Goal: Information Seeking & Learning: Learn about a topic

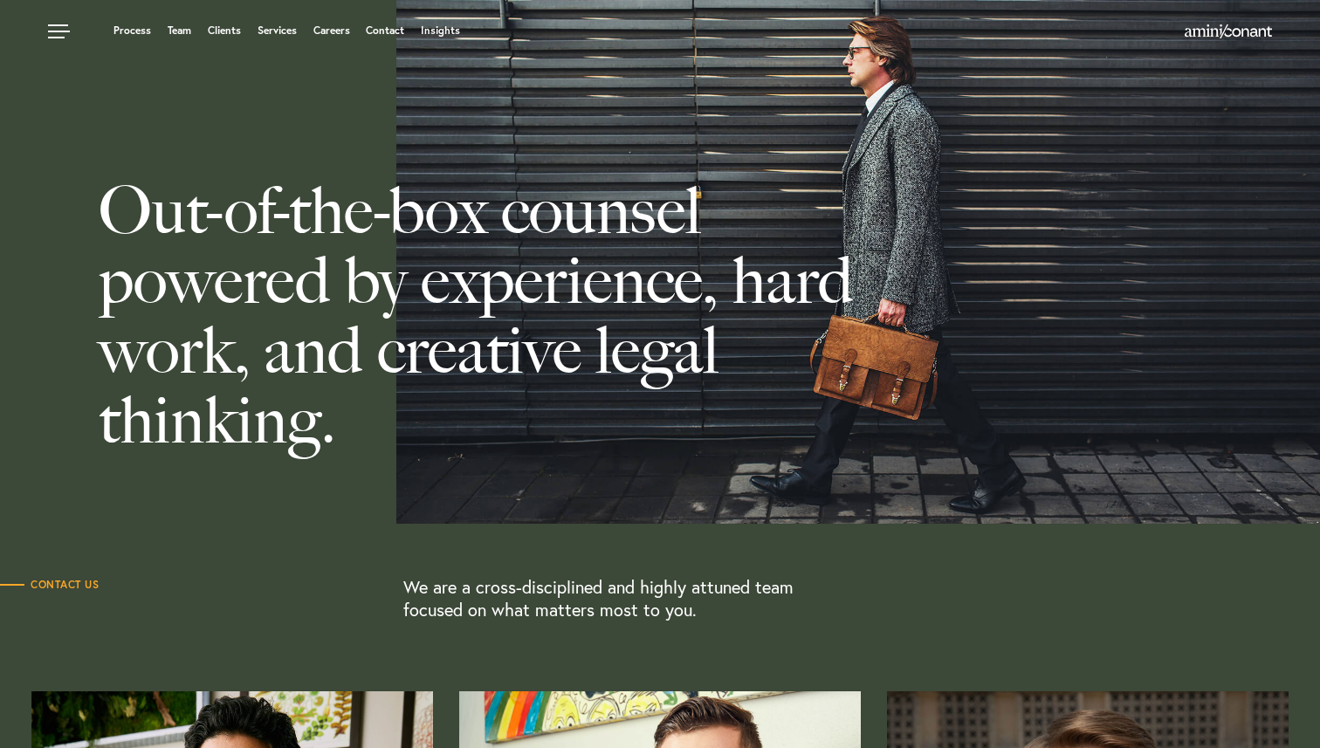
click at [174, 28] on link "Team" at bounding box center [180, 30] width 24 height 10
click at [63, 34] on link at bounding box center [61, 26] width 52 height 52
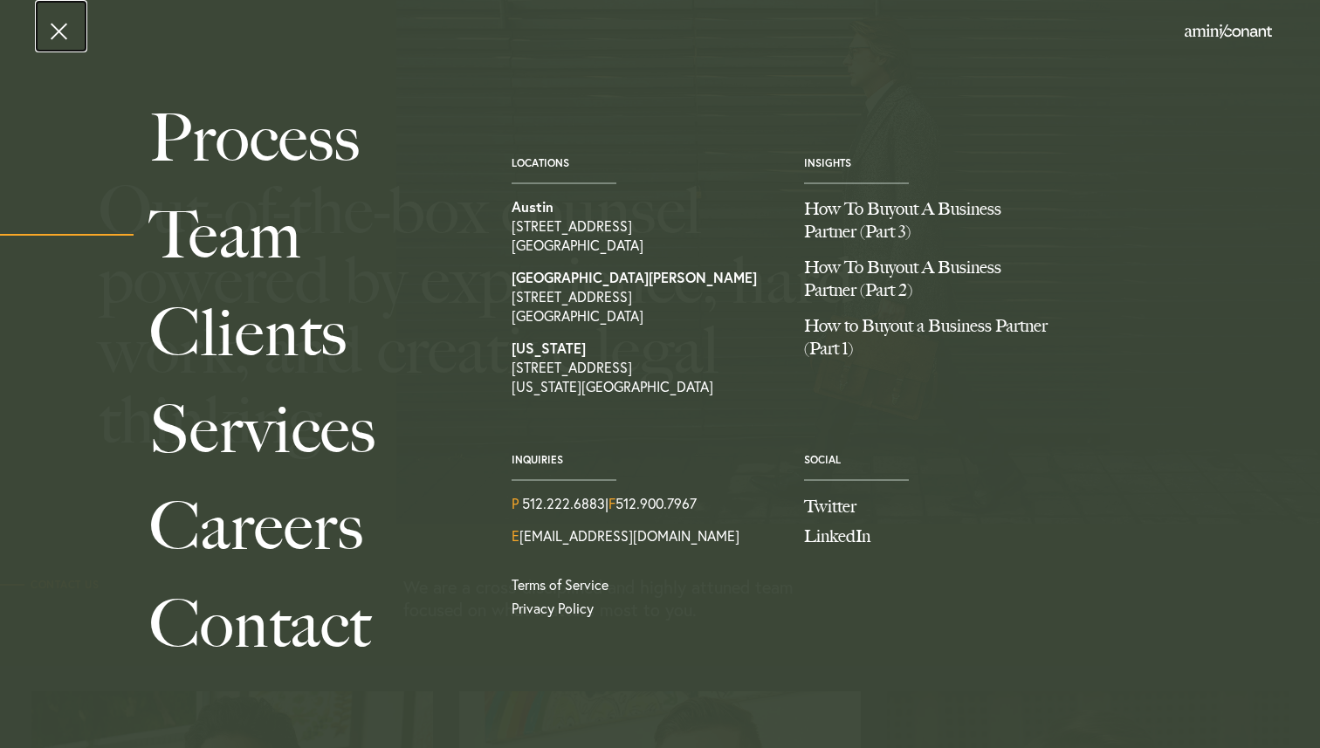
click at [63, 37] on link at bounding box center [61, 26] width 52 height 52
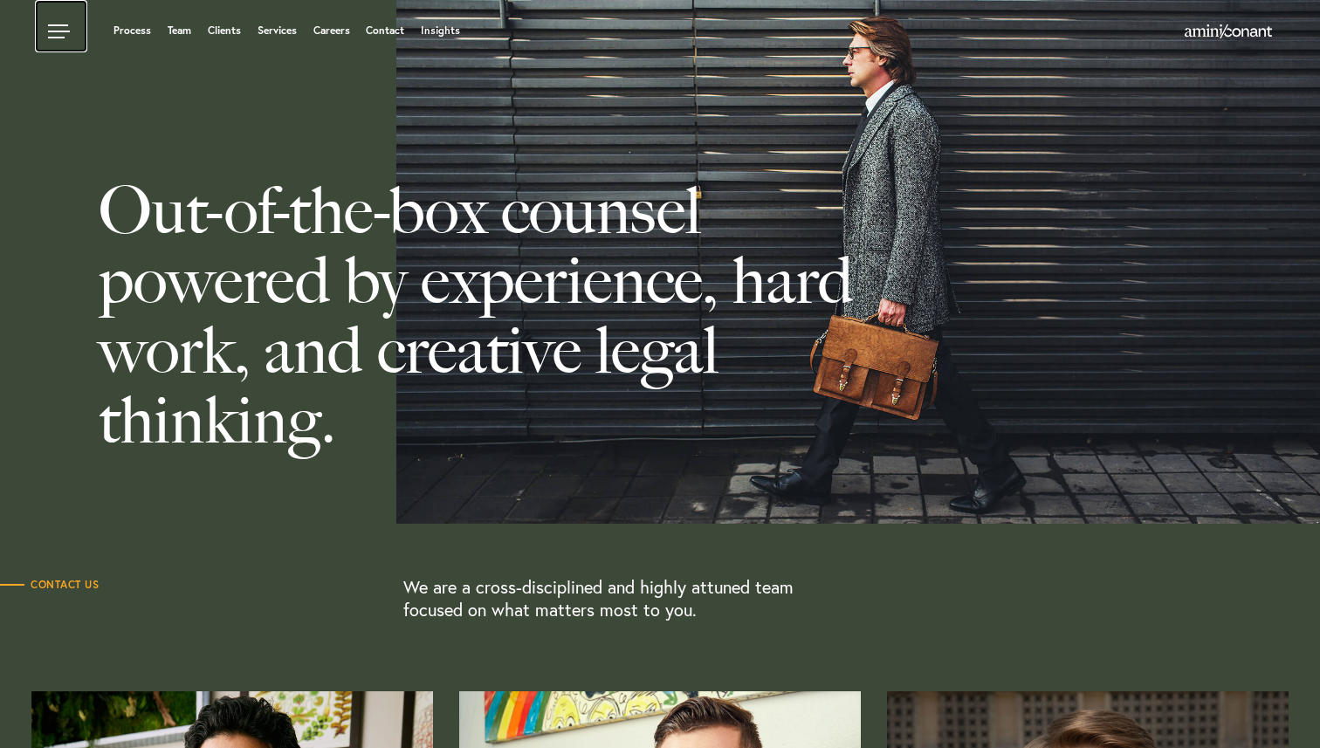
click at [63, 36] on link at bounding box center [61, 26] width 52 height 52
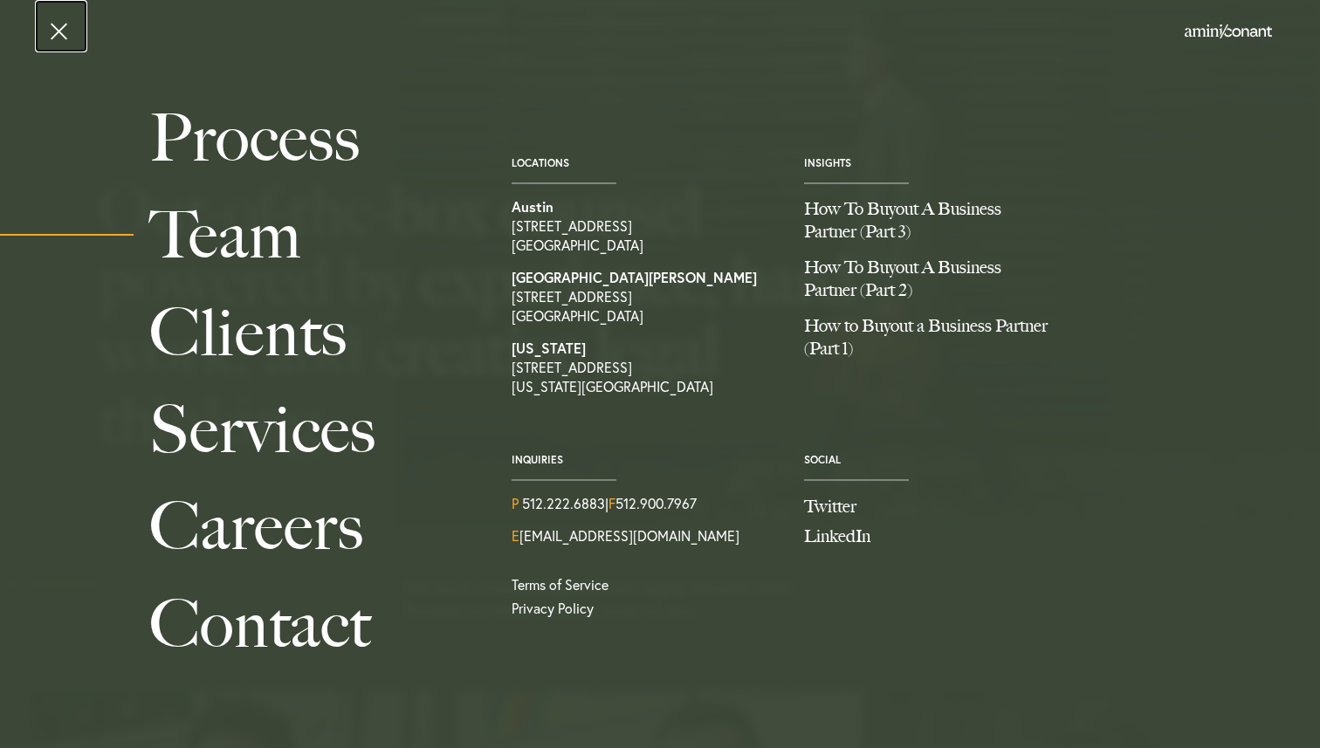
click at [63, 36] on link at bounding box center [61, 26] width 52 height 52
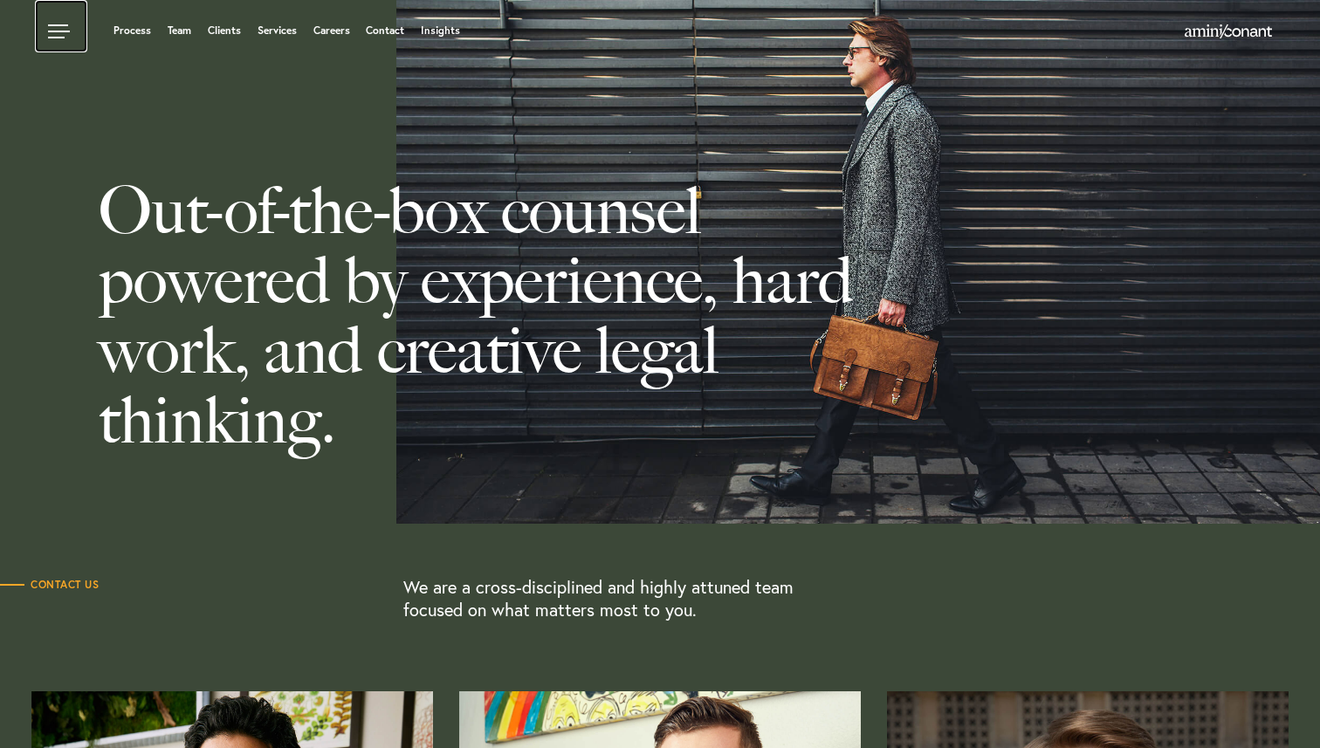
click at [67, 28] on link at bounding box center [61, 26] width 52 height 52
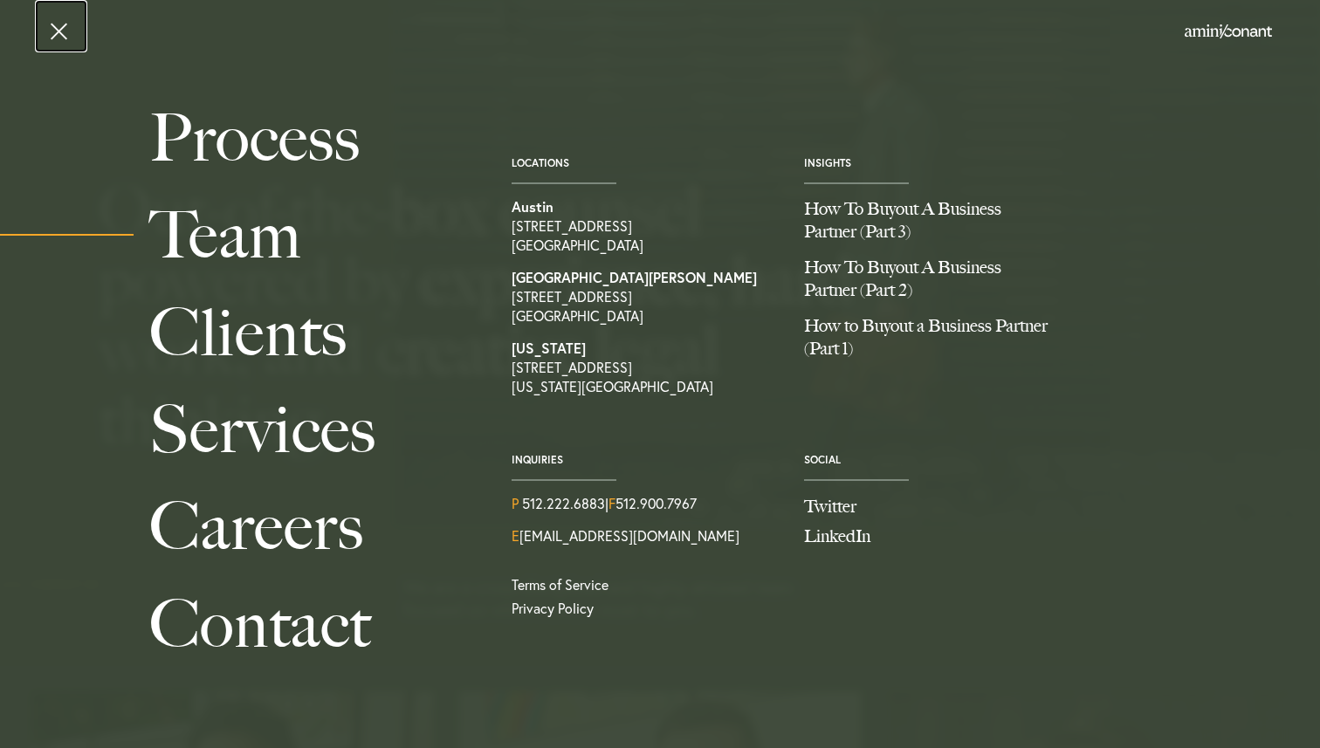
click at [49, 30] on link at bounding box center [61, 26] width 52 height 52
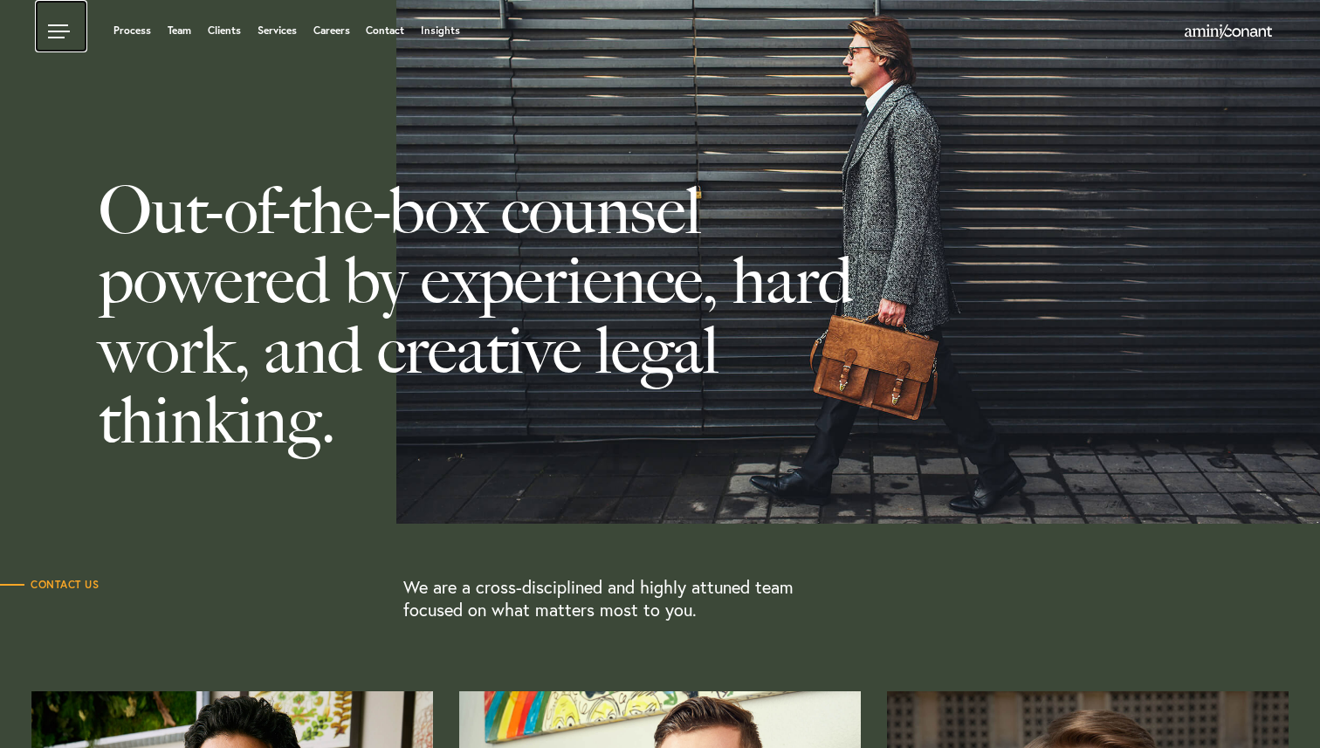
click at [64, 32] on link at bounding box center [61, 26] width 52 height 52
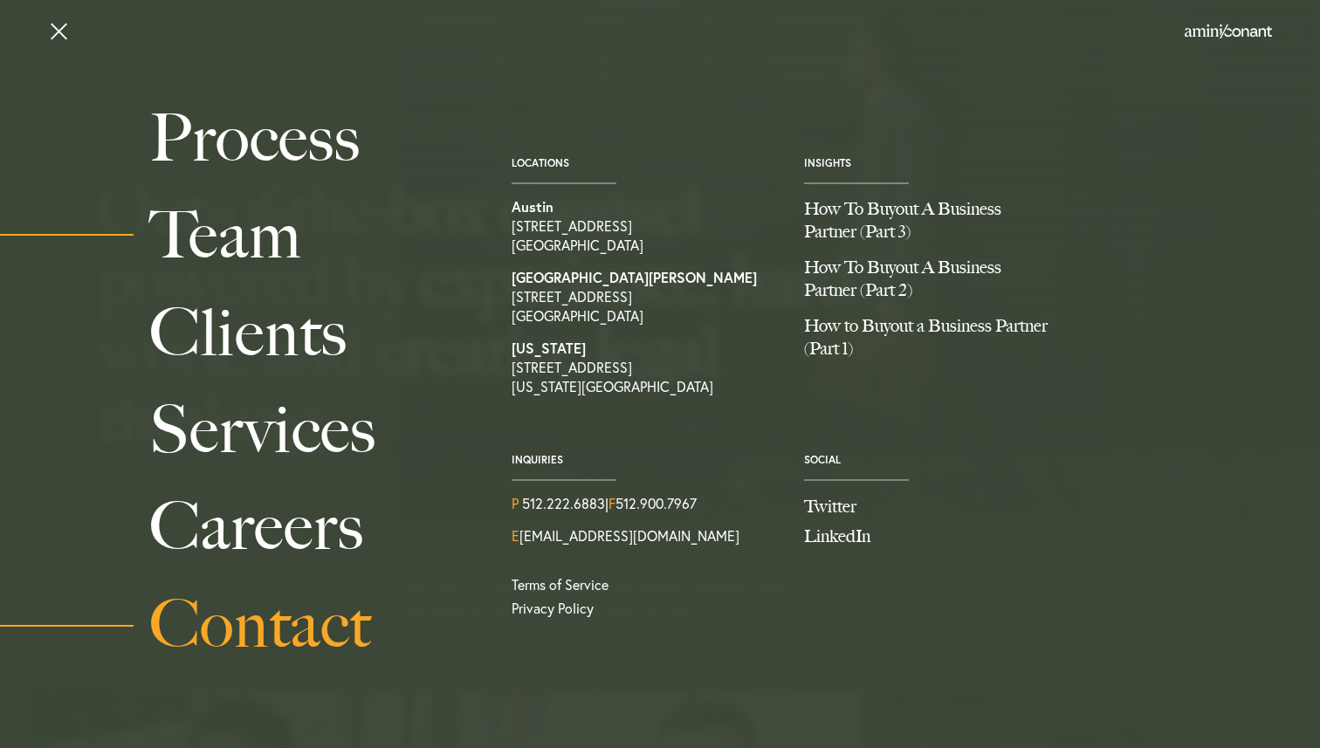
click at [285, 604] on link "Contact" at bounding box center [310, 624] width 323 height 97
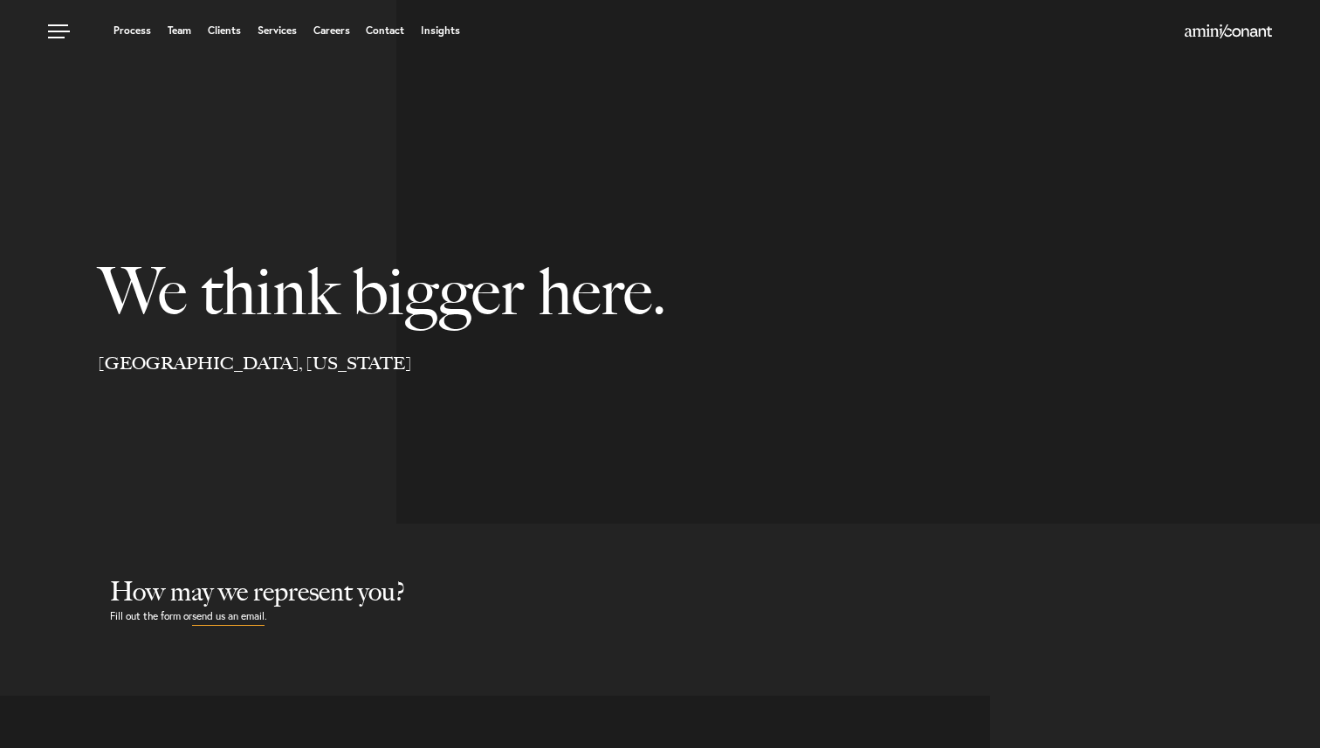
select select "Austin"
select select "Business and Civil Litigation"
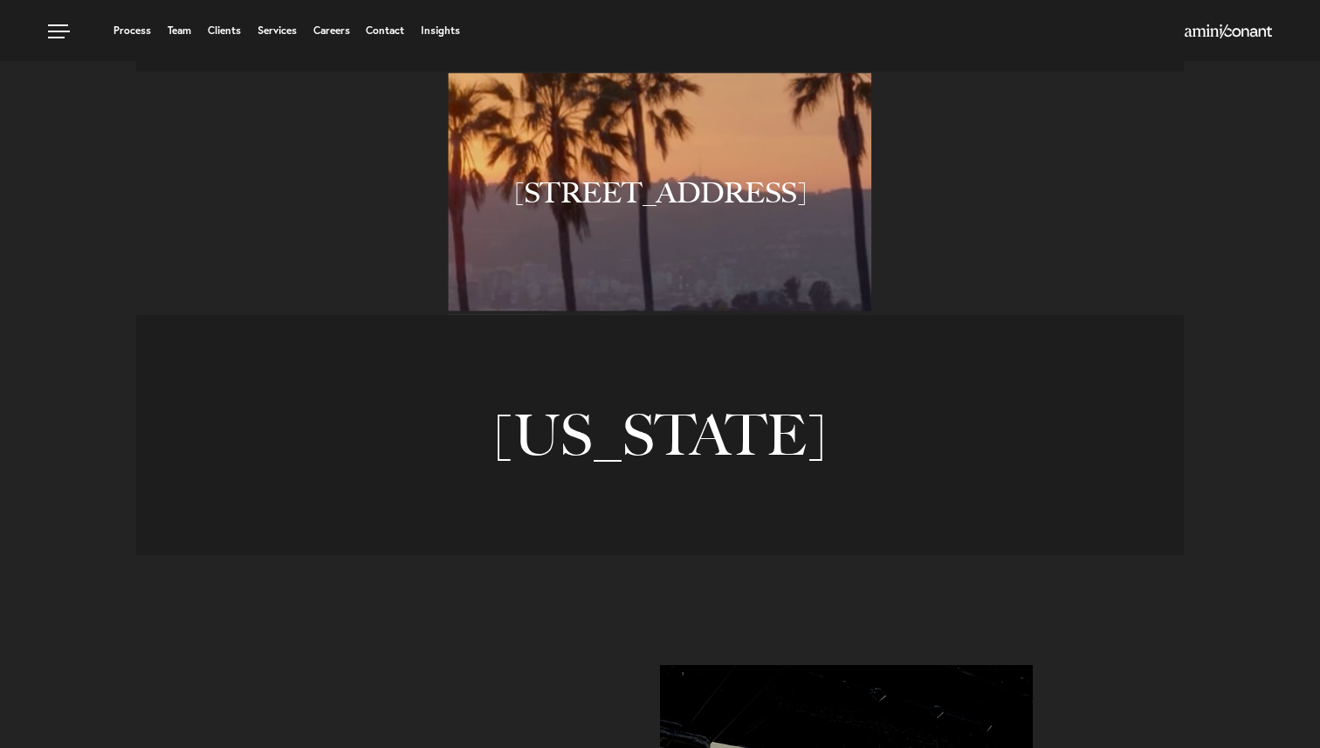
scroll to position [1485, 0]
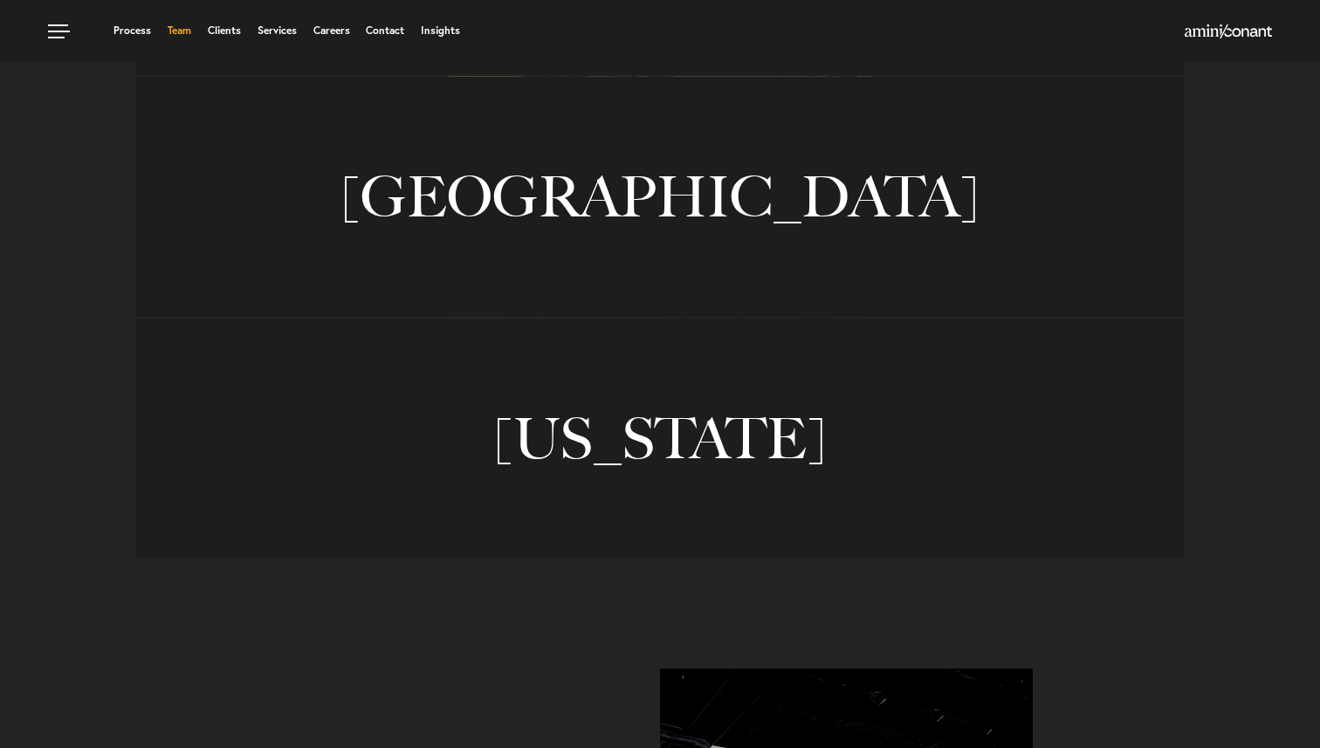
click at [177, 31] on link "Team" at bounding box center [180, 30] width 24 height 10
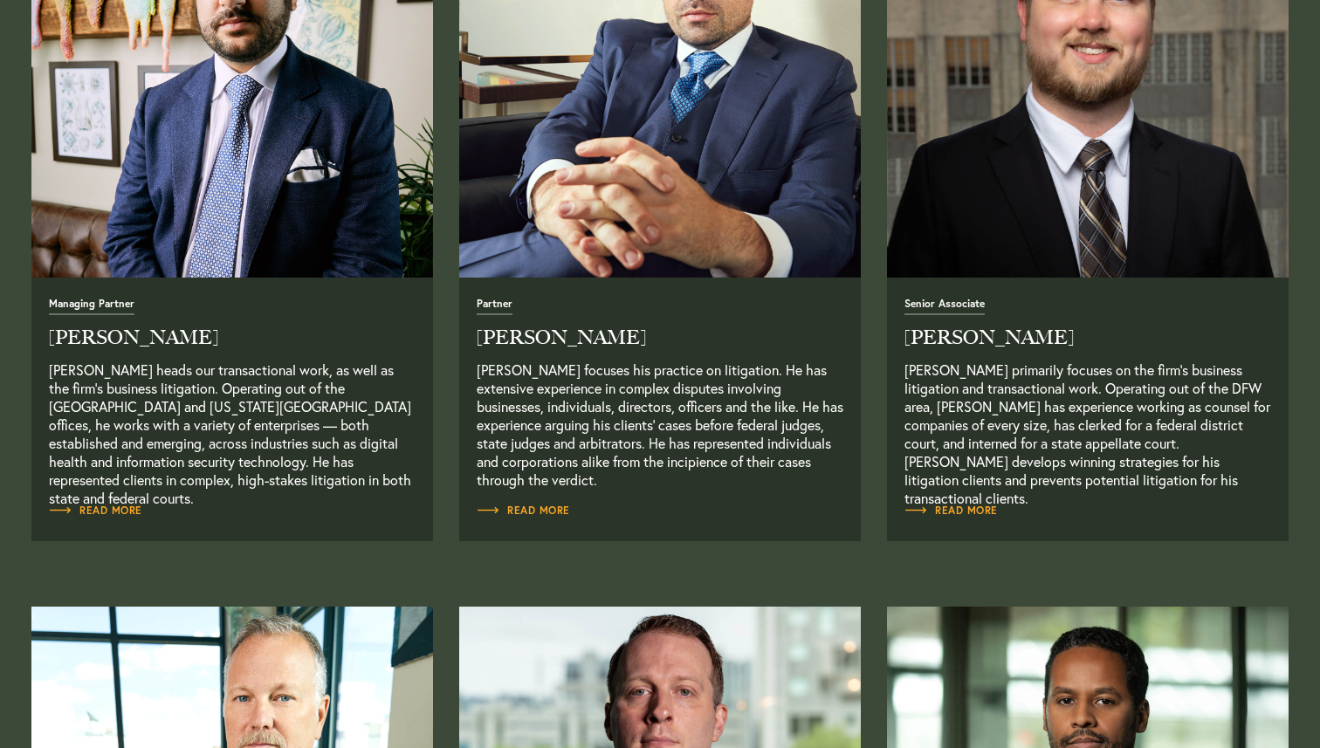
scroll to position [817, 0]
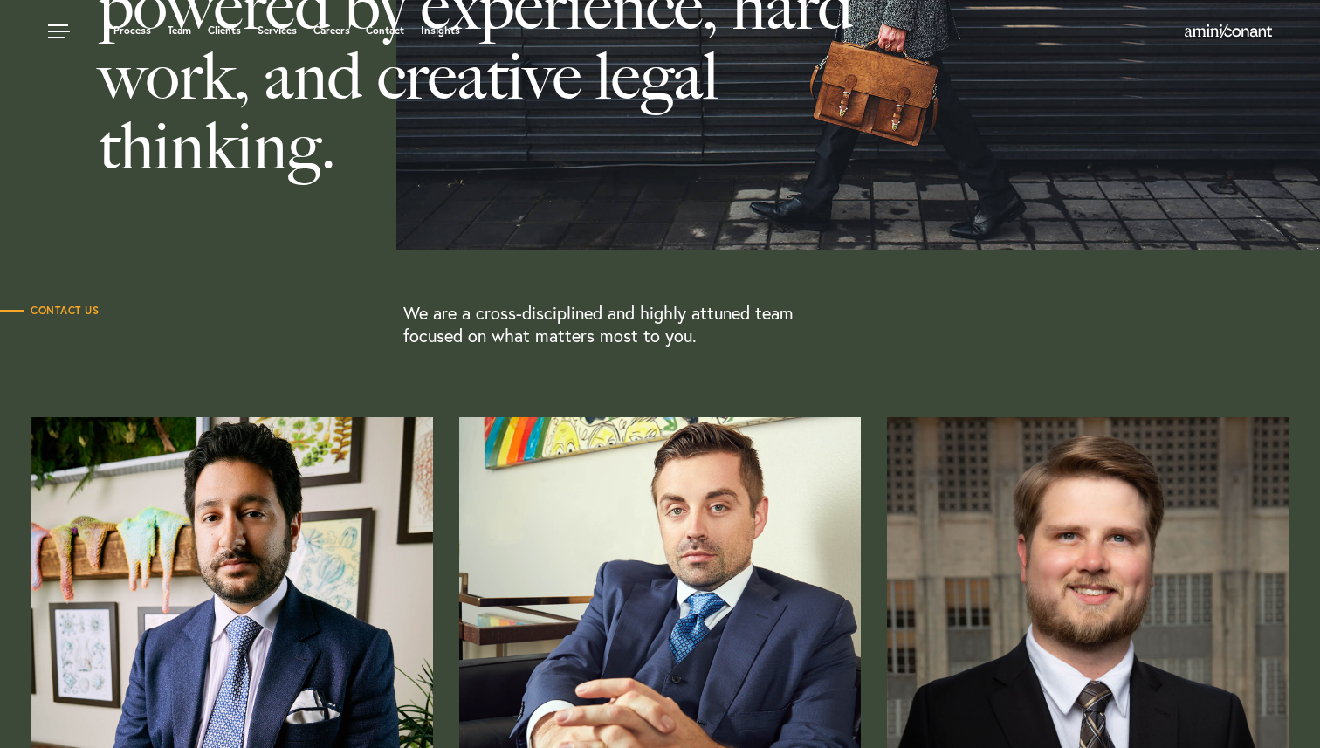
scroll to position [0, 0]
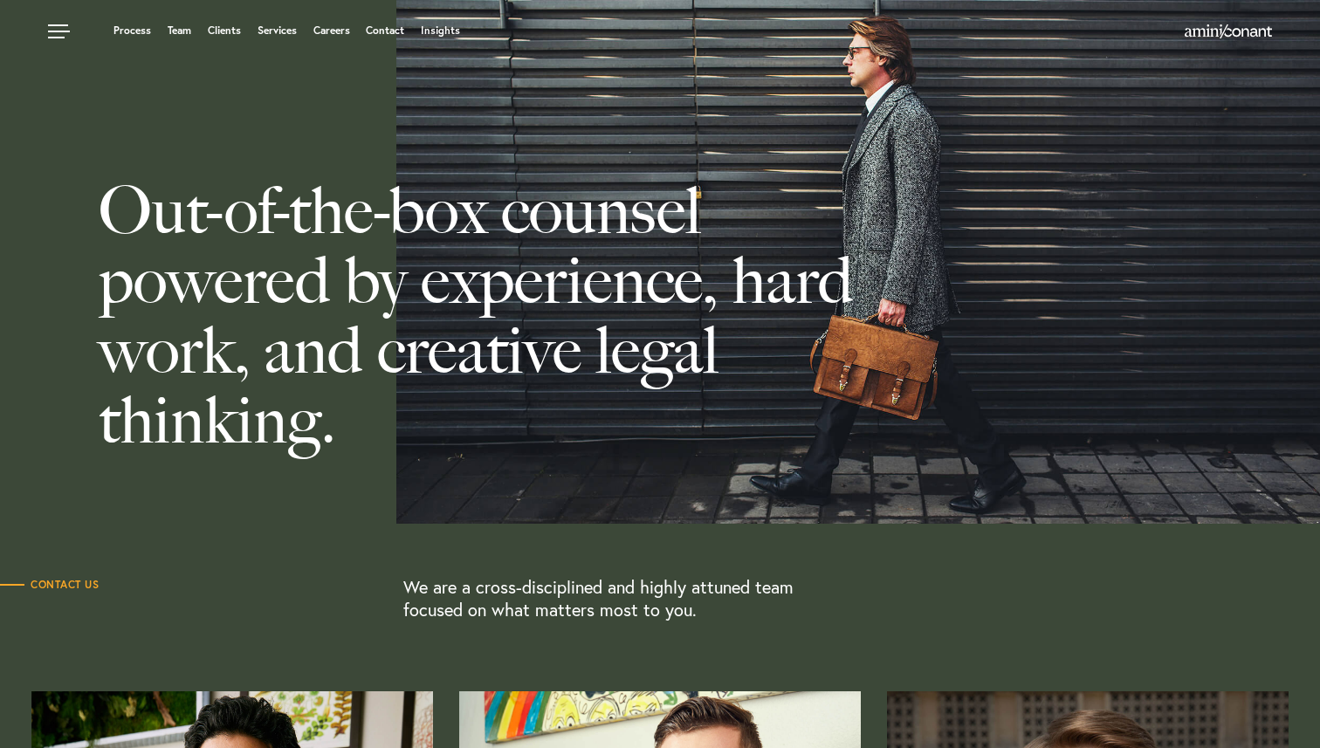
click at [1243, 35] on img at bounding box center [1228, 31] width 87 height 14
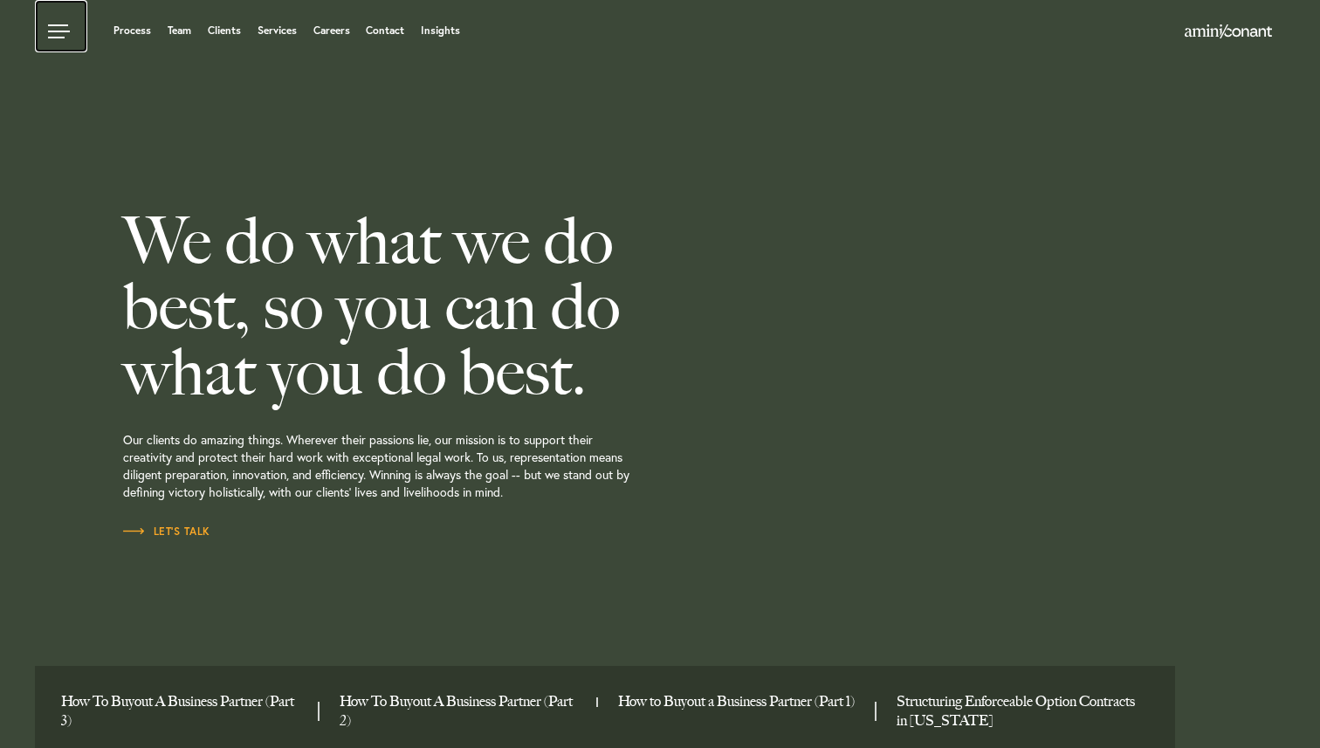
click at [52, 25] on link at bounding box center [61, 26] width 52 height 52
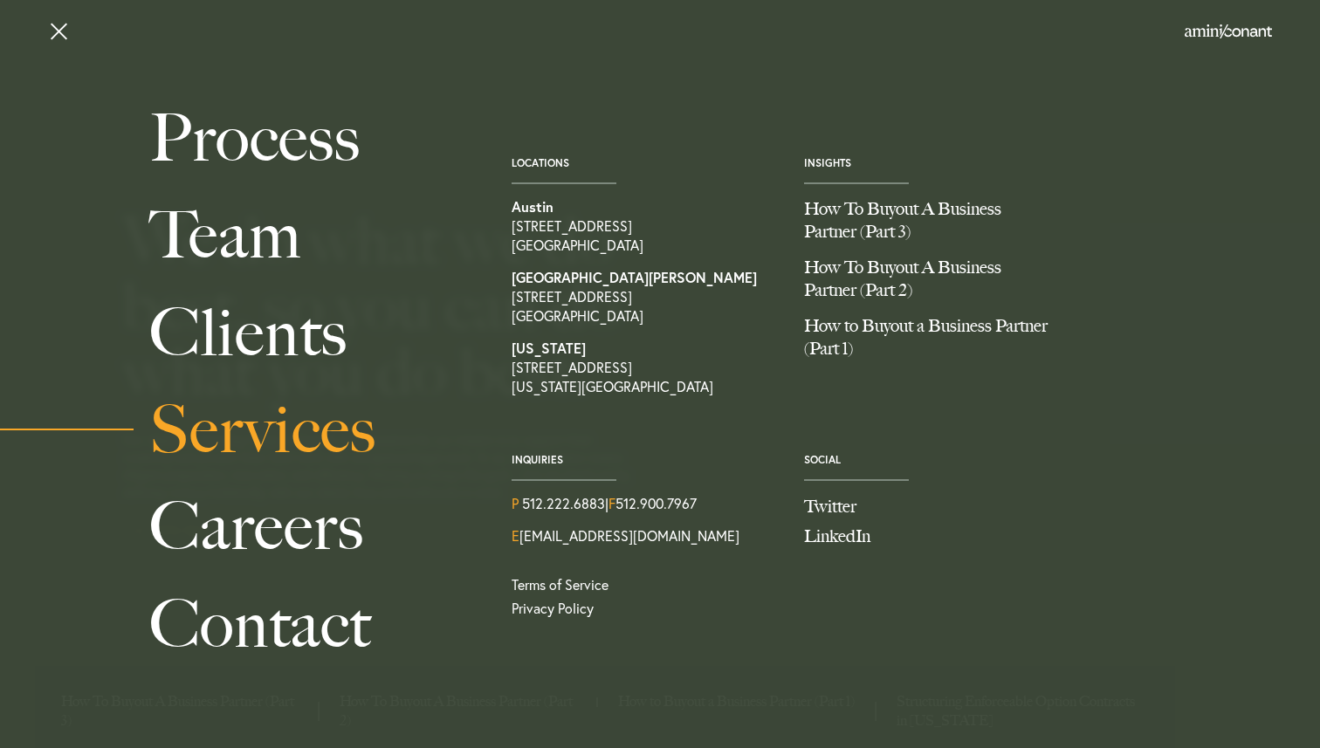
click at [311, 428] on link "Services" at bounding box center [310, 429] width 323 height 97
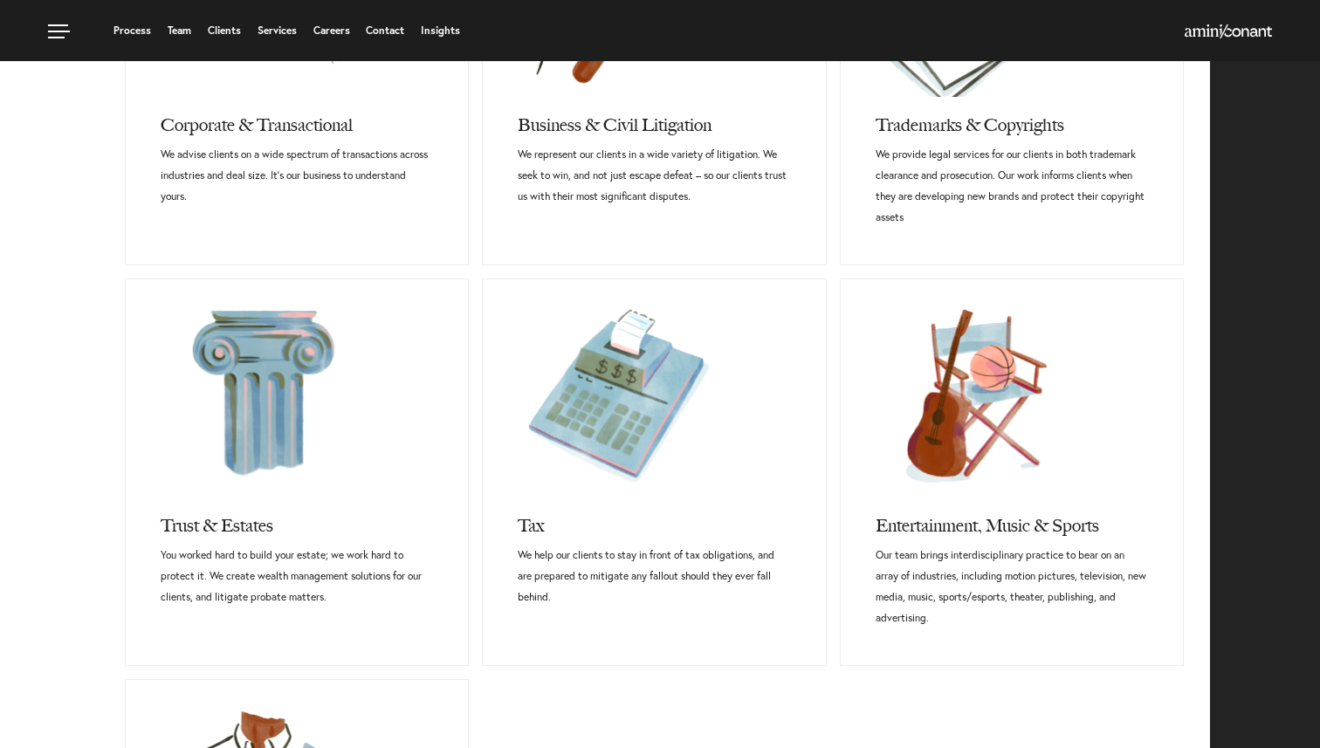
scroll to position [911, 0]
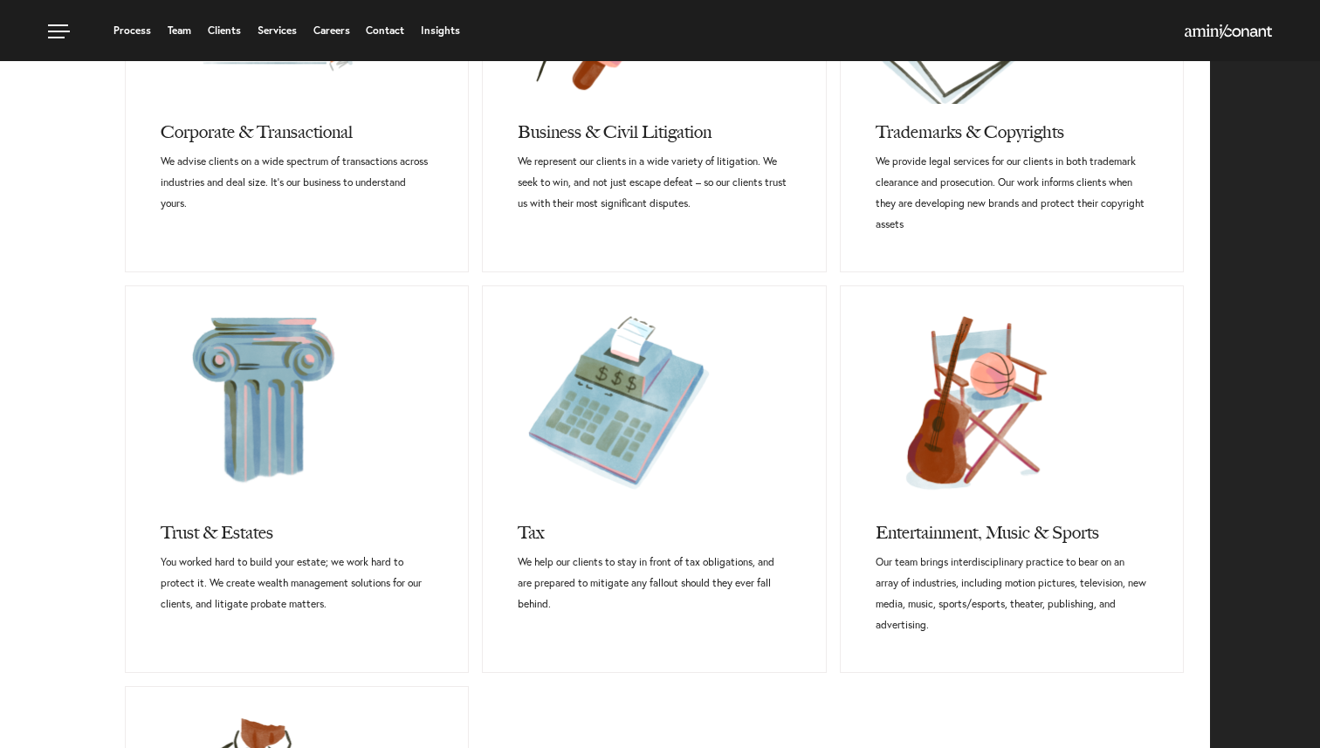
click at [830, 242] on div "Corporate & Transactional It’s our business to understand yours. We advise clie…" at bounding box center [654, 495] width 1059 height 1220
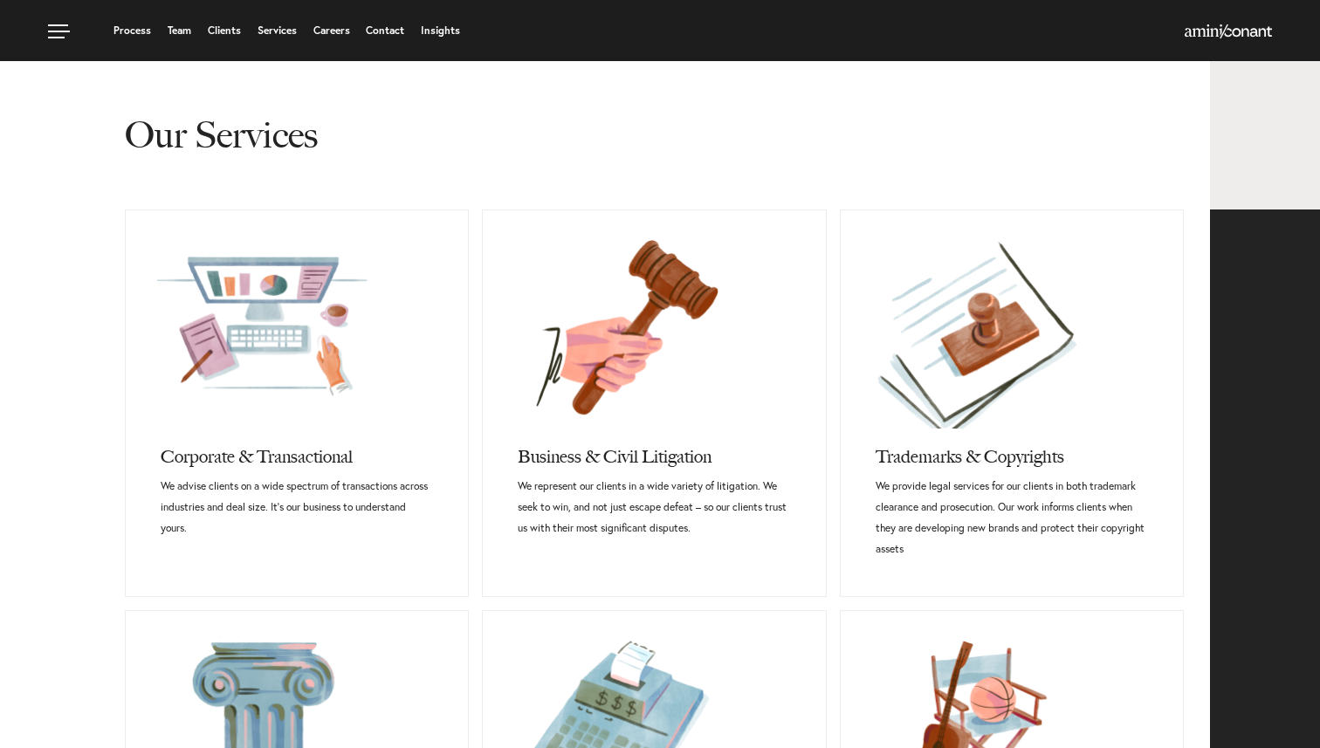
scroll to position [585, 0]
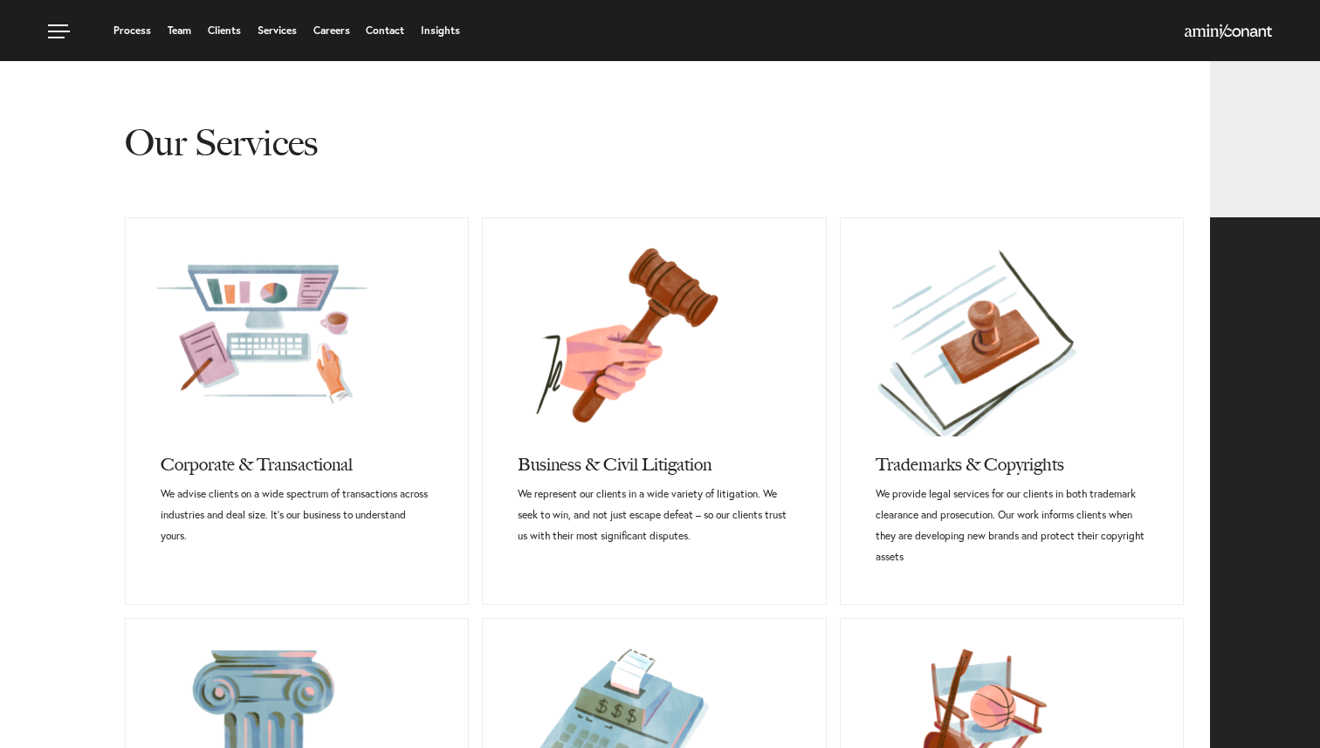
scroll to position [568, 0]
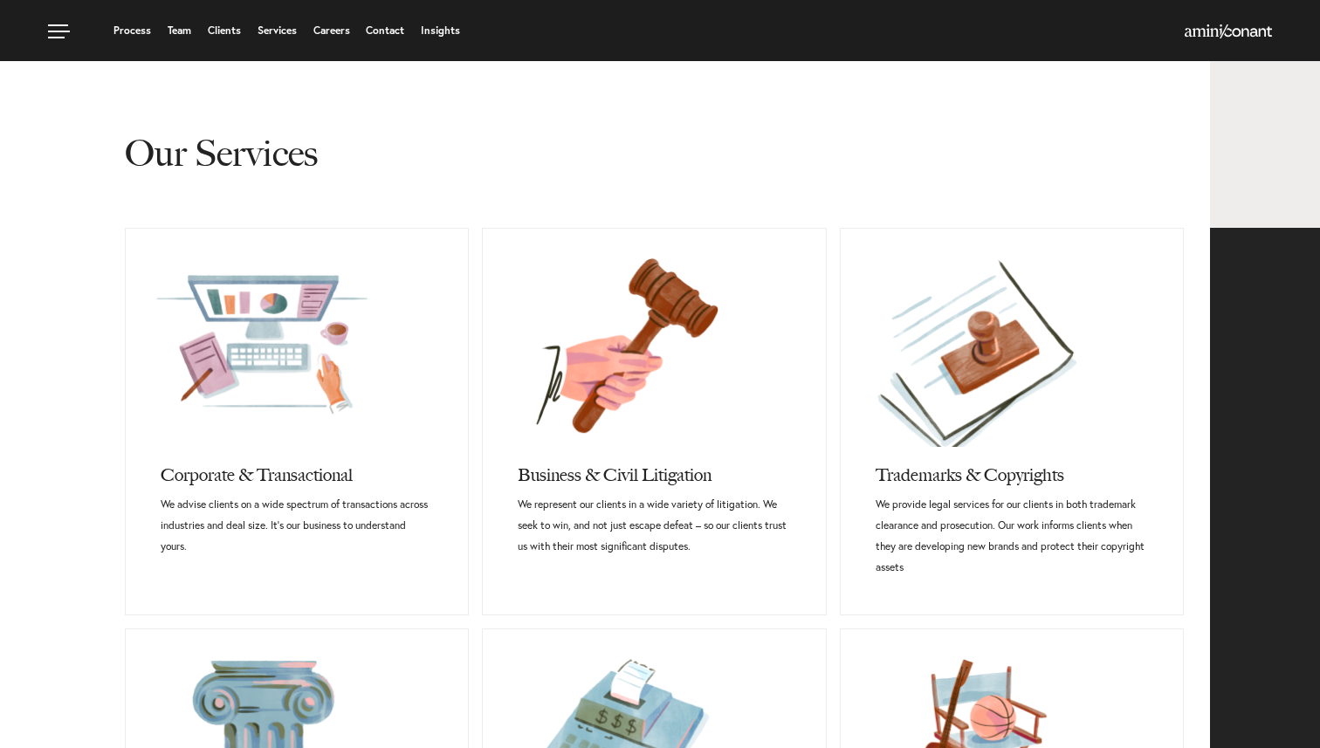
click at [64, 148] on div "Our Services" at bounding box center [605, 132] width 1184 height 192
drag, startPoint x: 107, startPoint y: 149, endPoint x: 561, endPoint y: 209, distance: 457.8
click at [561, 209] on div "Our Services" at bounding box center [605, 132] width 1184 height 192
click at [558, 151] on h2 "Our Services" at bounding box center [654, 132] width 1059 height 192
drag, startPoint x: 108, startPoint y: 153, endPoint x: 409, endPoint y: 195, distance: 304.1
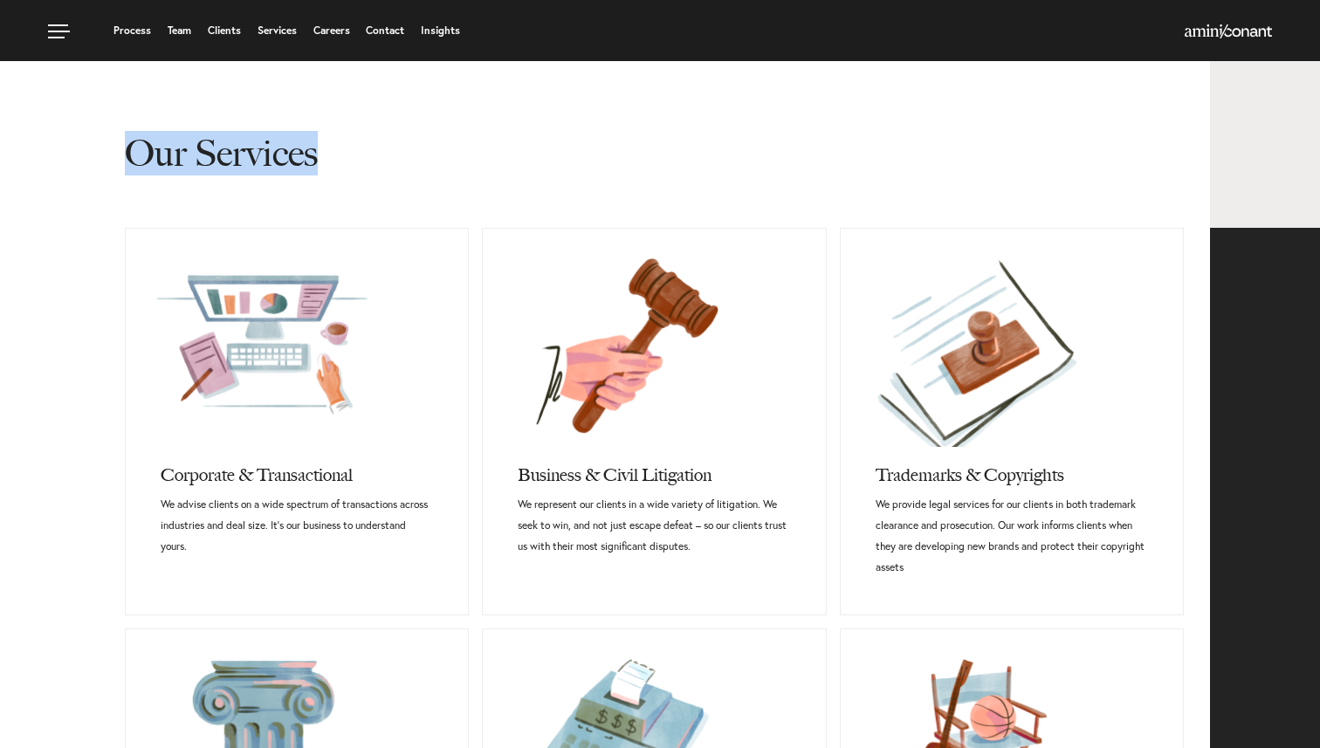
click at [409, 195] on div "Our Services" at bounding box center [605, 132] width 1184 height 192
click at [409, 195] on h2 "Our Services" at bounding box center [654, 132] width 1059 height 192
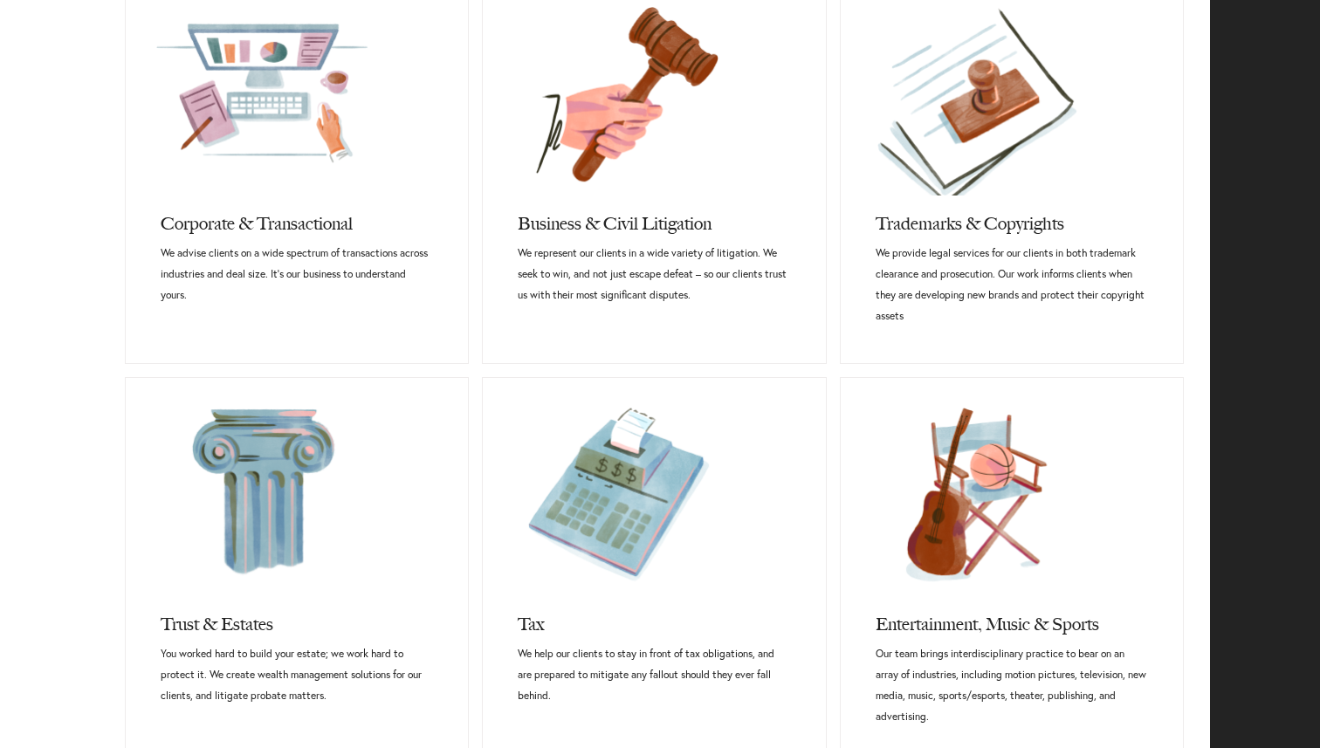
scroll to position [831, 0]
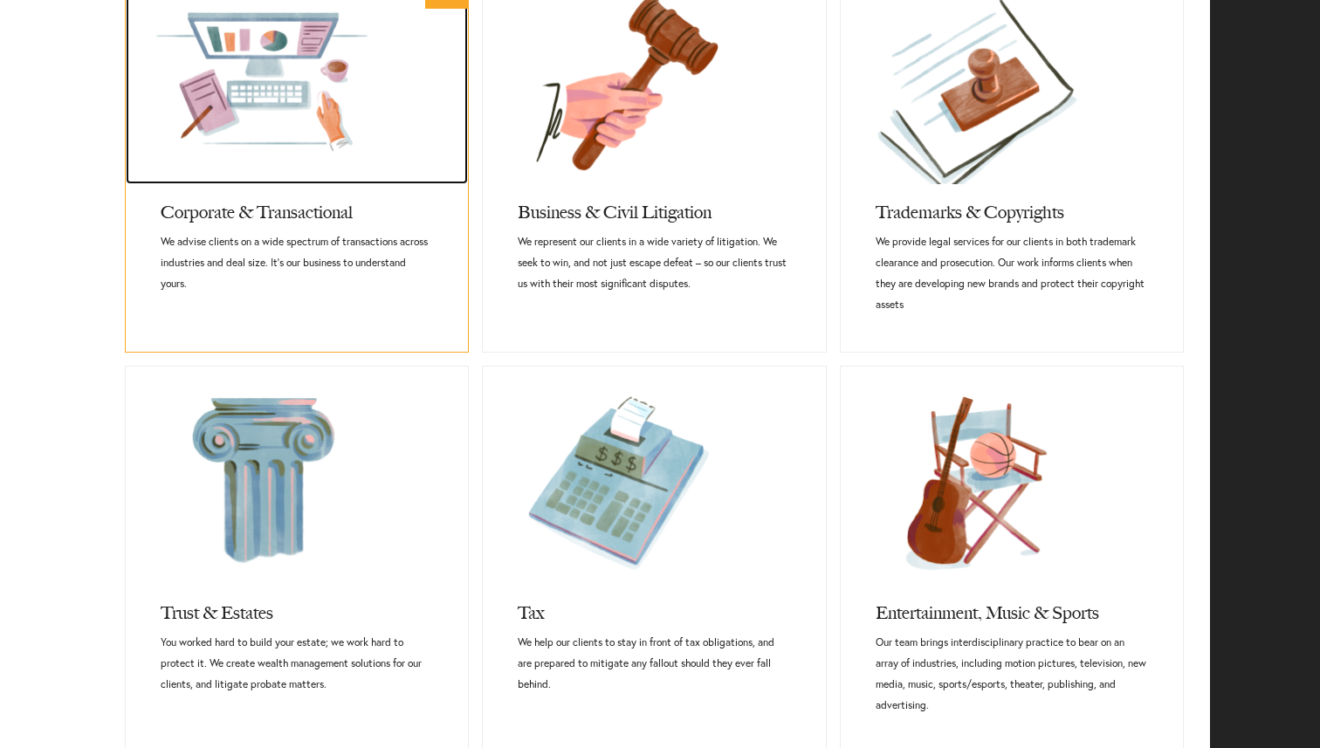
click at [361, 161] on link at bounding box center [297, 75] width 342 height 218
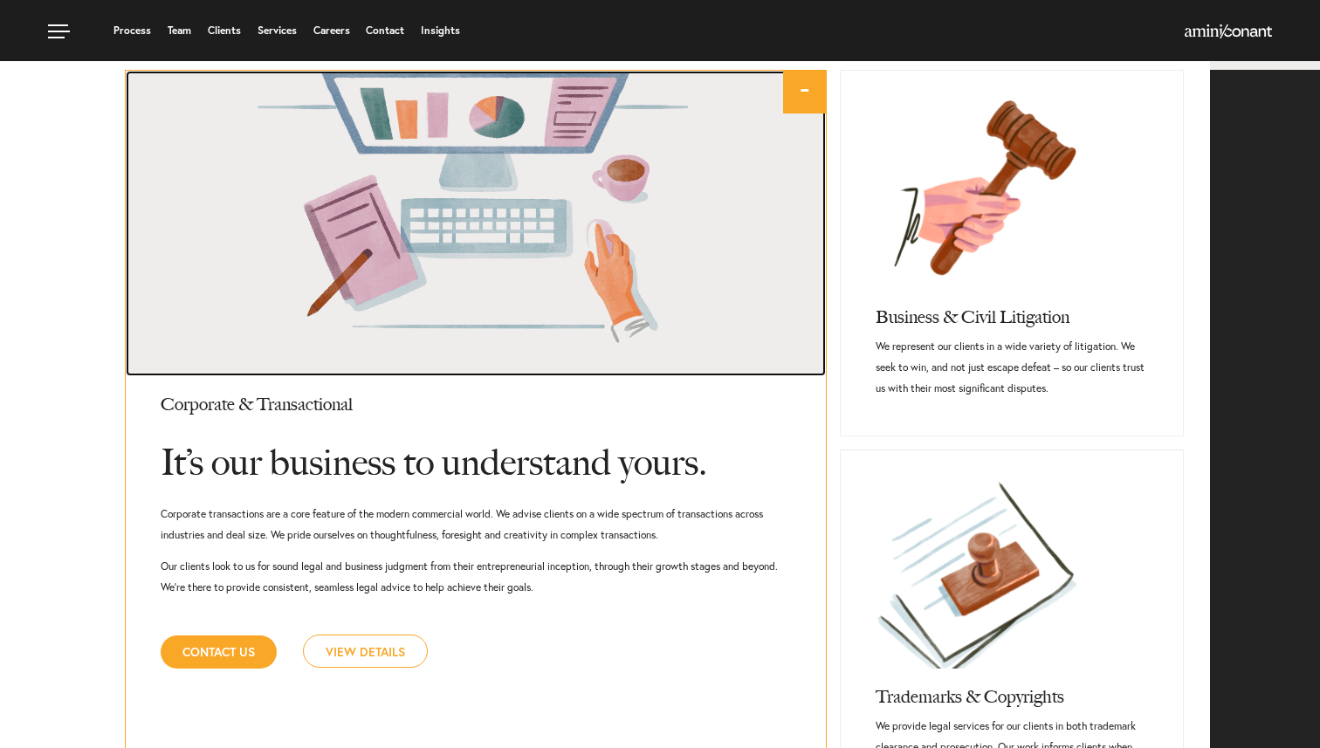
scroll to position [725, 0]
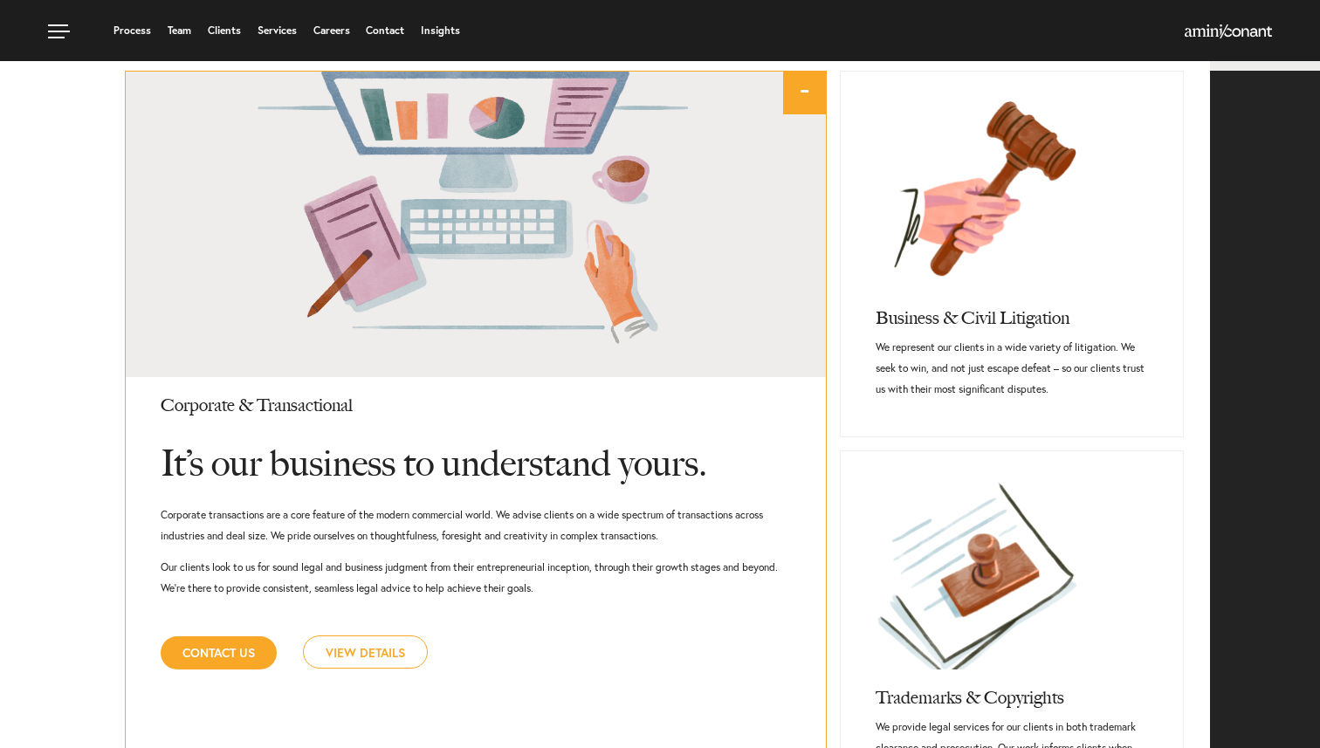
click at [371, 648] on link "View Details" at bounding box center [365, 651] width 125 height 33
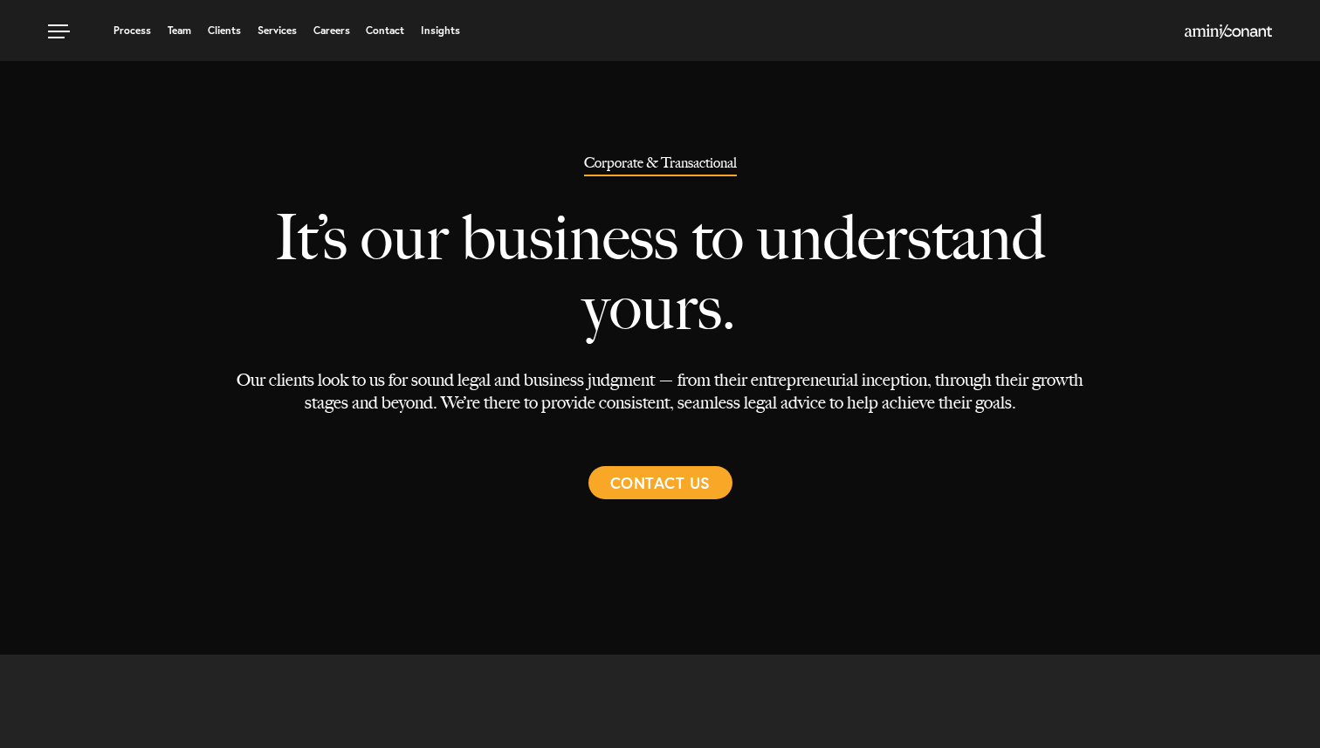
select select "Austin"
select select "Business and Civil Litigation"
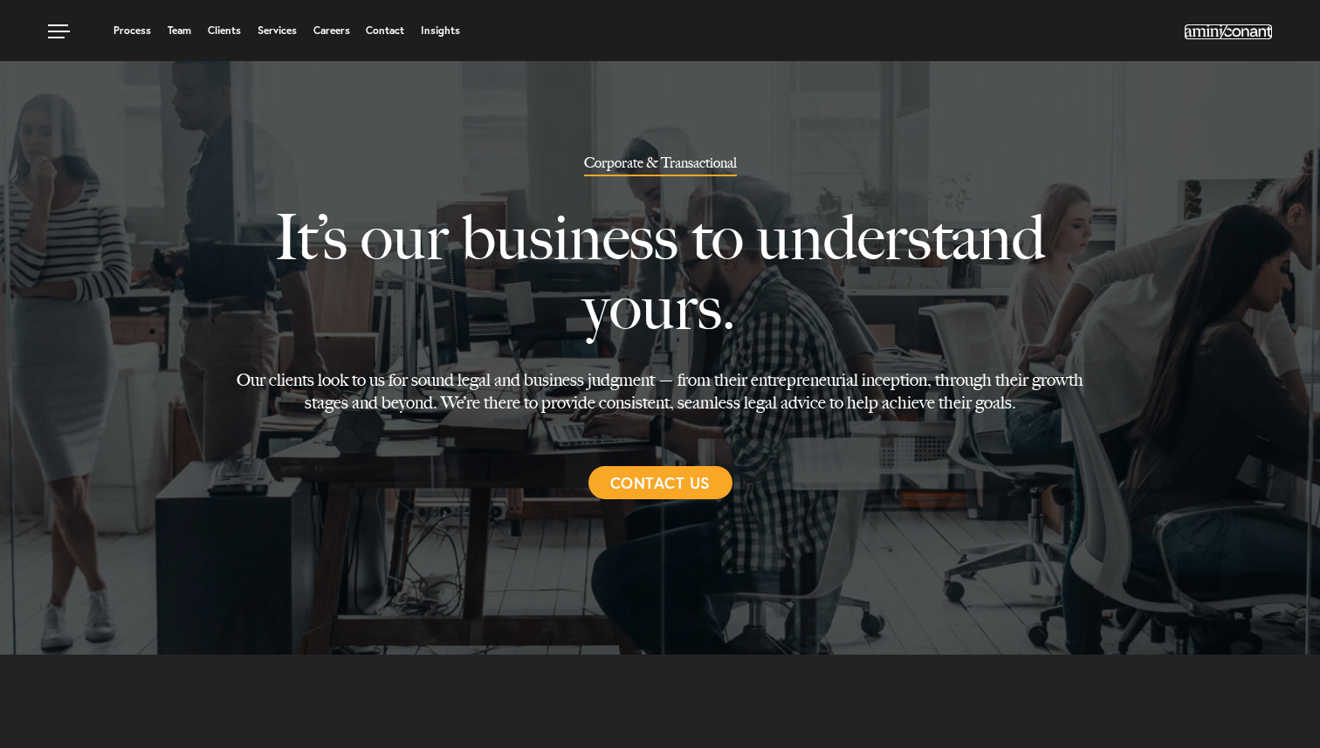
click at [1233, 29] on img at bounding box center [1228, 31] width 87 height 14
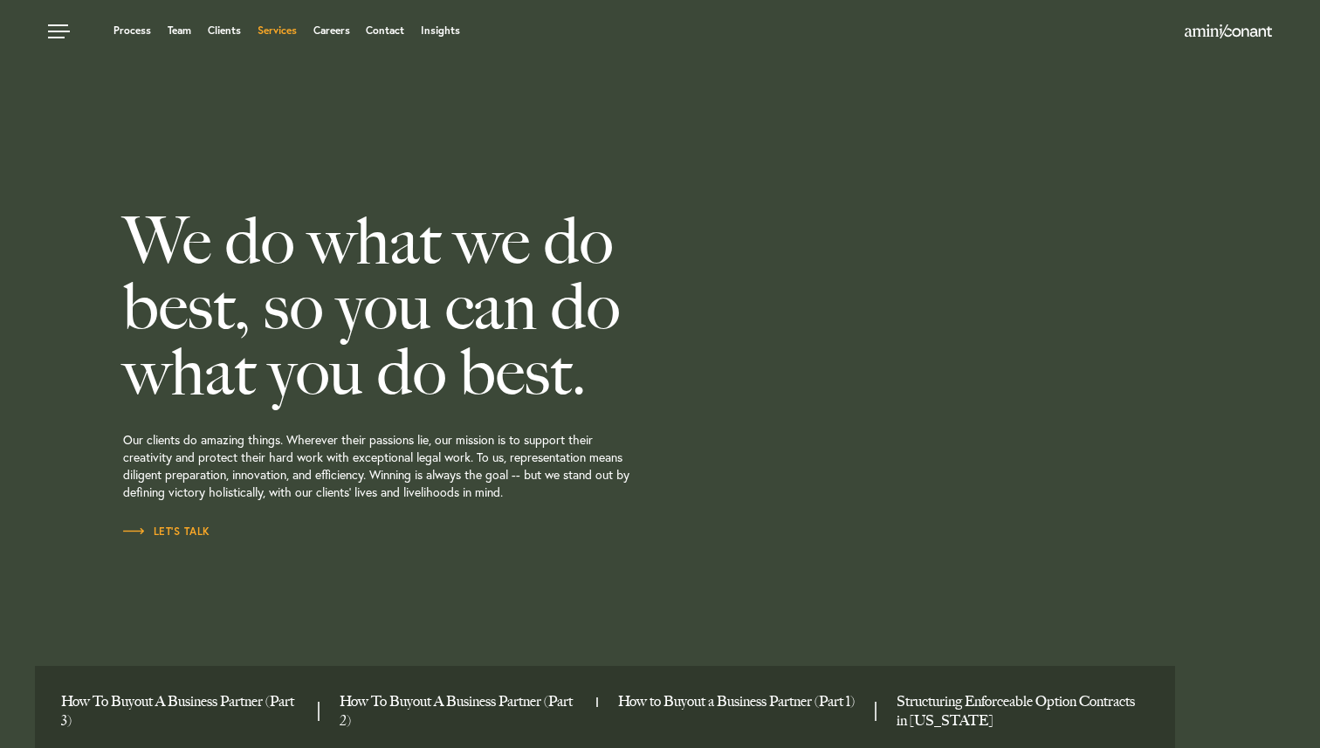
click at [272, 27] on link "Services" at bounding box center [277, 30] width 39 height 10
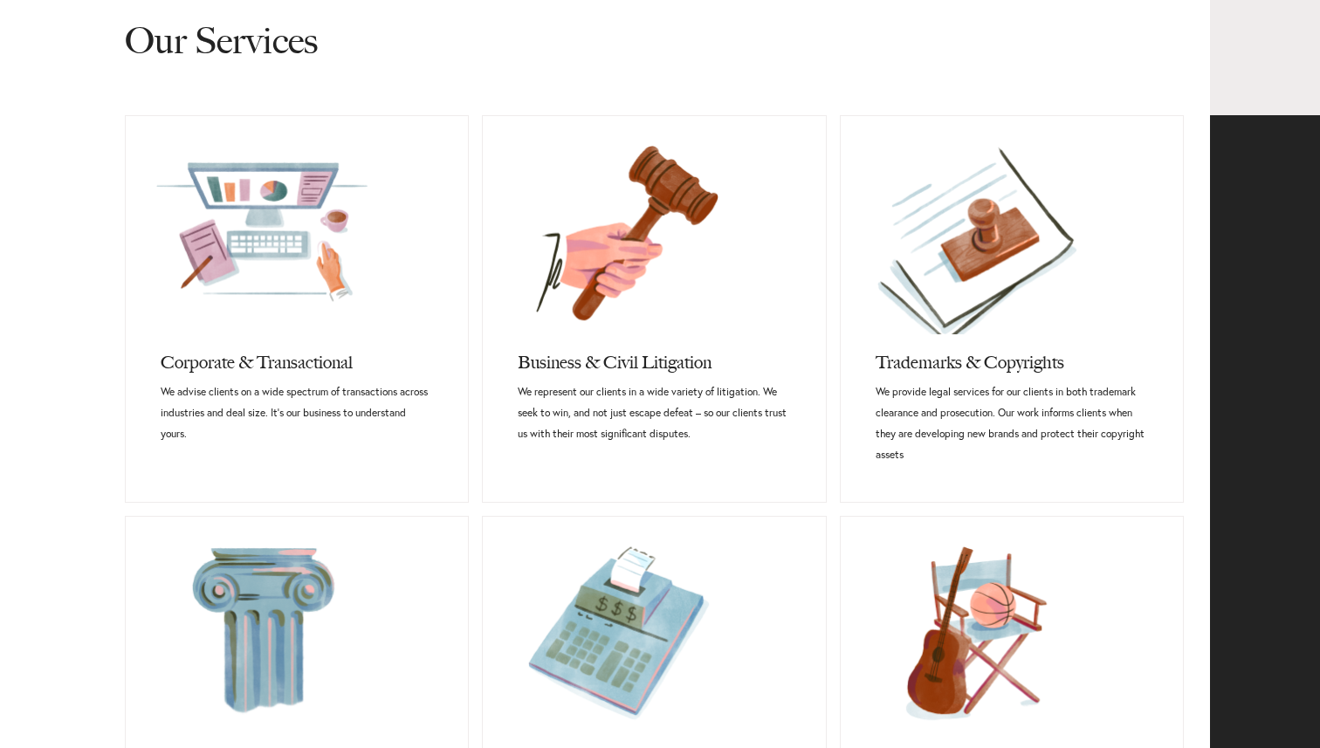
scroll to position [744, 0]
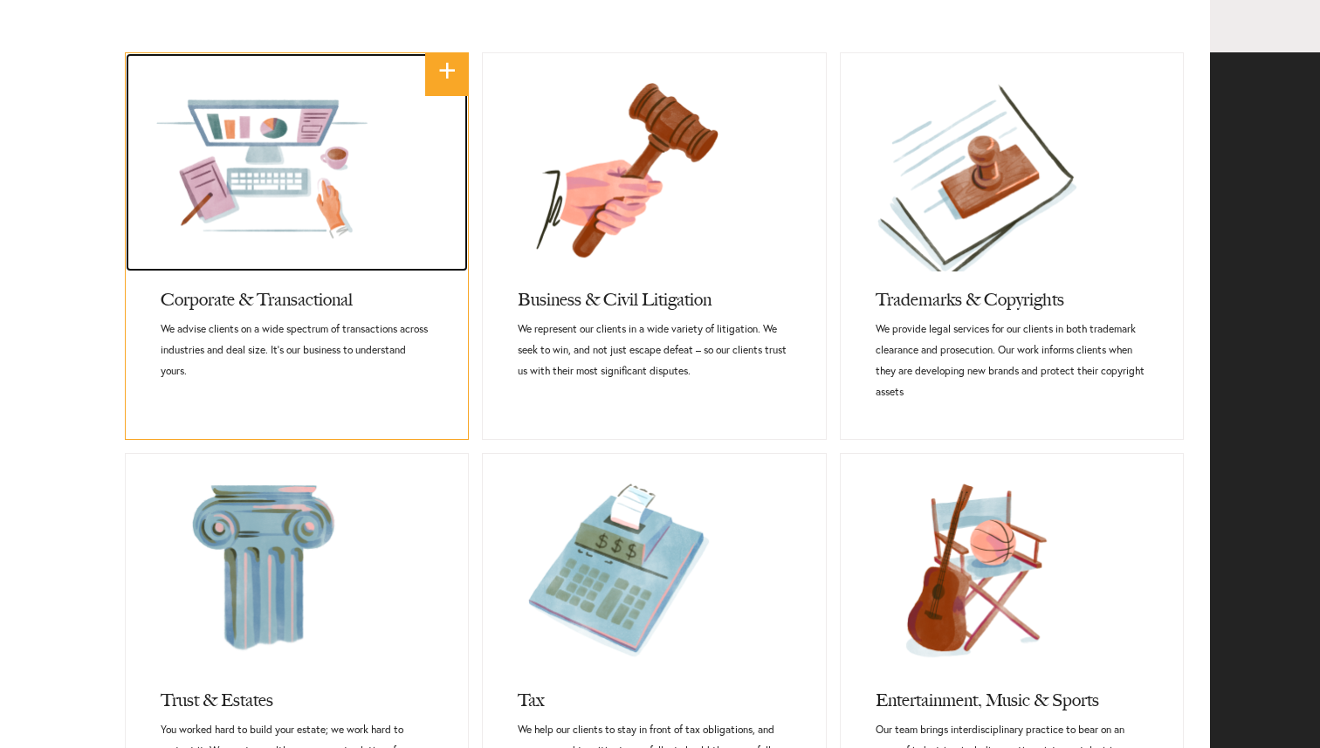
click at [322, 268] on link at bounding box center [297, 162] width 342 height 218
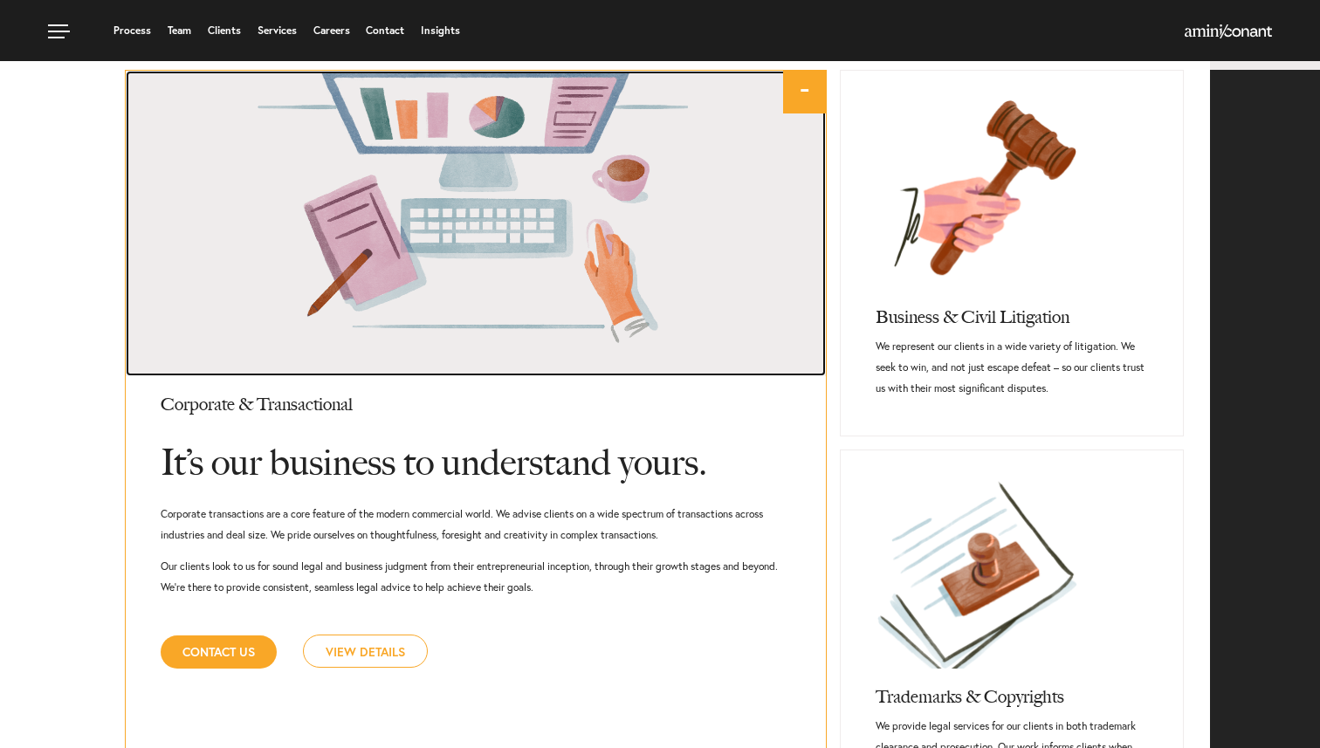
scroll to position [725, 0]
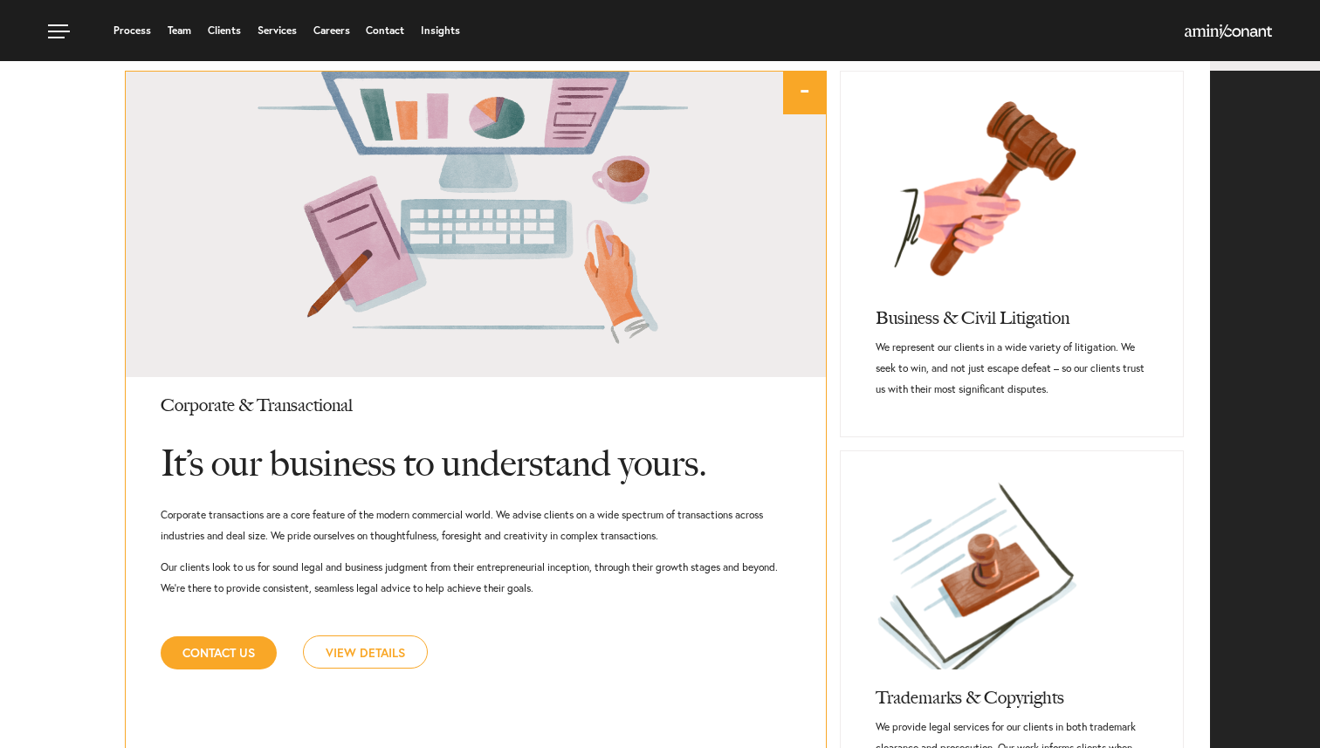
click at [381, 643] on link "View Details" at bounding box center [365, 651] width 125 height 33
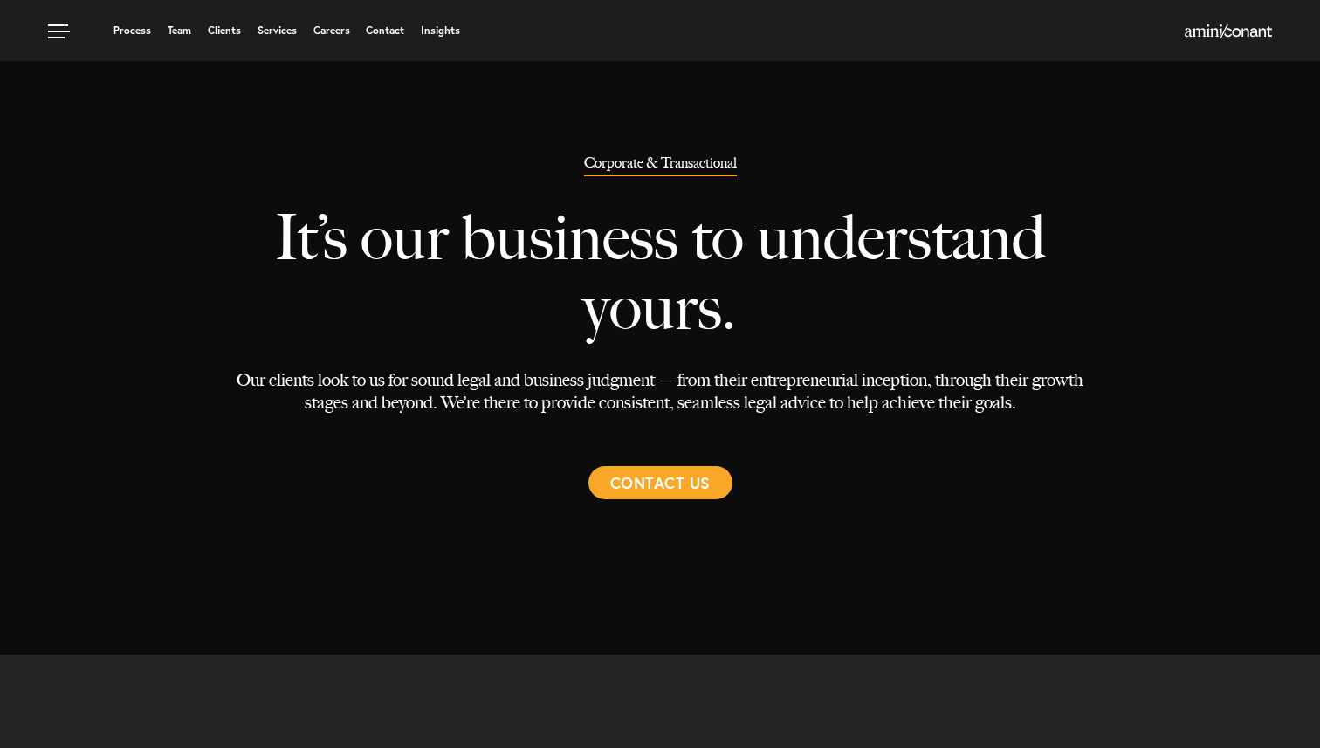
select select "Austin"
select select "Business and Civil Litigation"
select select "Austin"
select select "Business and Civil Litigation"
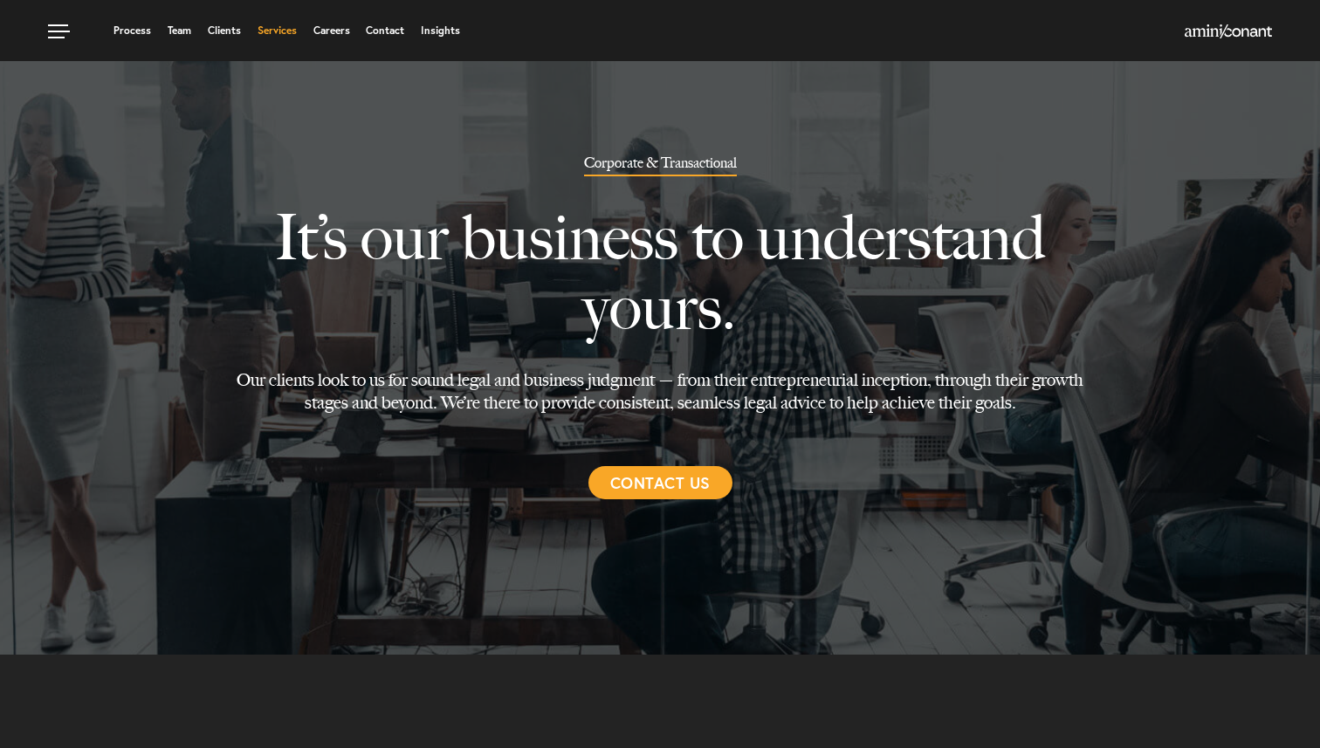
click at [273, 32] on link "Services" at bounding box center [277, 30] width 39 height 10
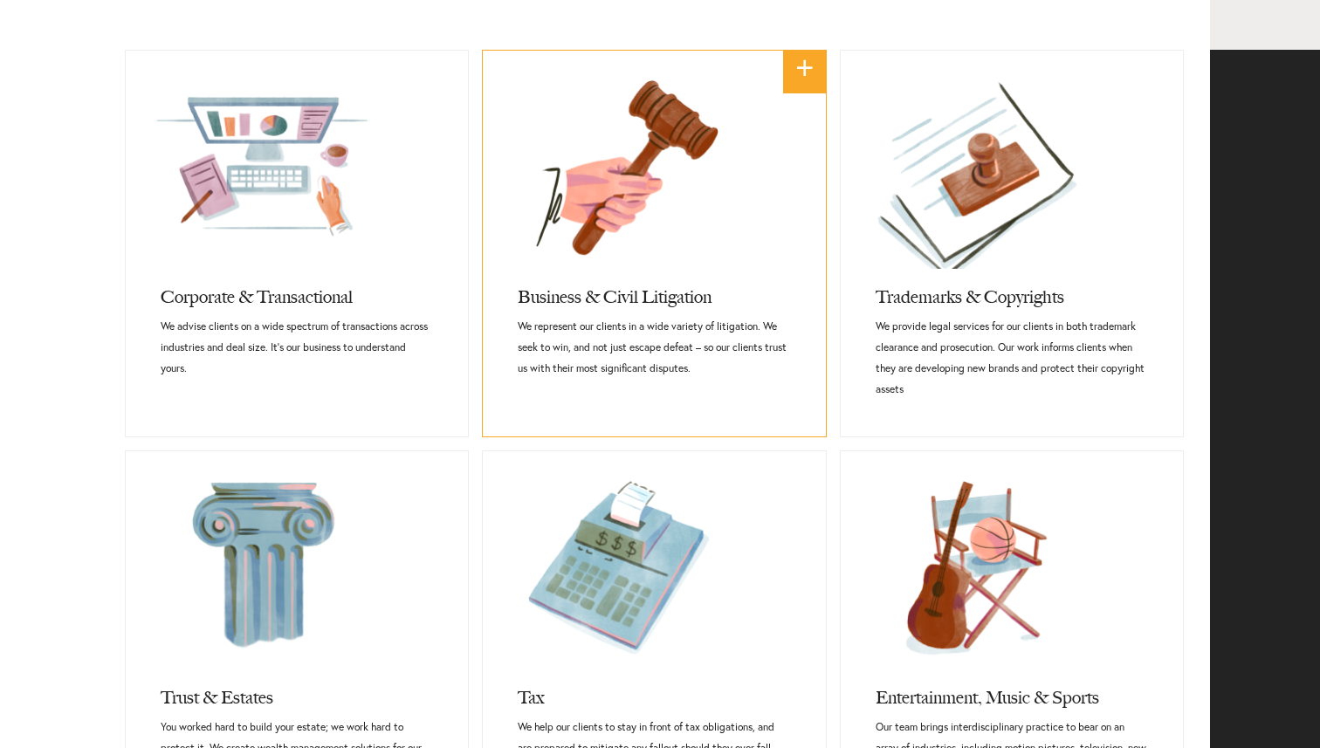
click at [697, 255] on link at bounding box center [654, 160] width 342 height 218
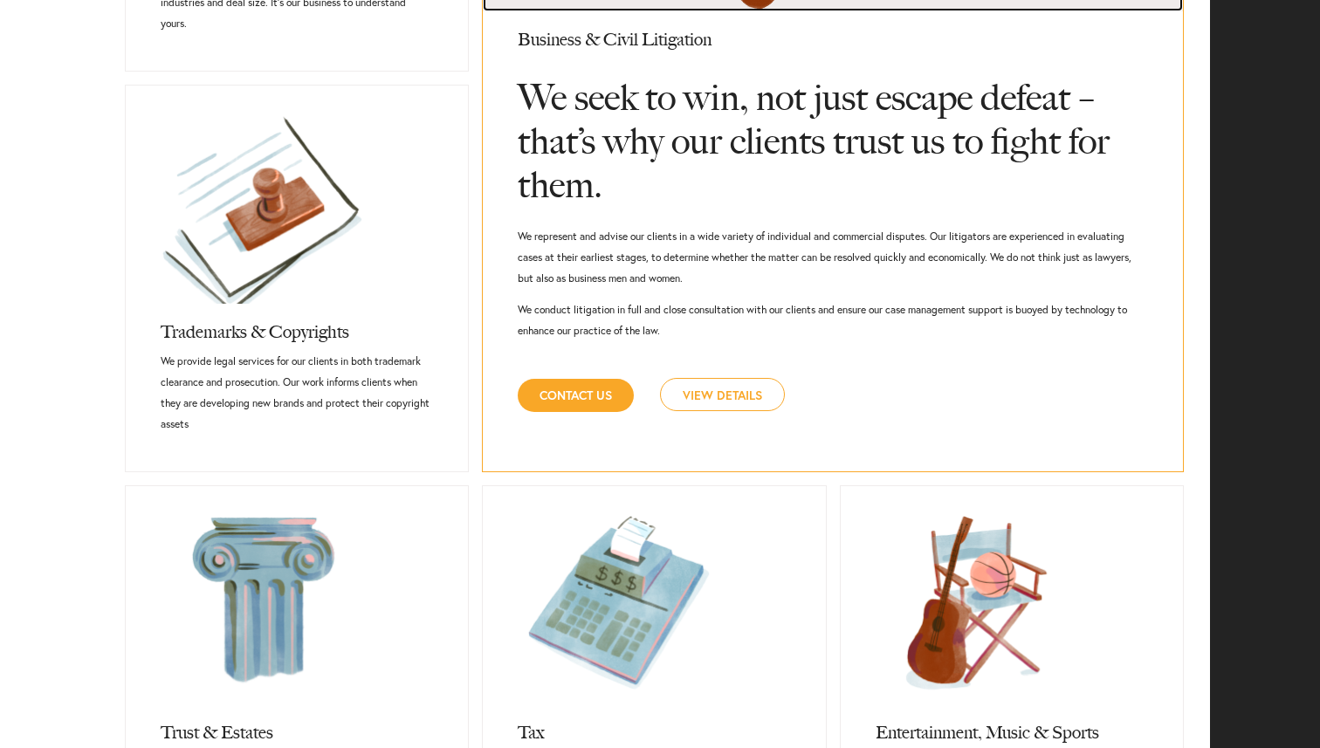
scroll to position [1101, 0]
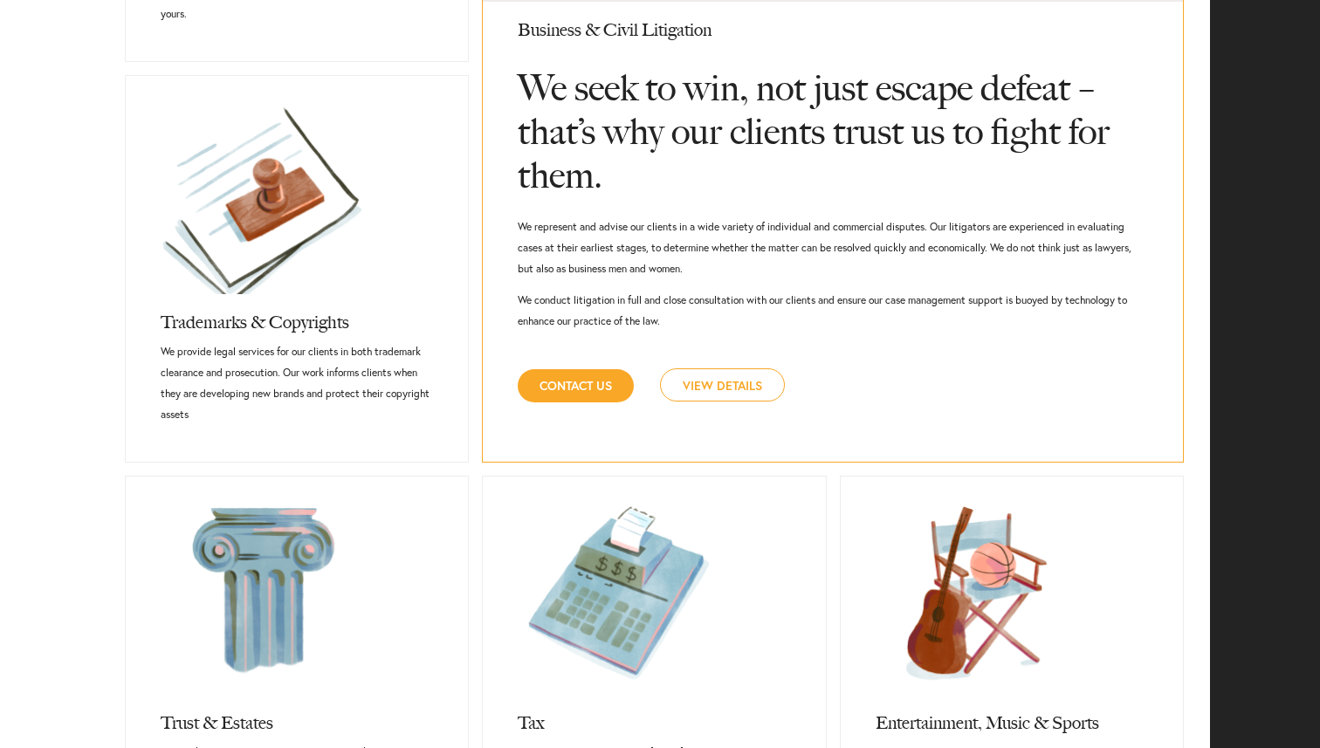
click at [732, 389] on link "View Details" at bounding box center [722, 384] width 125 height 33
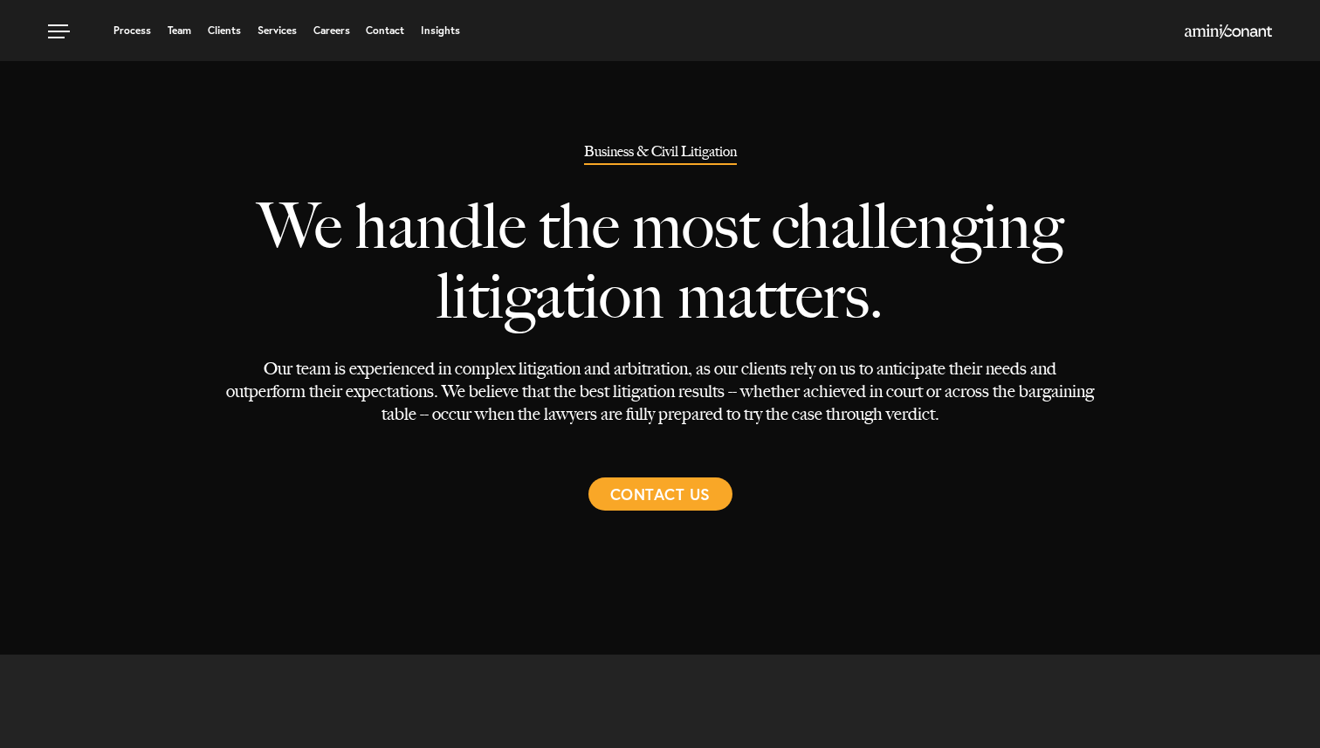
select select "Austin"
select select "Transactional and Corporate"
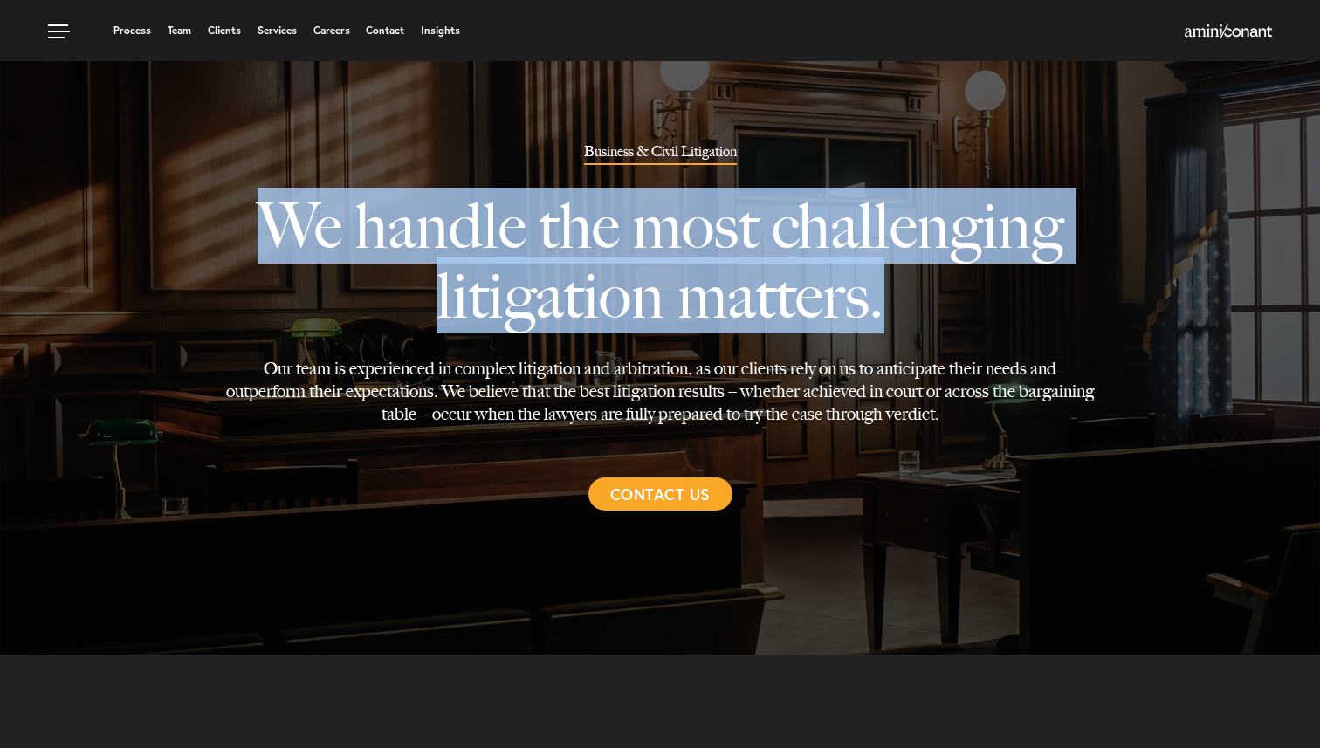
drag, startPoint x: 251, startPoint y: 210, endPoint x: 896, endPoint y: 326, distance: 654.6
click at [895, 325] on p "We handle the most challenging litigation matters." at bounding box center [660, 261] width 868 height 192
click at [947, 306] on p "We handle the most challenging litigation matters." at bounding box center [660, 261] width 868 height 192
drag, startPoint x: 897, startPoint y: 319, endPoint x: 232, endPoint y: 213, distance: 673.5
click at [232, 213] on p "We handle the most challenging litigation matters." at bounding box center [660, 261] width 868 height 192
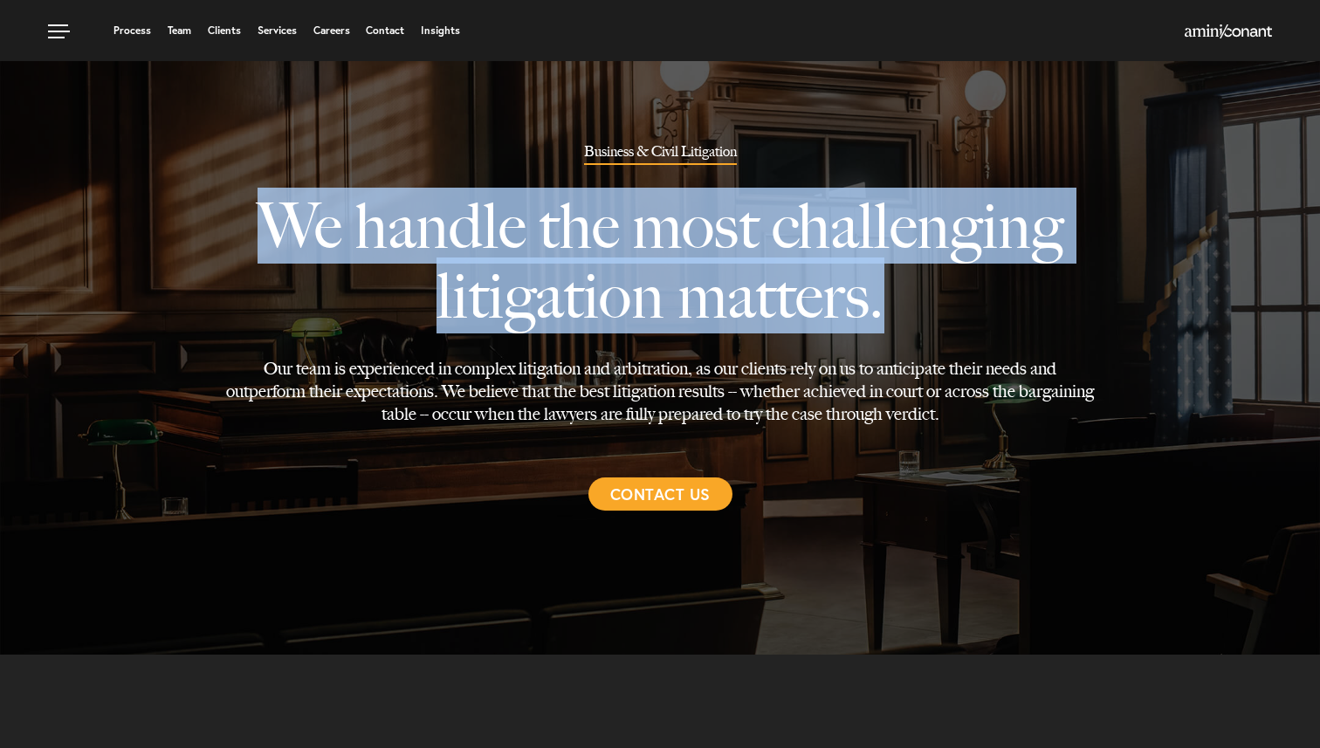
click at [149, 195] on div at bounding box center [660, 349] width 1320 height 698
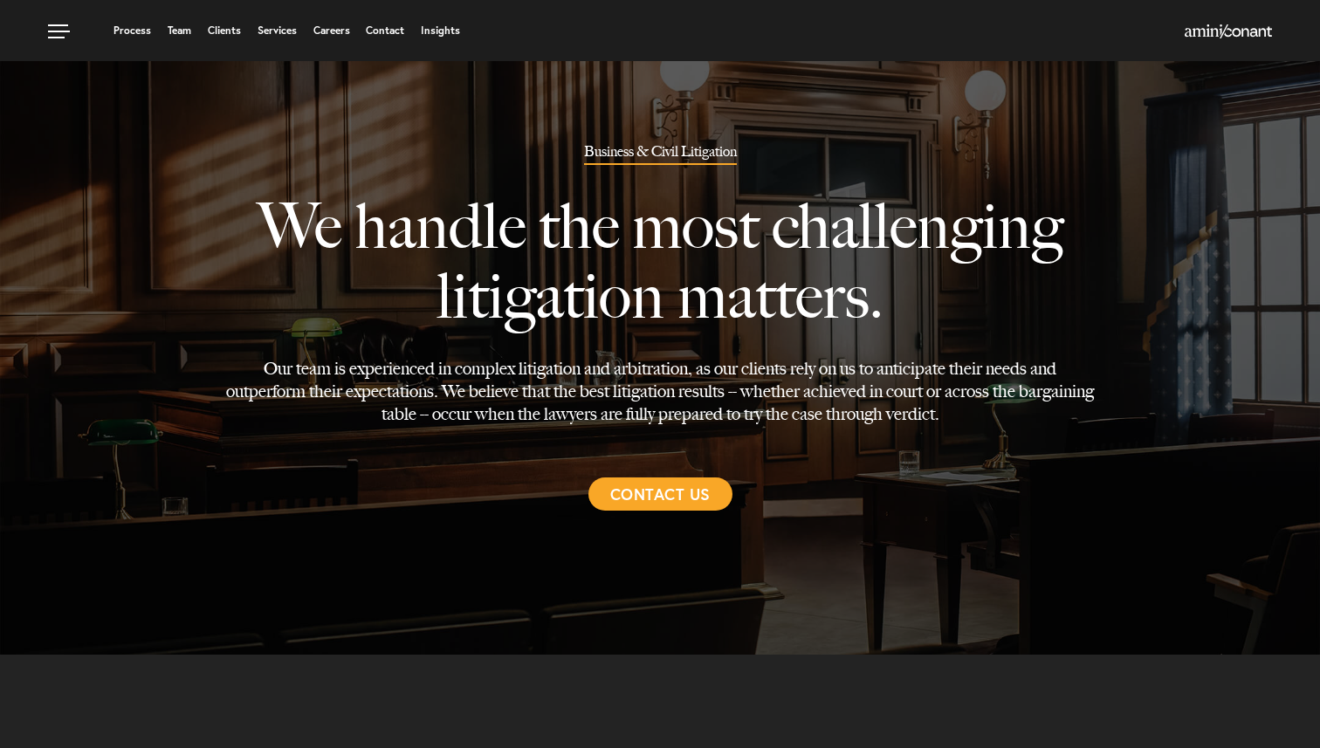
click at [117, 244] on div at bounding box center [660, 349] width 1320 height 698
click at [278, 28] on link "Services" at bounding box center [277, 30] width 39 height 10
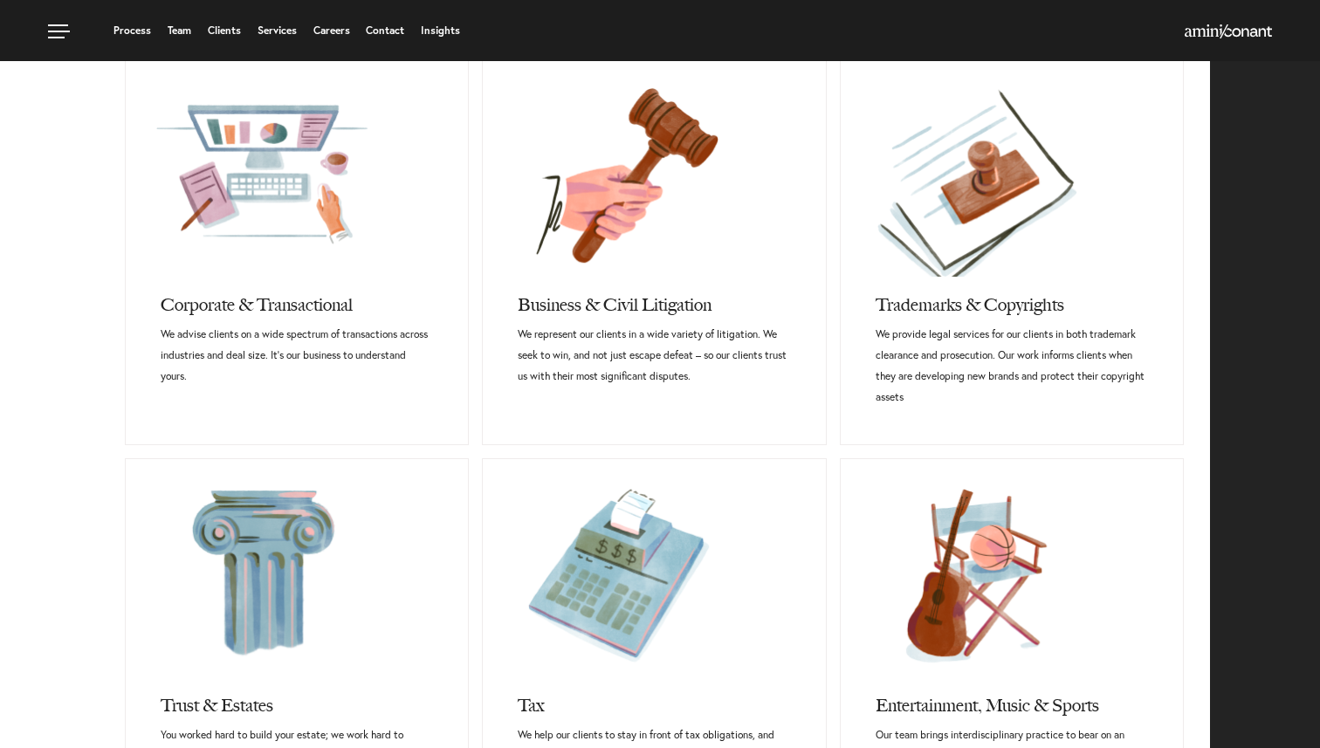
scroll to position [700, 0]
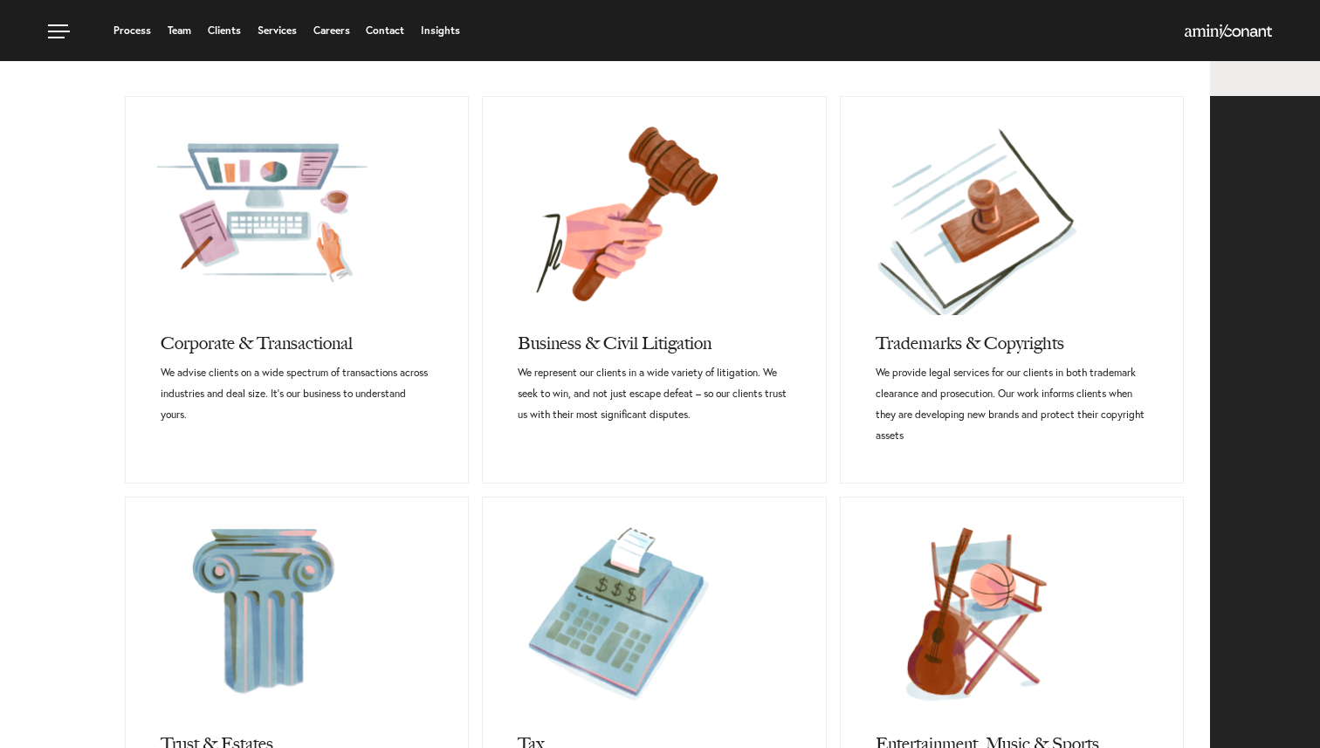
click at [71, 58] on div "Process Team Clients Services Careers Contact Insights" at bounding box center [660, 30] width 1320 height 61
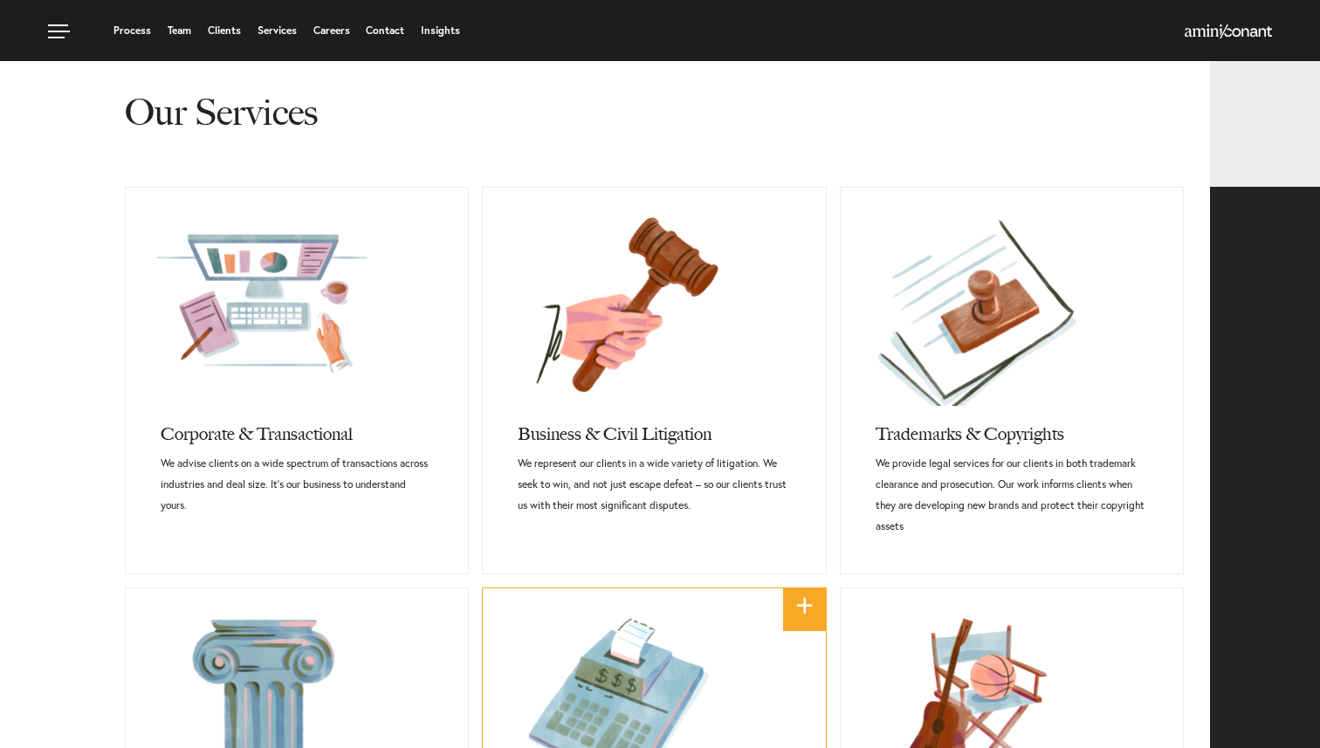
scroll to position [611, 0]
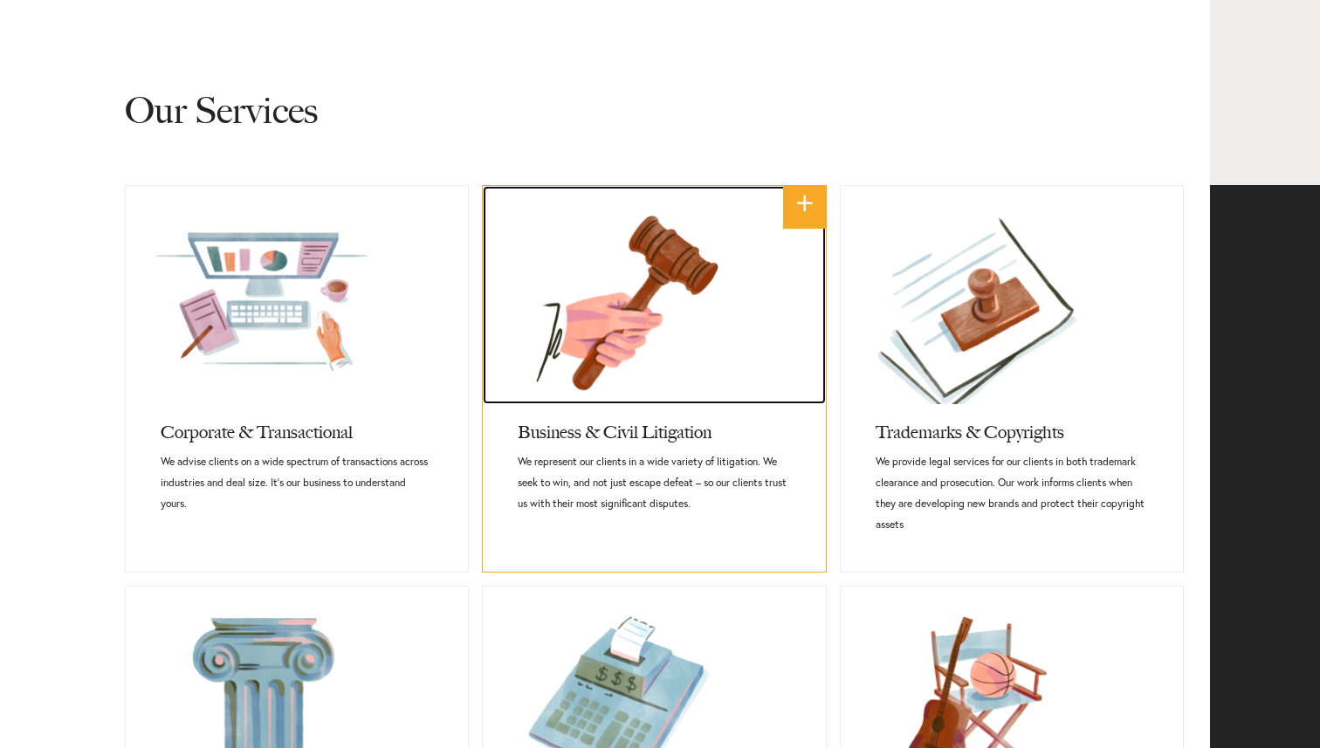
click at [713, 371] on link at bounding box center [654, 295] width 342 height 218
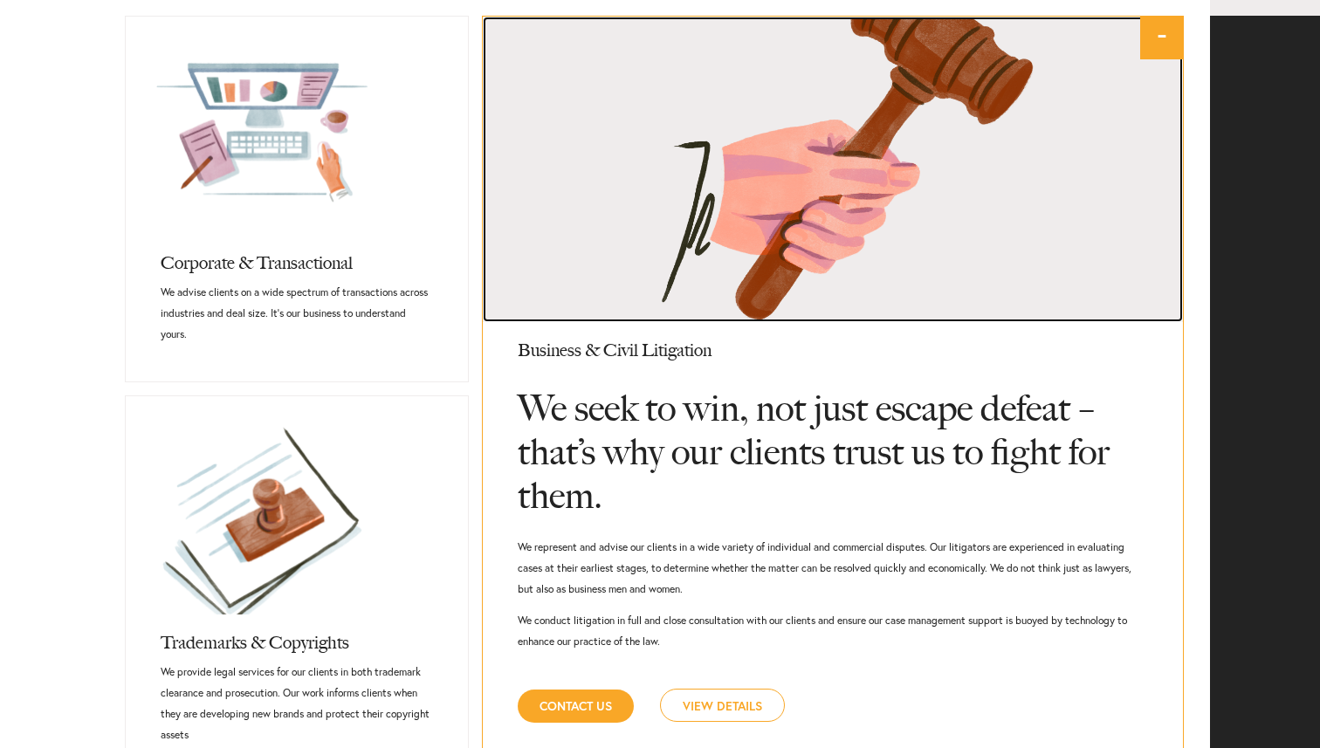
scroll to position [784, 0]
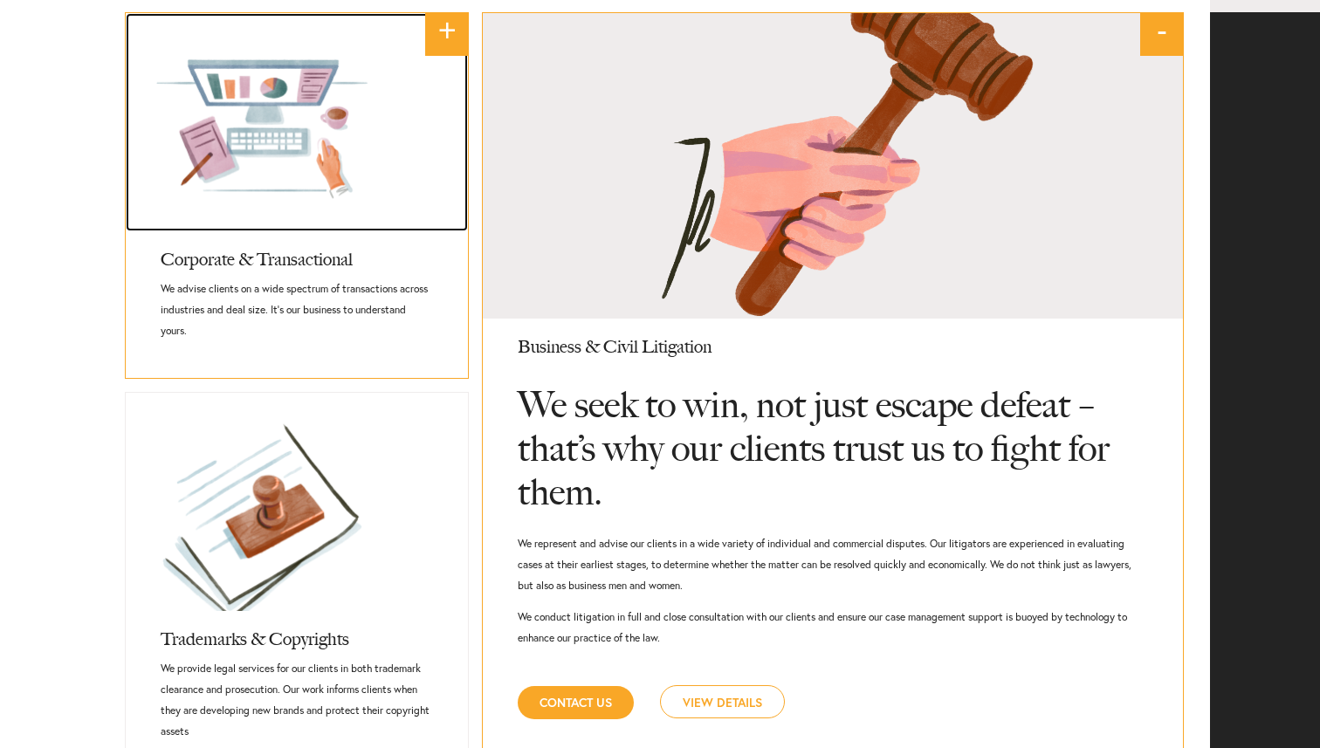
click at [312, 125] on link at bounding box center [297, 122] width 342 height 218
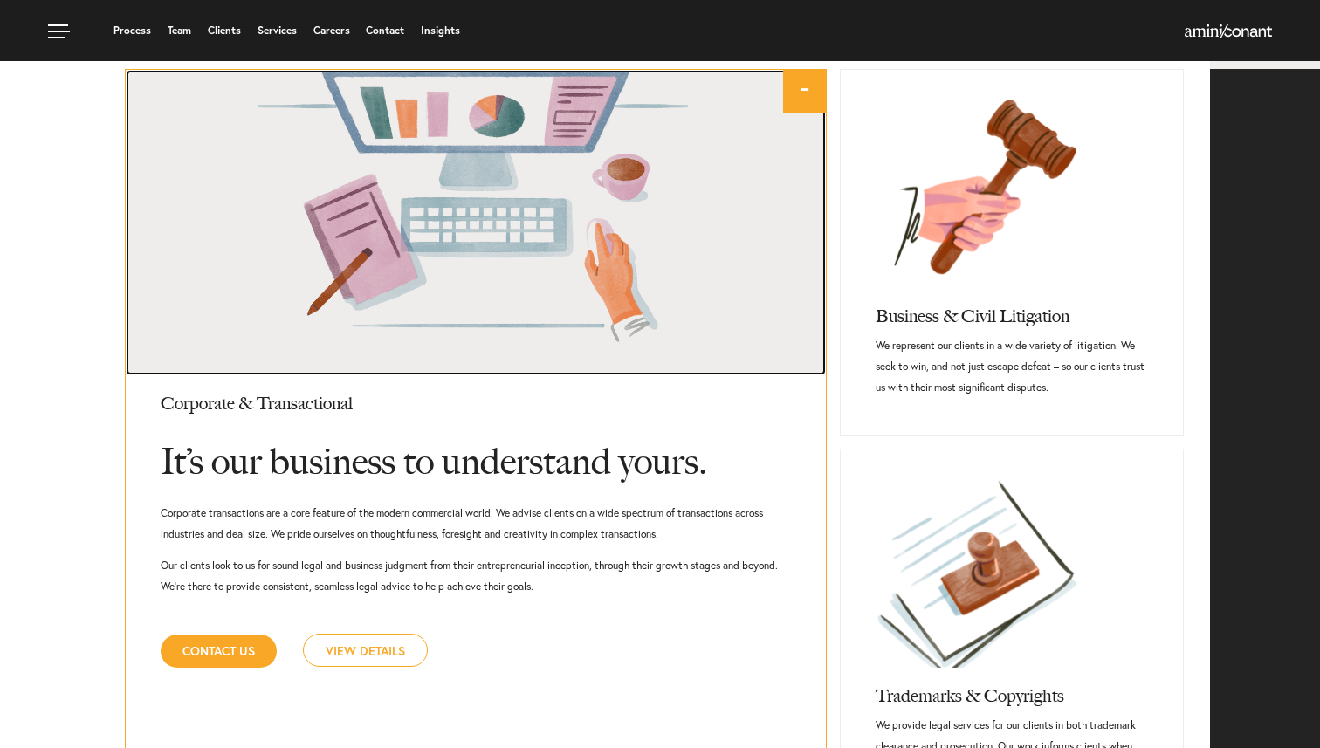
scroll to position [725, 0]
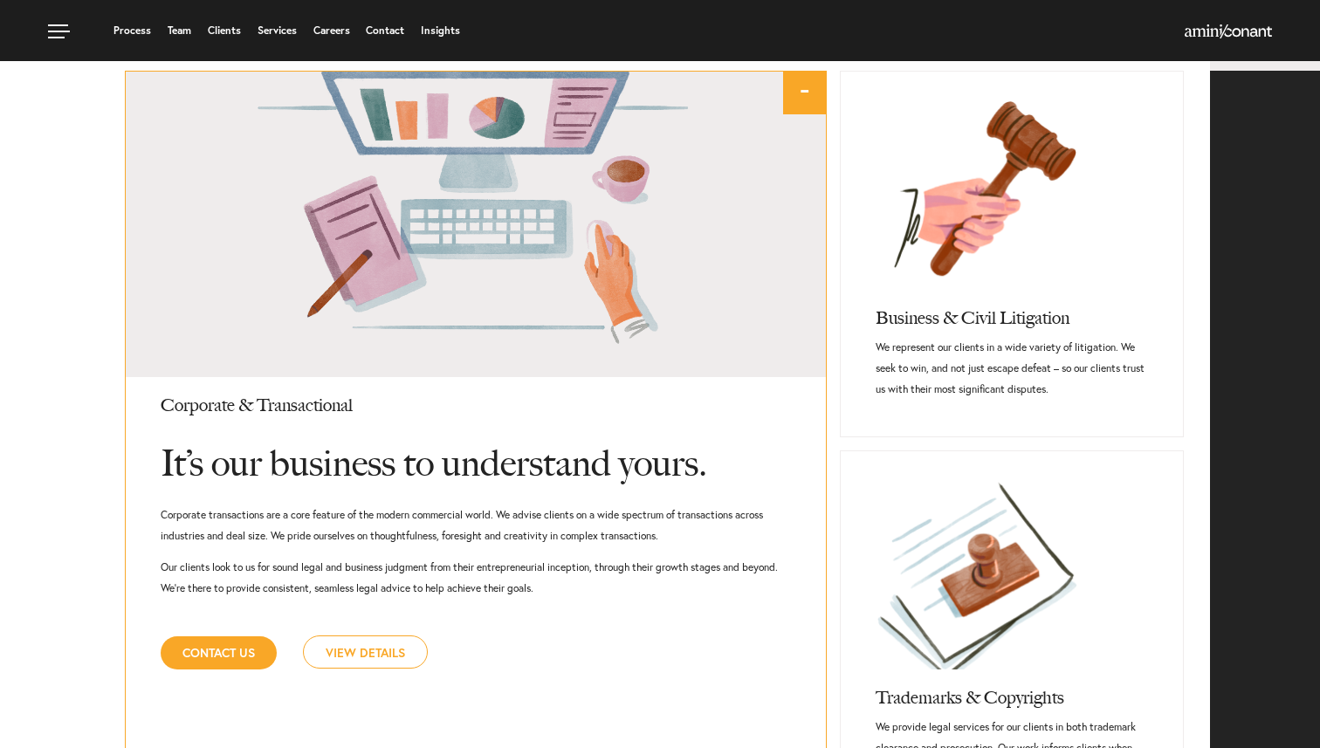
click at [384, 645] on link "View Details" at bounding box center [365, 651] width 125 height 33
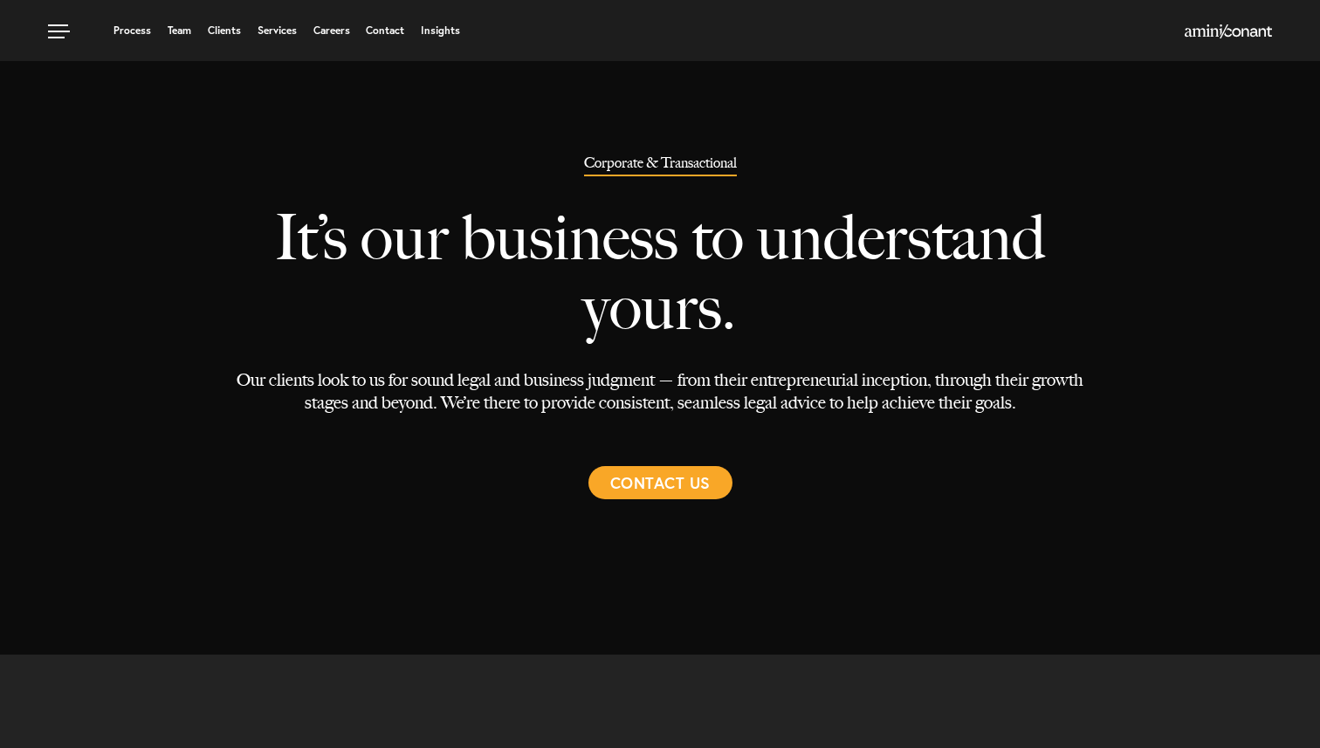
select select "Austin"
select select "Business and Civil Litigation"
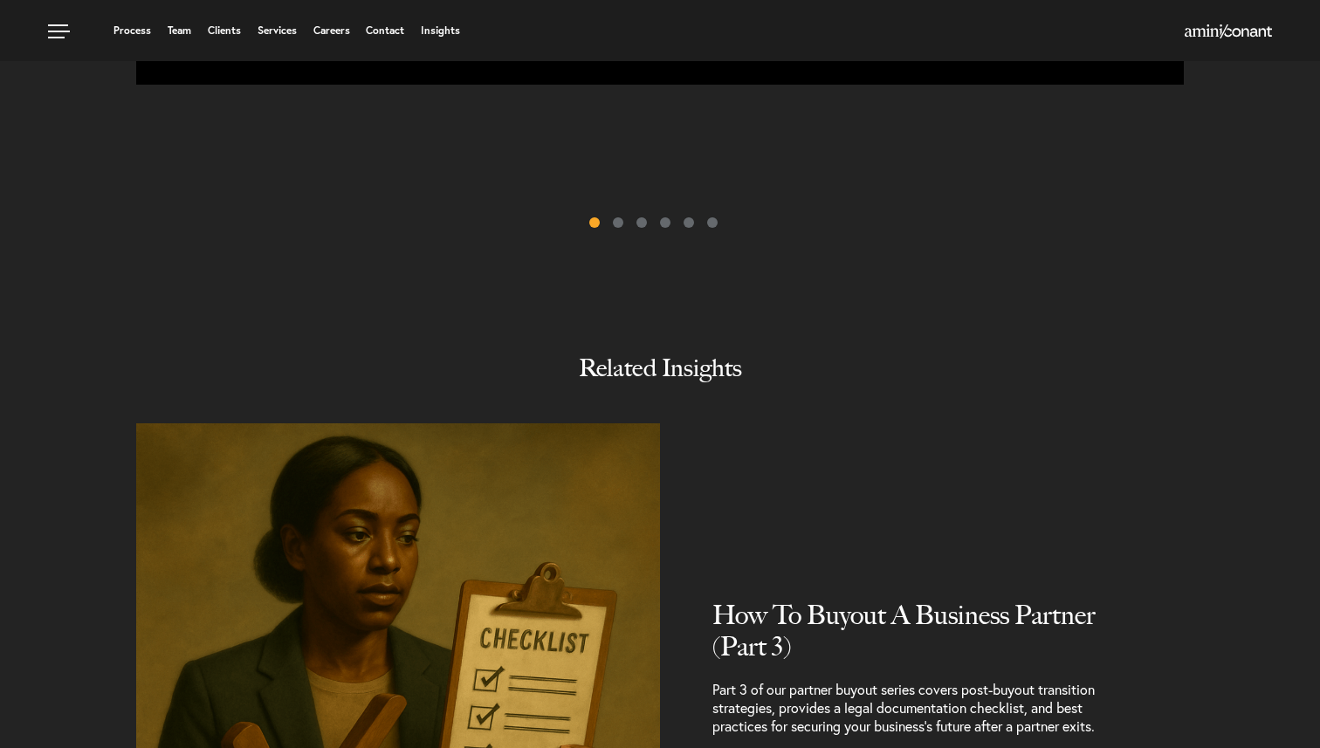
scroll to position [1876, 0]
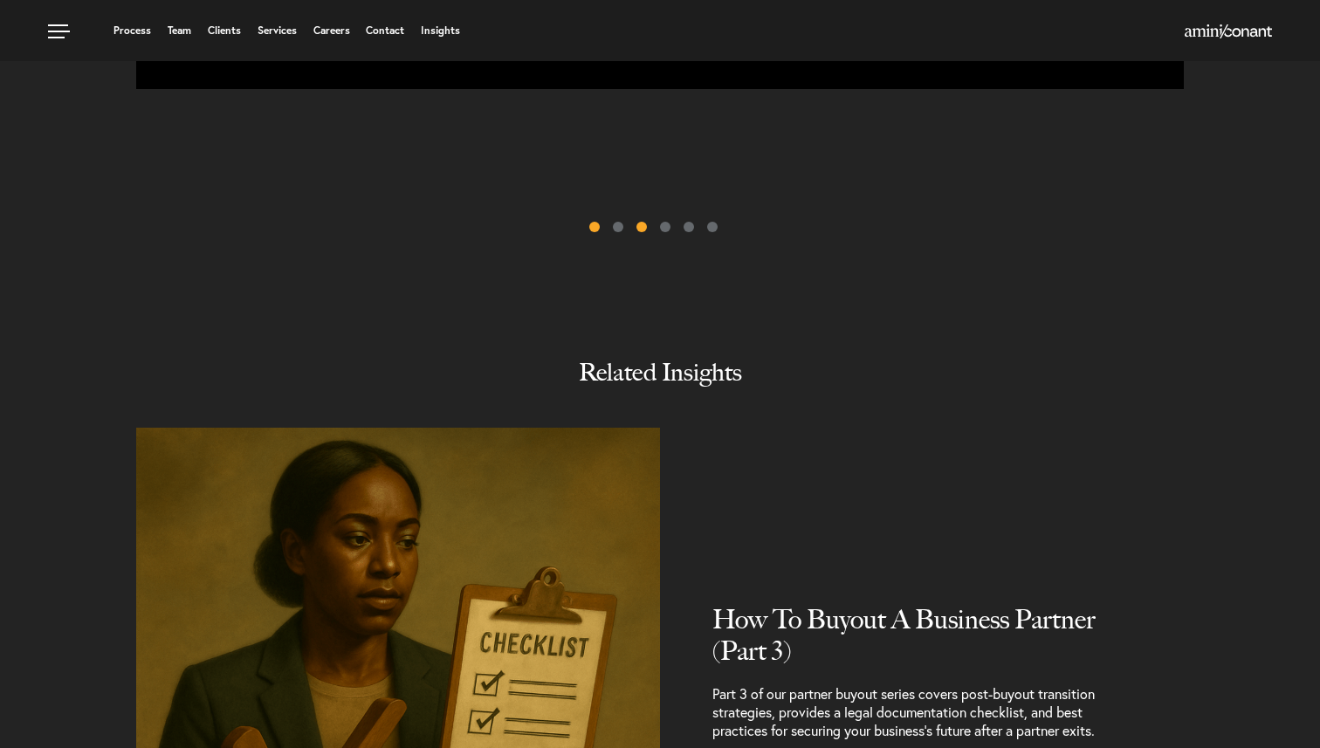
click at [639, 222] on span at bounding box center [641, 227] width 10 height 10
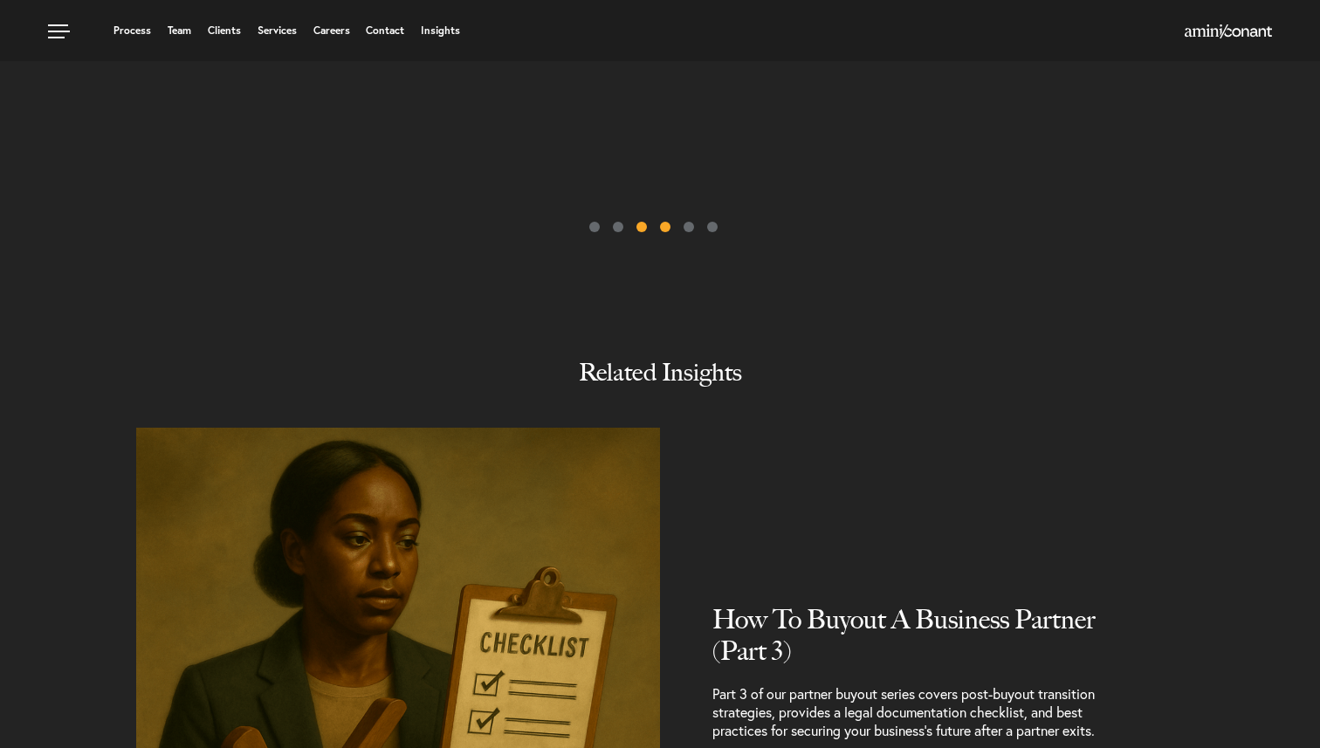
click at [664, 222] on span at bounding box center [665, 227] width 10 height 10
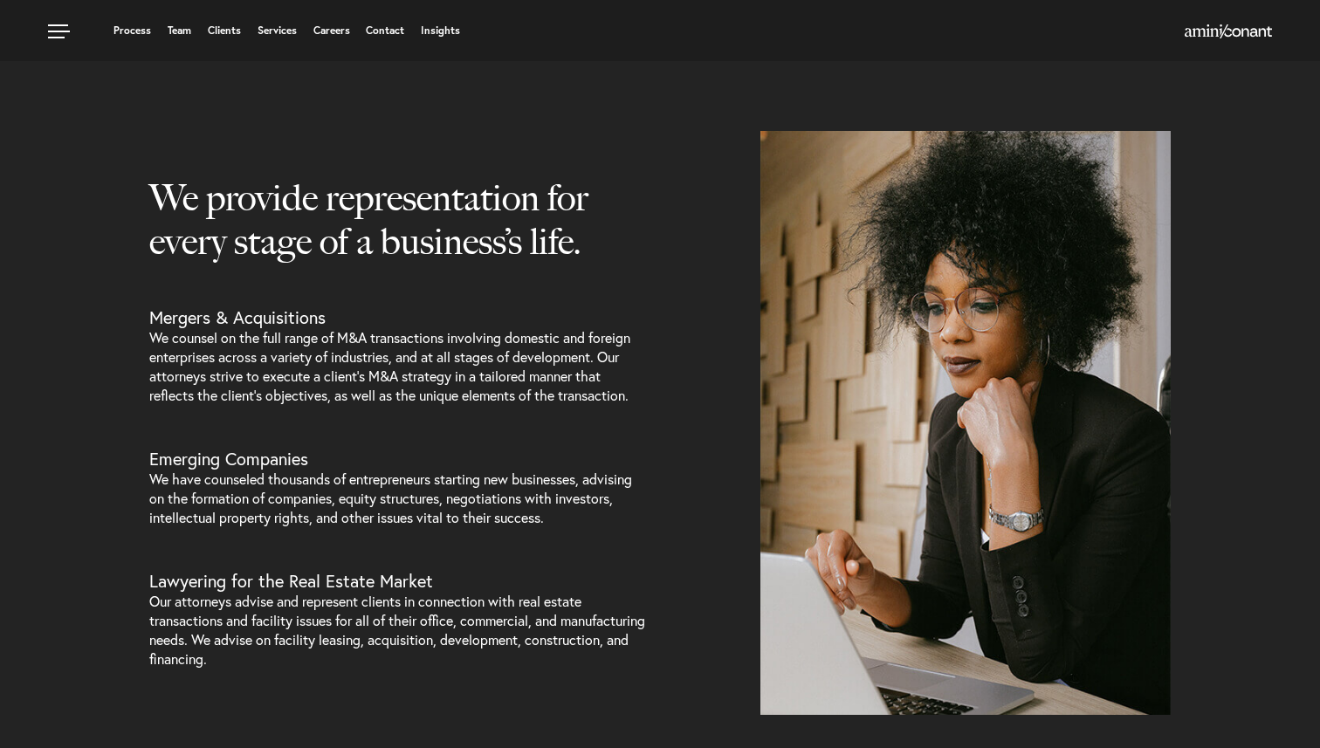
scroll to position [644, 0]
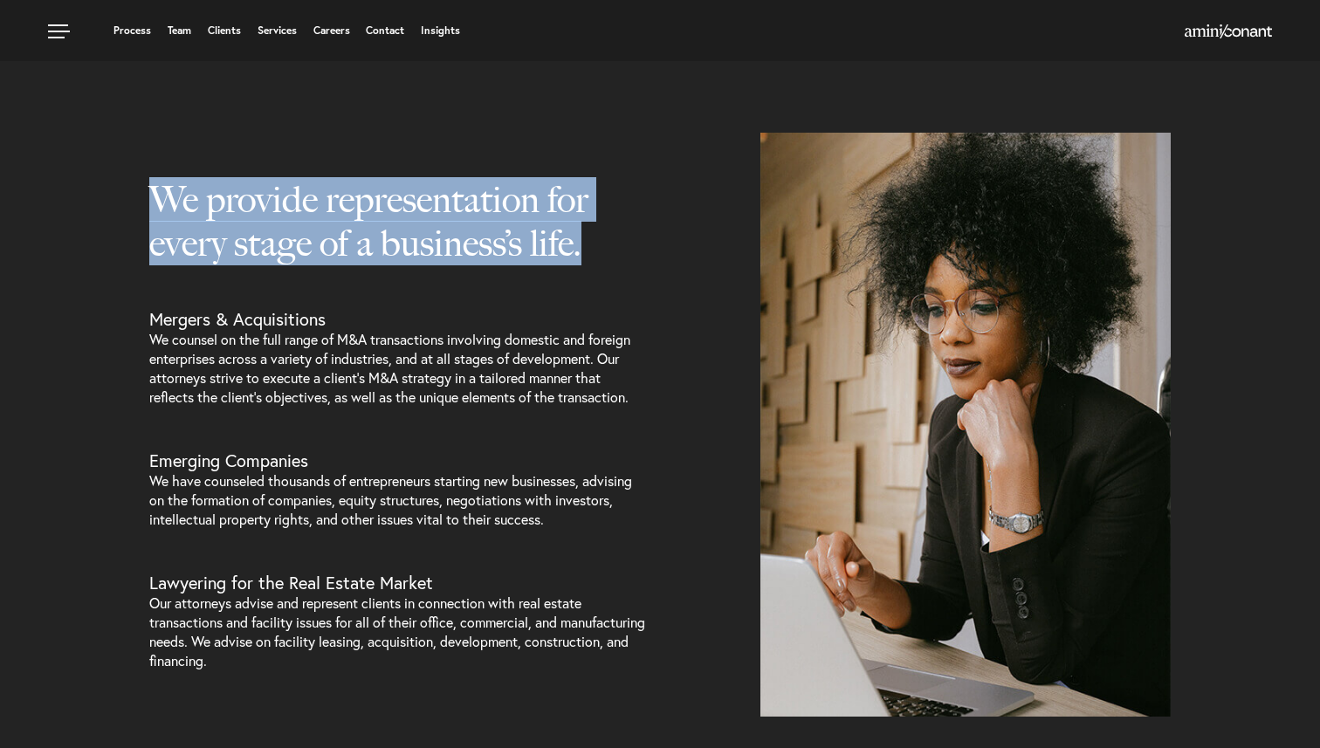
drag, startPoint x: 144, startPoint y: 195, endPoint x: 617, endPoint y: 298, distance: 484.2
click at [617, 298] on div "We provide representation for every stage of a business’s life. Mergers & Acqui…" at bounding box center [398, 425] width 524 height 584
click at [617, 298] on h2 "We provide representation for every stage of a business’s life." at bounding box center [398, 243] width 498 height 131
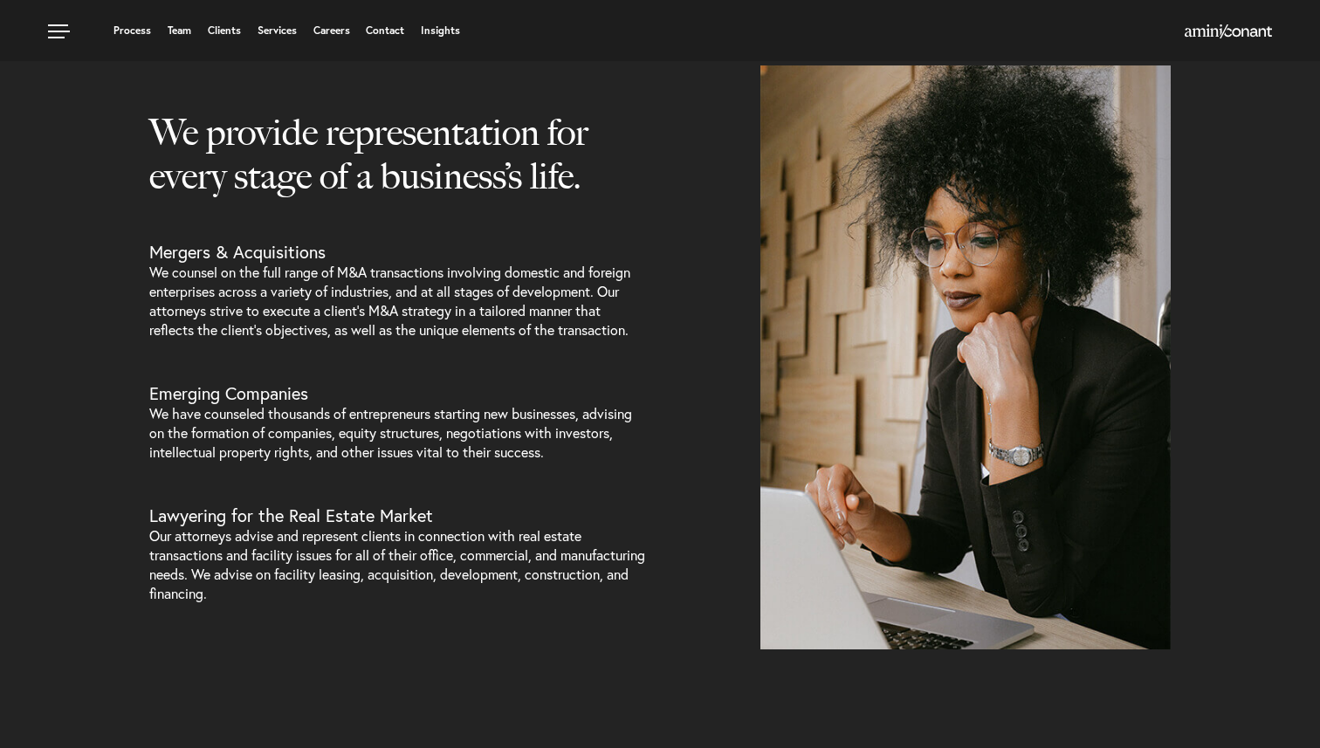
scroll to position [610, 0]
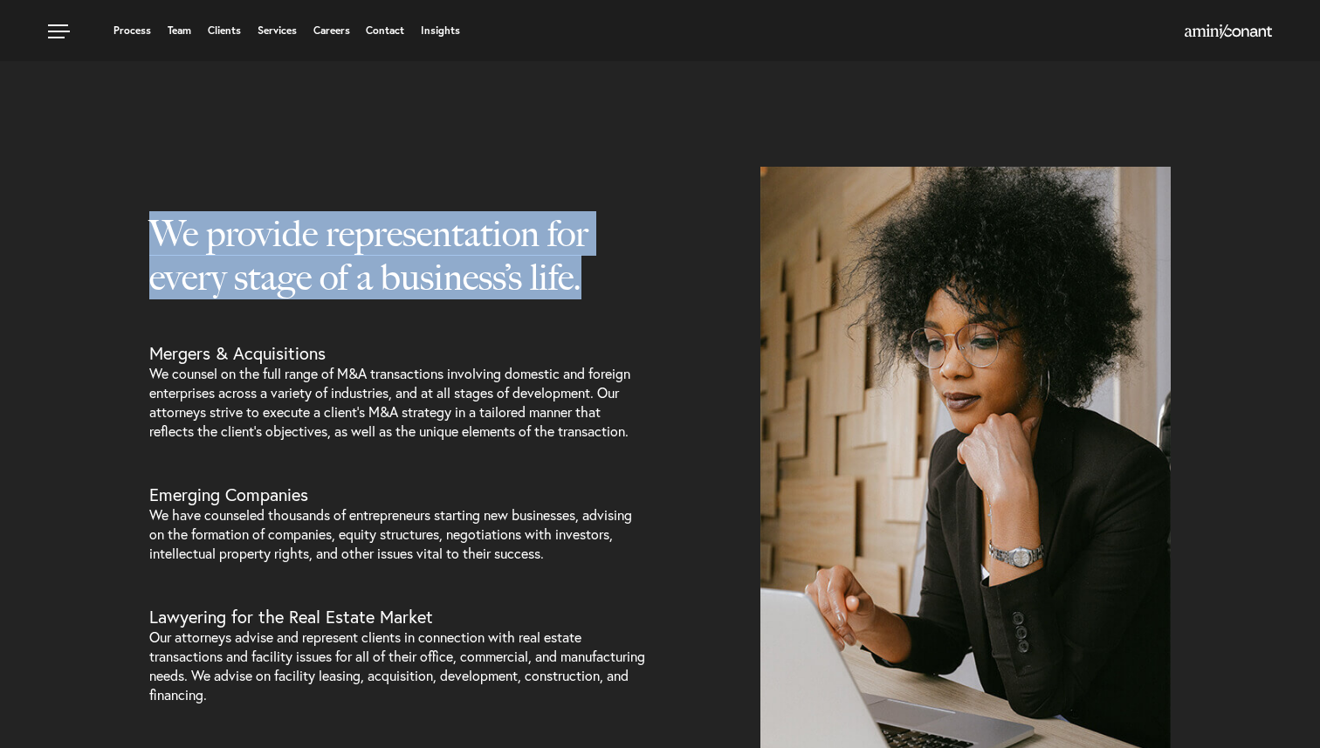
drag, startPoint x: 111, startPoint y: 206, endPoint x: 552, endPoint y: 311, distance: 453.1
click at [552, 311] on div "We provide representation for every stage of a business’s life. Mergers & Acqui…" at bounding box center [660, 459] width 1320 height 584
click at [718, 281] on div "We provide representation for every stage of a business’s life. Mergers & Acqui…" at bounding box center [660, 459] width 1048 height 584
drag, startPoint x: 639, startPoint y: 297, endPoint x: 159, endPoint y: 169, distance: 496.7
click at [159, 169] on div "We provide representation for every stage of a business’s life. Mergers & Acqui…" at bounding box center [398, 459] width 498 height 584
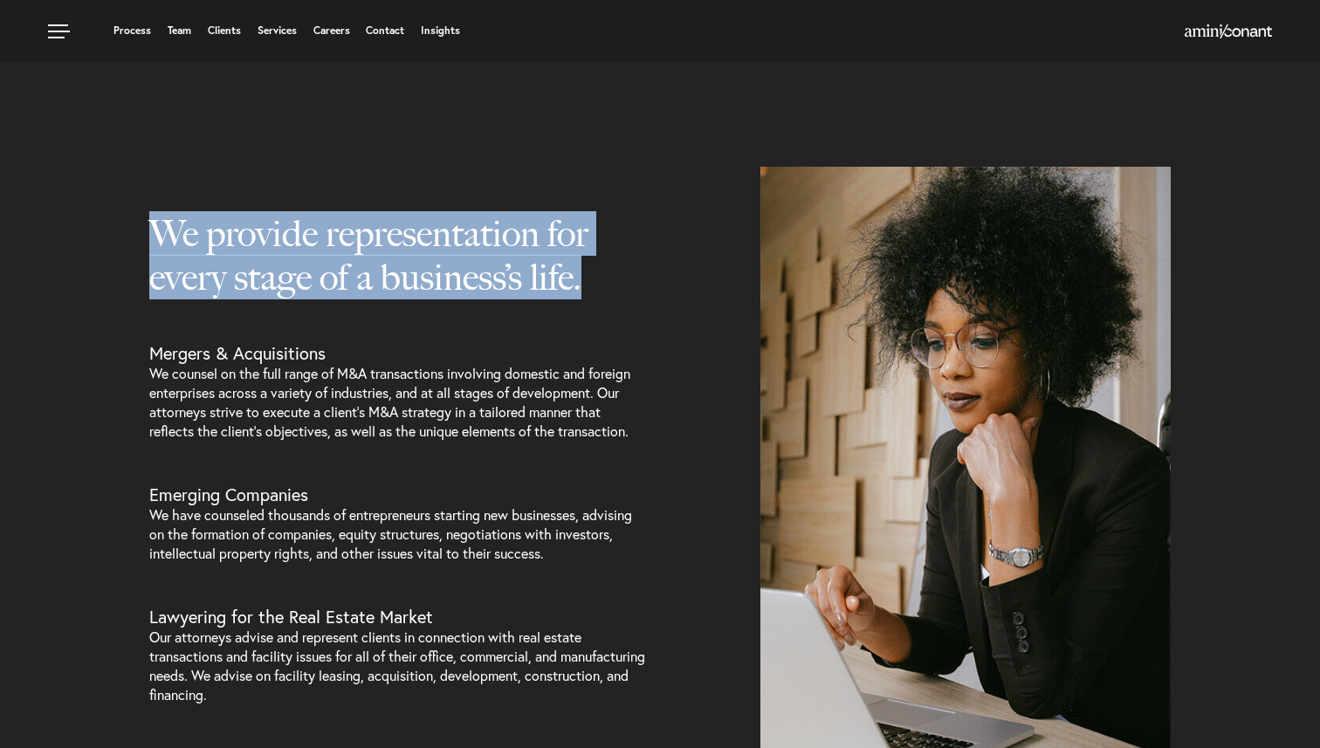
click at [159, 170] on div "We provide representation for every stage of a business’s life. Mergers & Acqui…" at bounding box center [398, 459] width 498 height 584
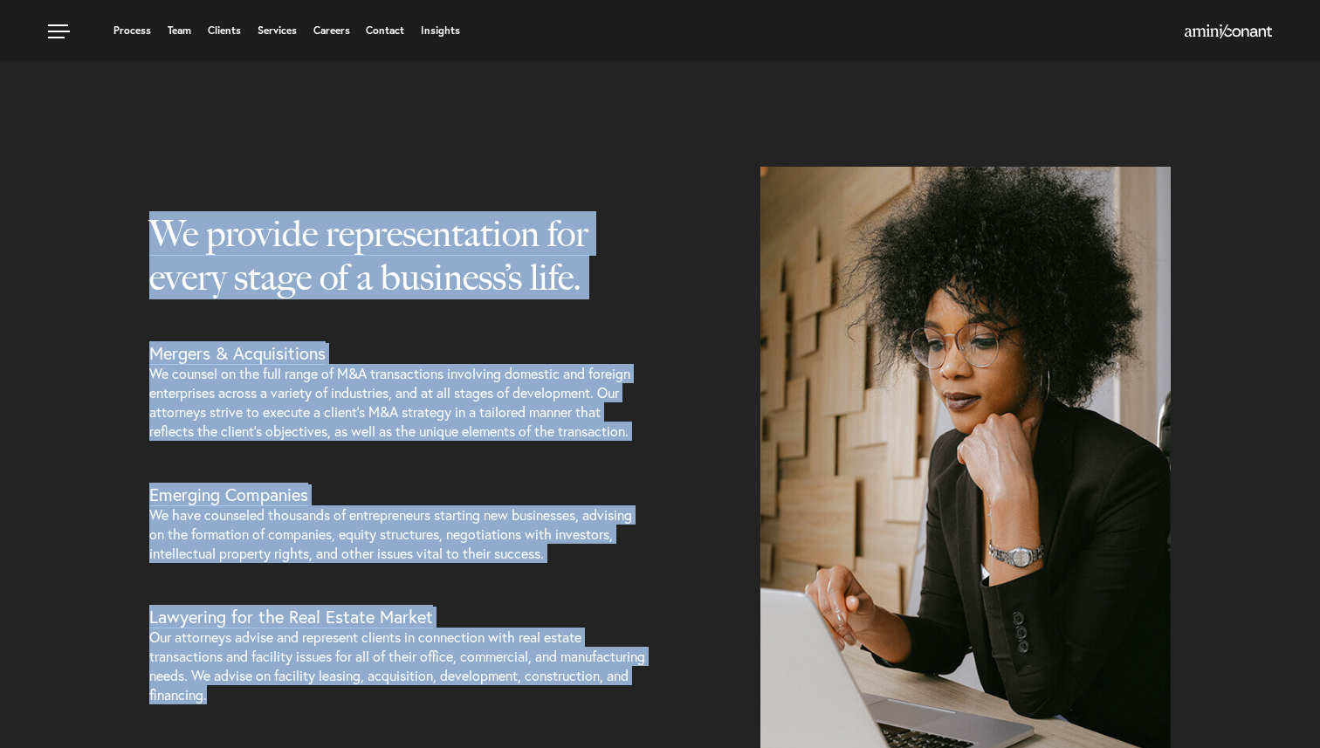
drag, startPoint x: 131, startPoint y: 161, endPoint x: 730, endPoint y: 261, distance: 607.2
click at [730, 261] on section "We provide representation for every stage of a business’s life. Mergers & Acqui…" at bounding box center [660, 398] width 1320 height 706
click at [730, 261] on div "We provide representation for every stage of a business’s life. Mergers & Acqui…" at bounding box center [660, 459] width 1048 height 584
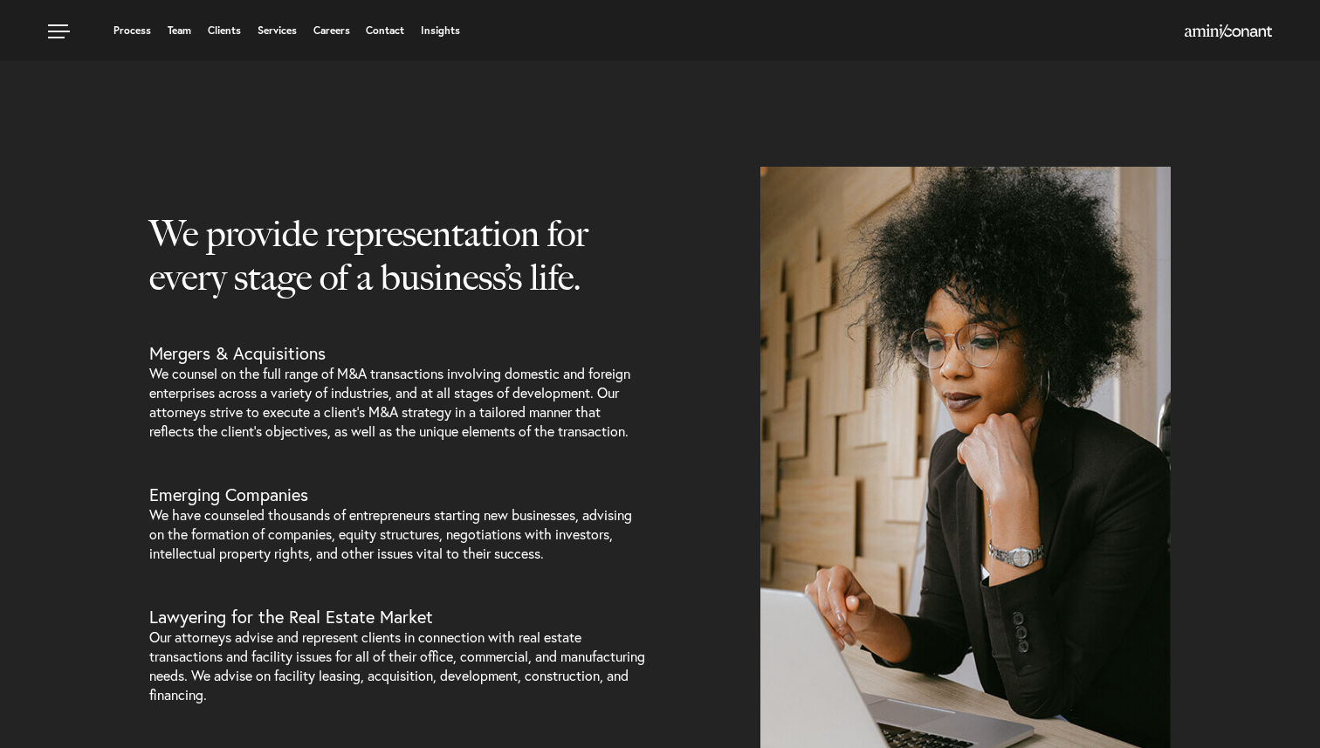
click at [650, 294] on div "We provide representation for every stage of a business’s life. Mergers & Acqui…" at bounding box center [398, 459] width 524 height 584
drag, startPoint x: 650, startPoint y: 294, endPoint x: 210, endPoint y: 169, distance: 458.2
click at [210, 169] on div "We provide representation for every stage of a business’s life. Mergers & Acqui…" at bounding box center [398, 459] width 524 height 584
click at [210, 169] on div "We provide representation for every stage of a business’s life. Mergers & Acqui…" at bounding box center [398, 459] width 498 height 584
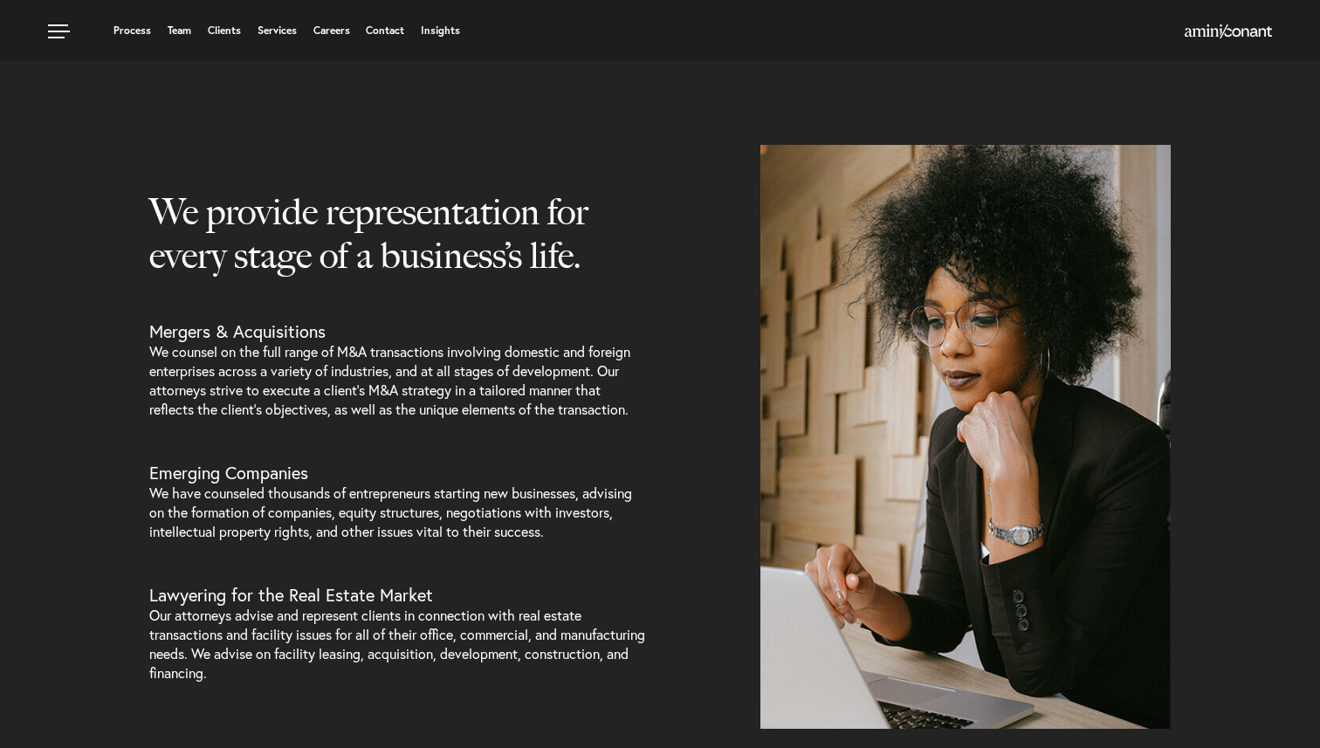
scroll to position [617, 0]
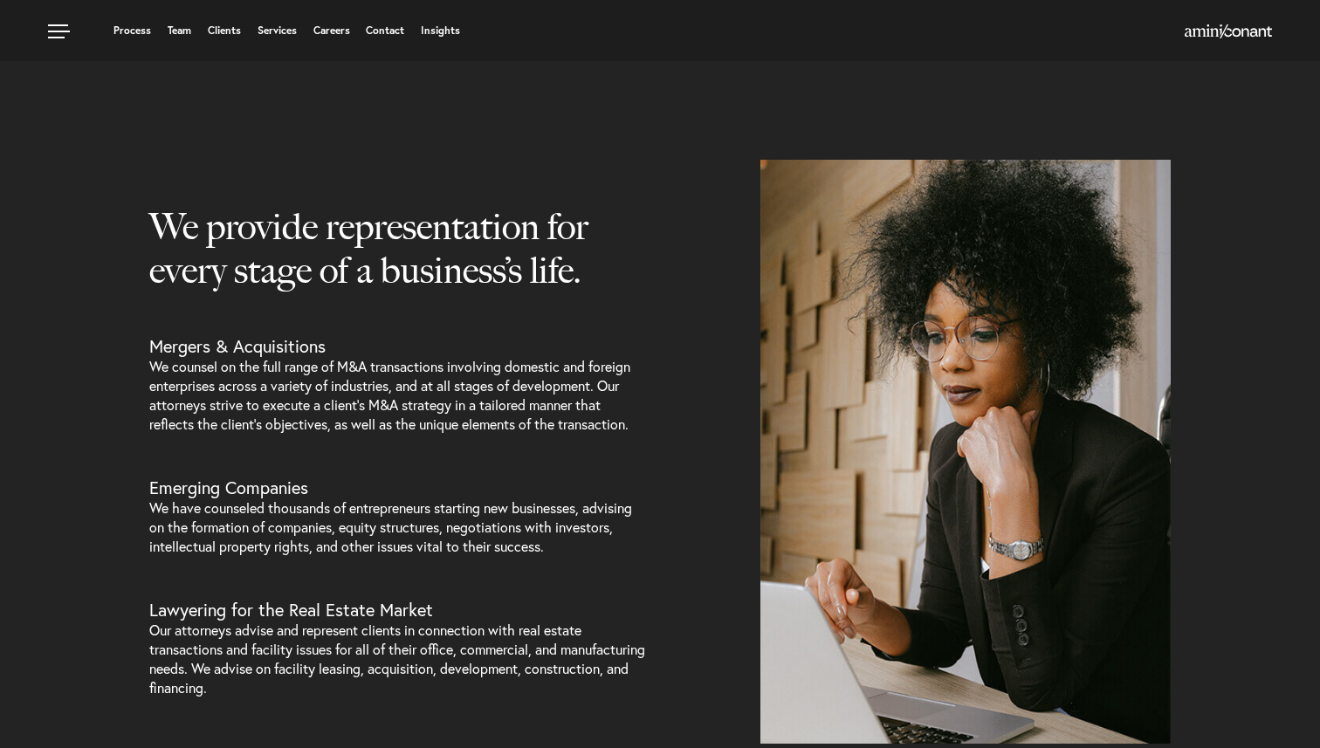
click at [405, 271] on h2 "We provide representation for every stage of a business’s life." at bounding box center [398, 270] width 498 height 131
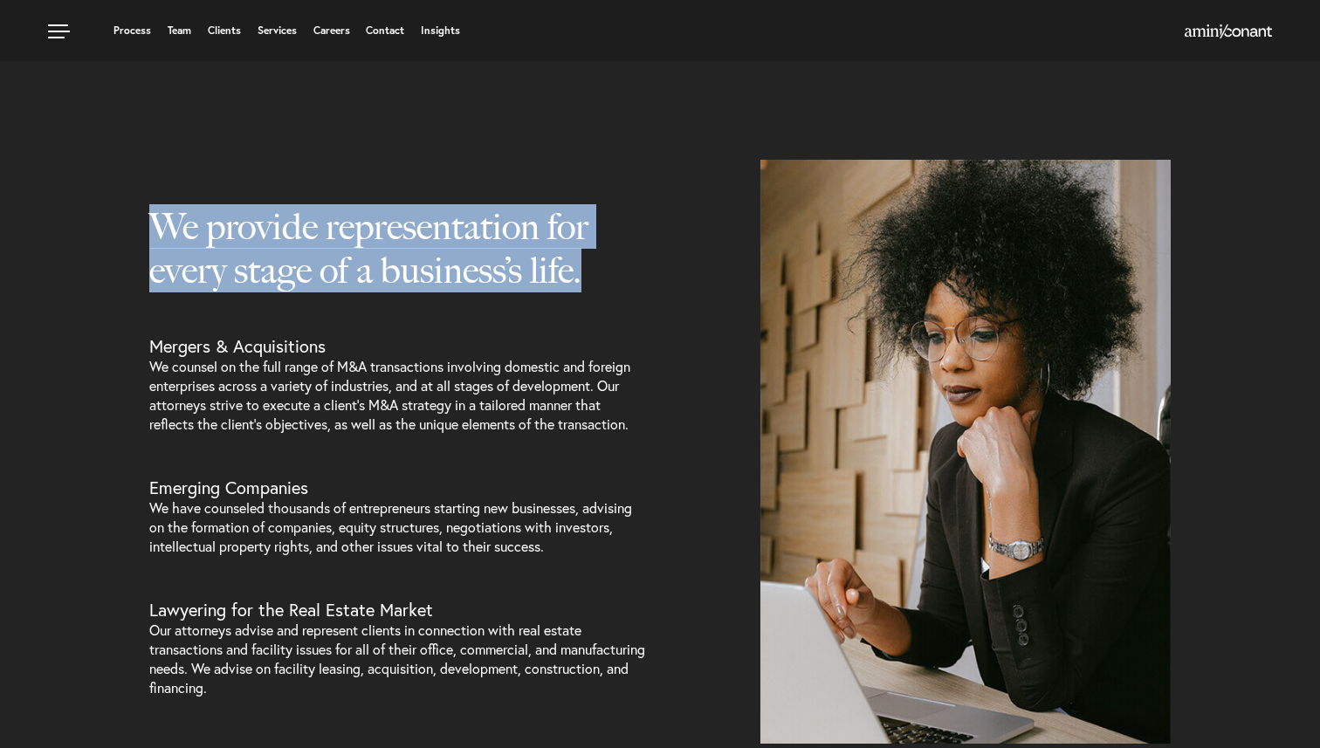
drag, startPoint x: 149, startPoint y: 228, endPoint x: 619, endPoint y: 319, distance: 478.3
click at [619, 319] on h2 "We provide representation for every stage of a business’s life." at bounding box center [398, 270] width 498 height 131
click at [662, 215] on div "We provide representation for every stage of a business’s life. Mergers & Acqui…" at bounding box center [660, 452] width 1048 height 584
drag, startPoint x: 606, startPoint y: 282, endPoint x: 104, endPoint y: 216, distance: 506.3
click at [104, 216] on div "We provide representation for every stage of a business’s life. Mergers & Acqui…" at bounding box center [660, 452] width 1320 height 584
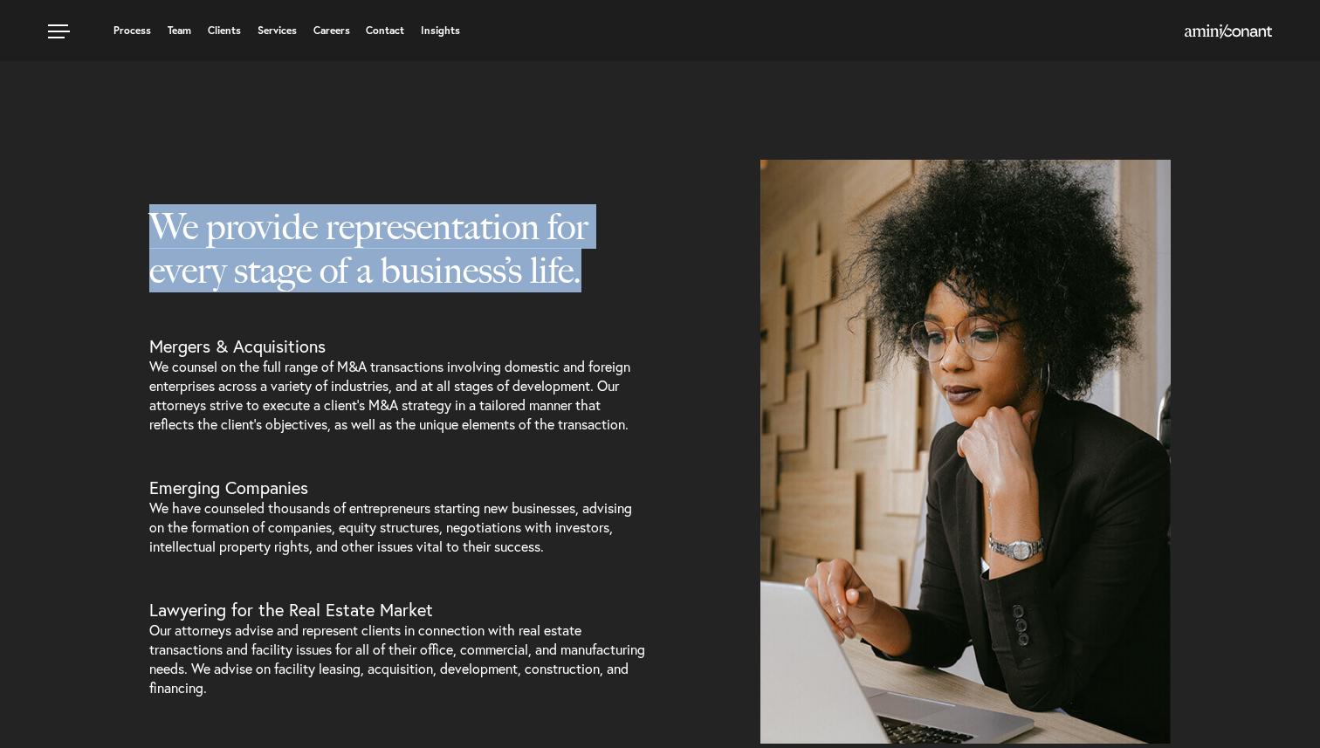
click at [104, 216] on div "We provide representation for every stage of a business’s life. Mergers & Acqui…" at bounding box center [660, 452] width 1320 height 584
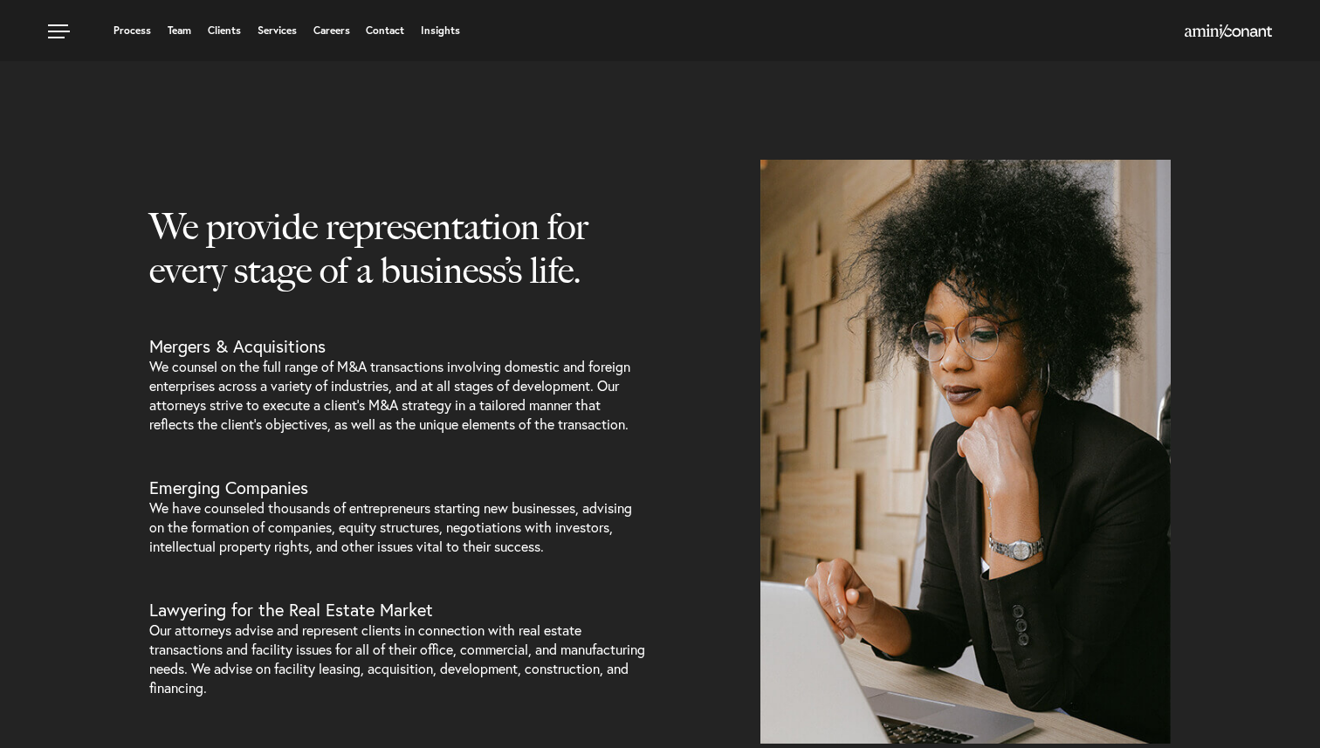
drag, startPoint x: 106, startPoint y: 216, endPoint x: 691, endPoint y: 259, distance: 587.3
click at [691, 259] on div "We provide representation for every stage of a business’s life. Mergers & Acqui…" at bounding box center [660, 452] width 1320 height 584
click at [649, 269] on div "We provide representation for every stage of a business’s life. Mergers & Acqui…" at bounding box center [398, 452] width 524 height 584
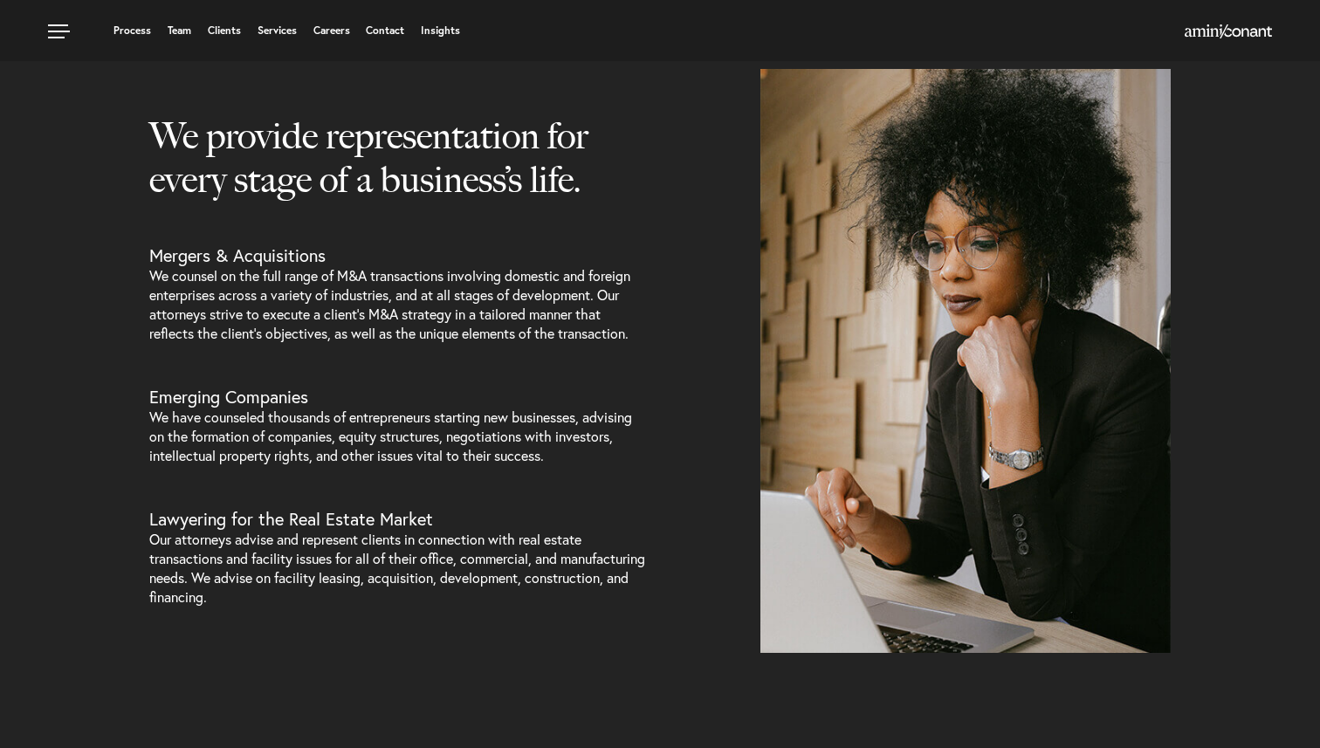
scroll to position [706, 0]
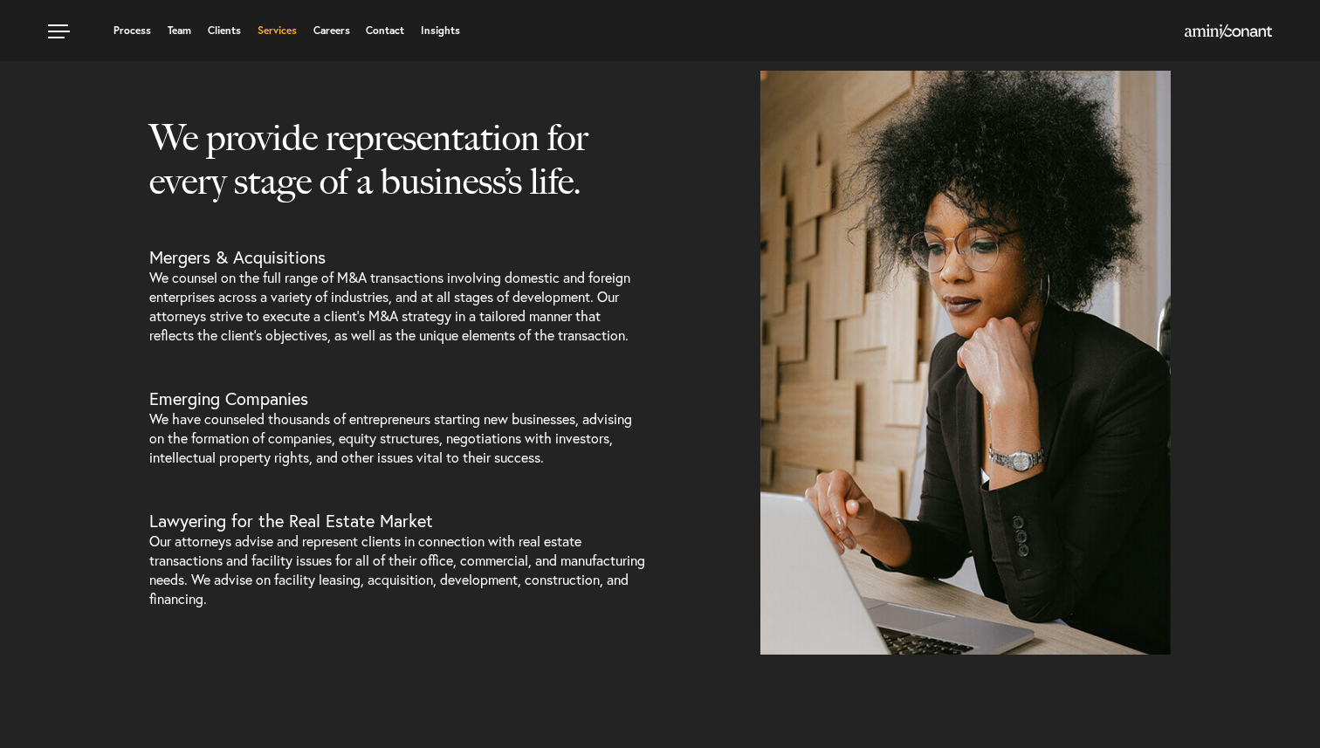
click at [276, 30] on link "Services" at bounding box center [277, 30] width 39 height 10
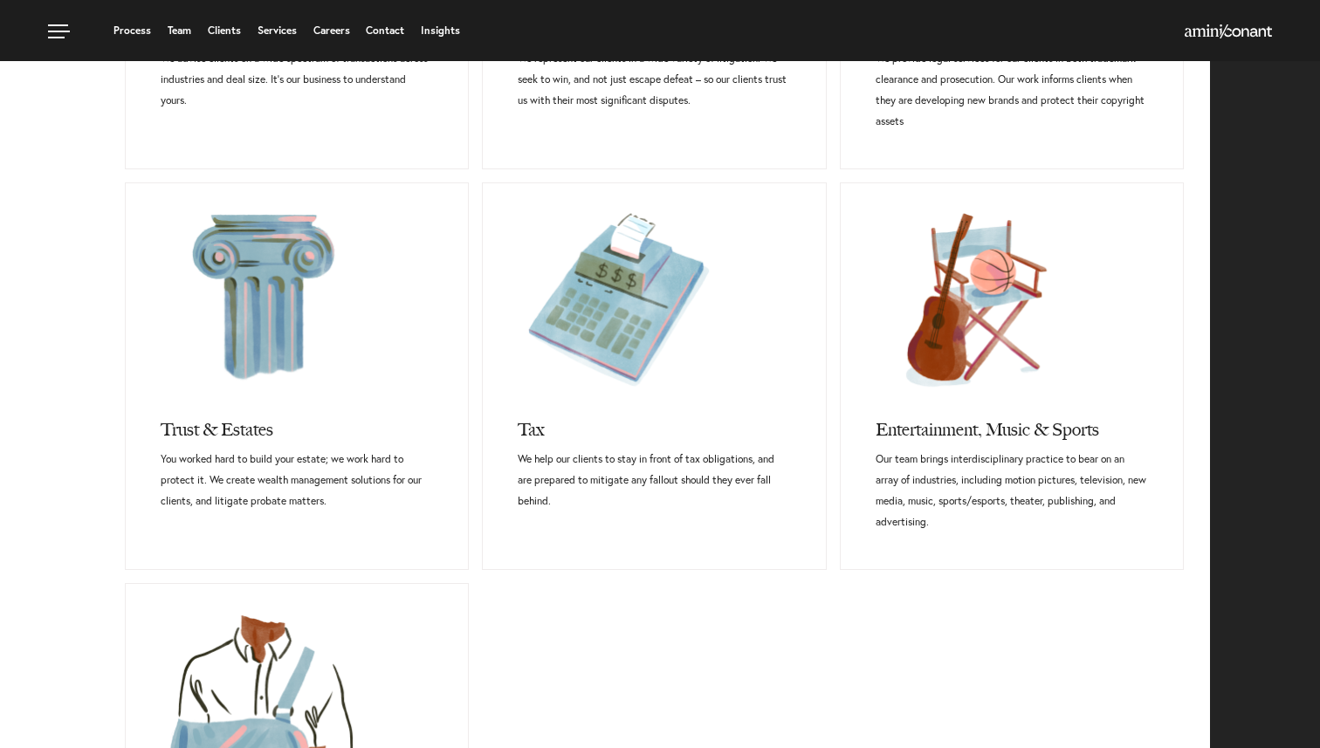
scroll to position [1006, 0]
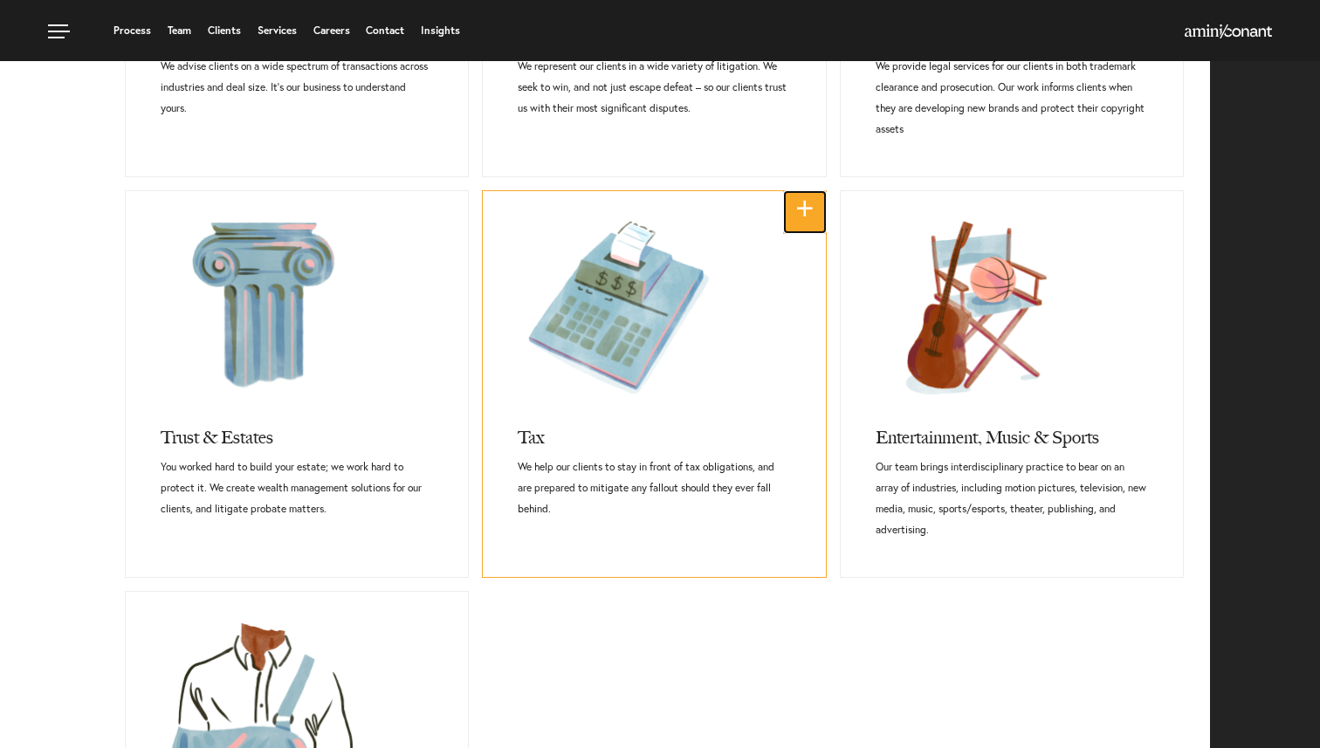
click at [799, 205] on link "+" at bounding box center [805, 212] width 44 height 44
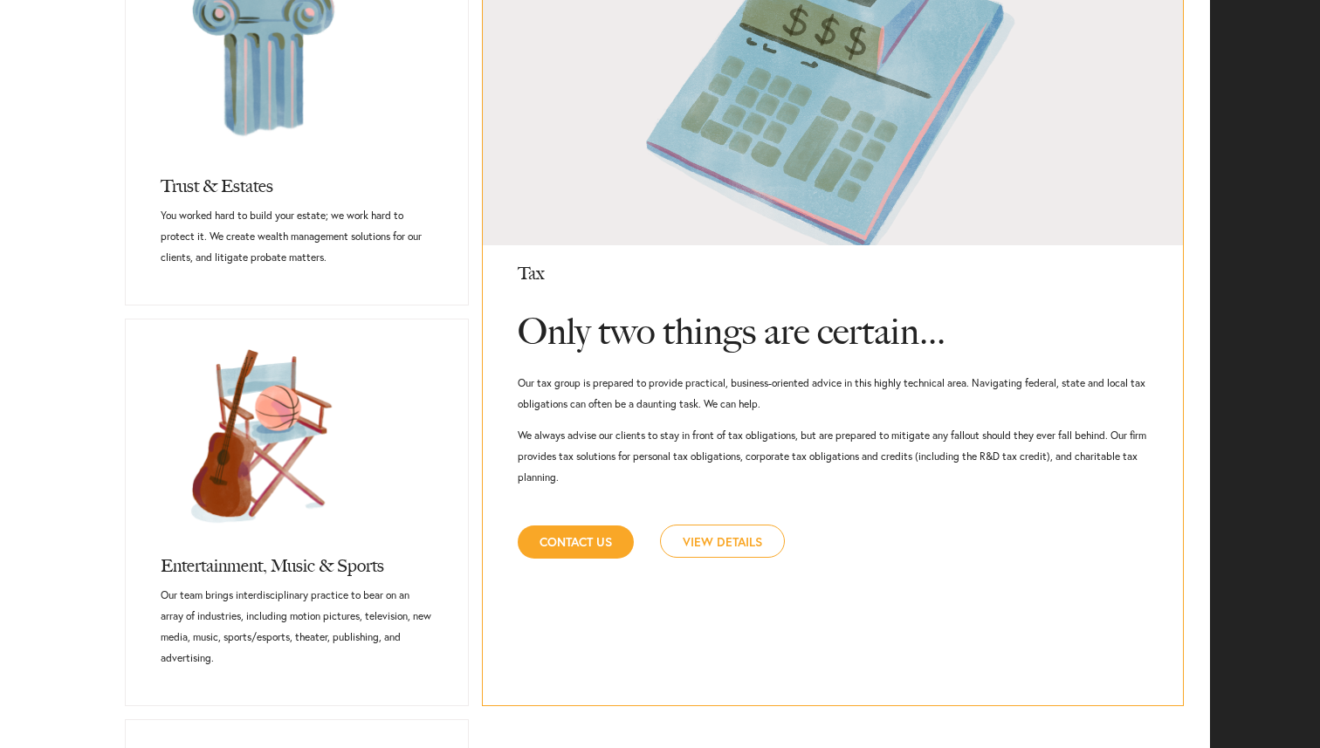
scroll to position [1261, 0]
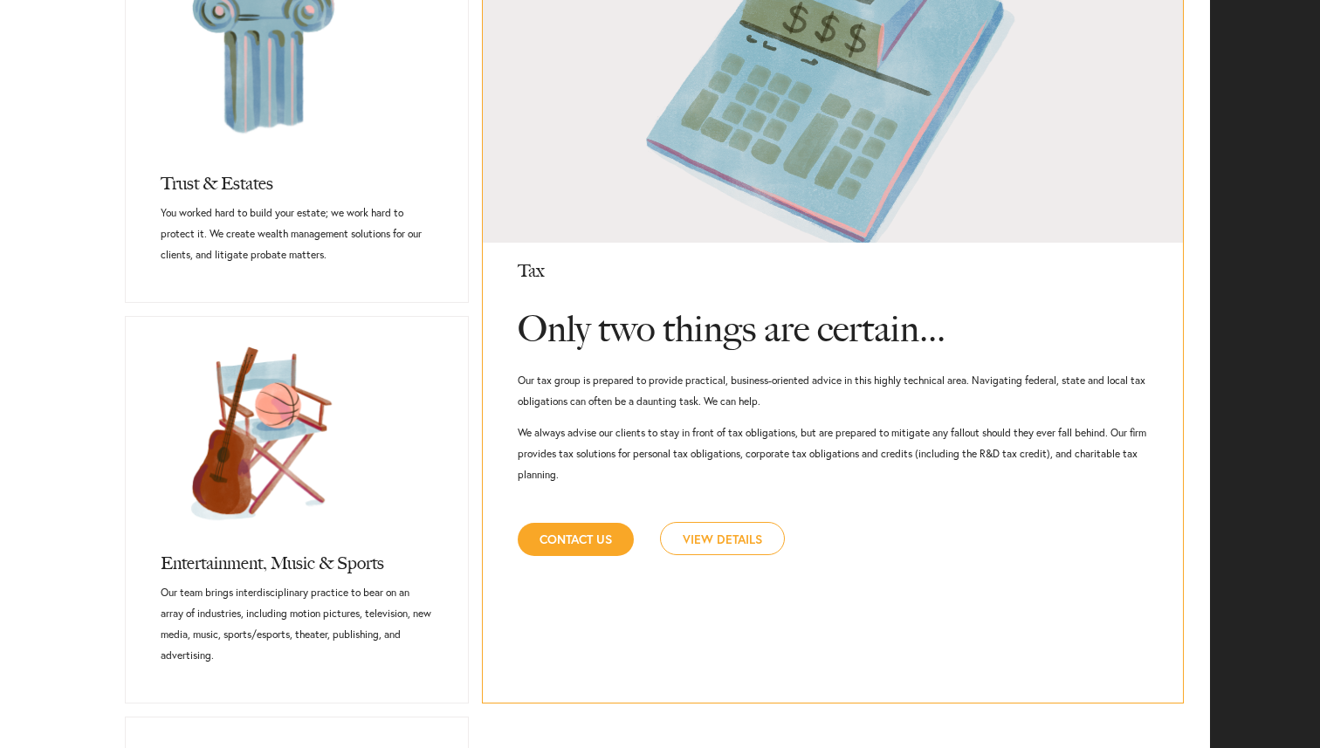
click at [725, 535] on link "View Details" at bounding box center [722, 538] width 125 height 33
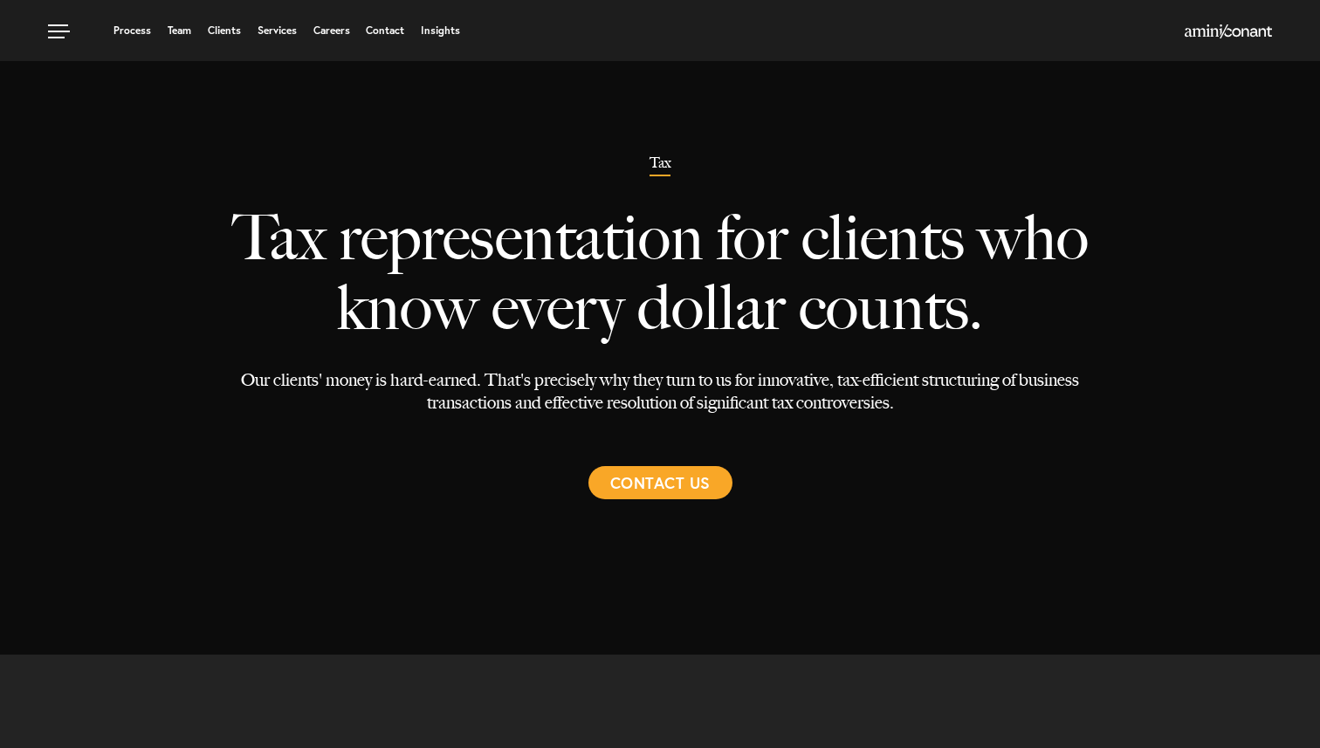
select select "Austin"
select select "Estate and Tax"
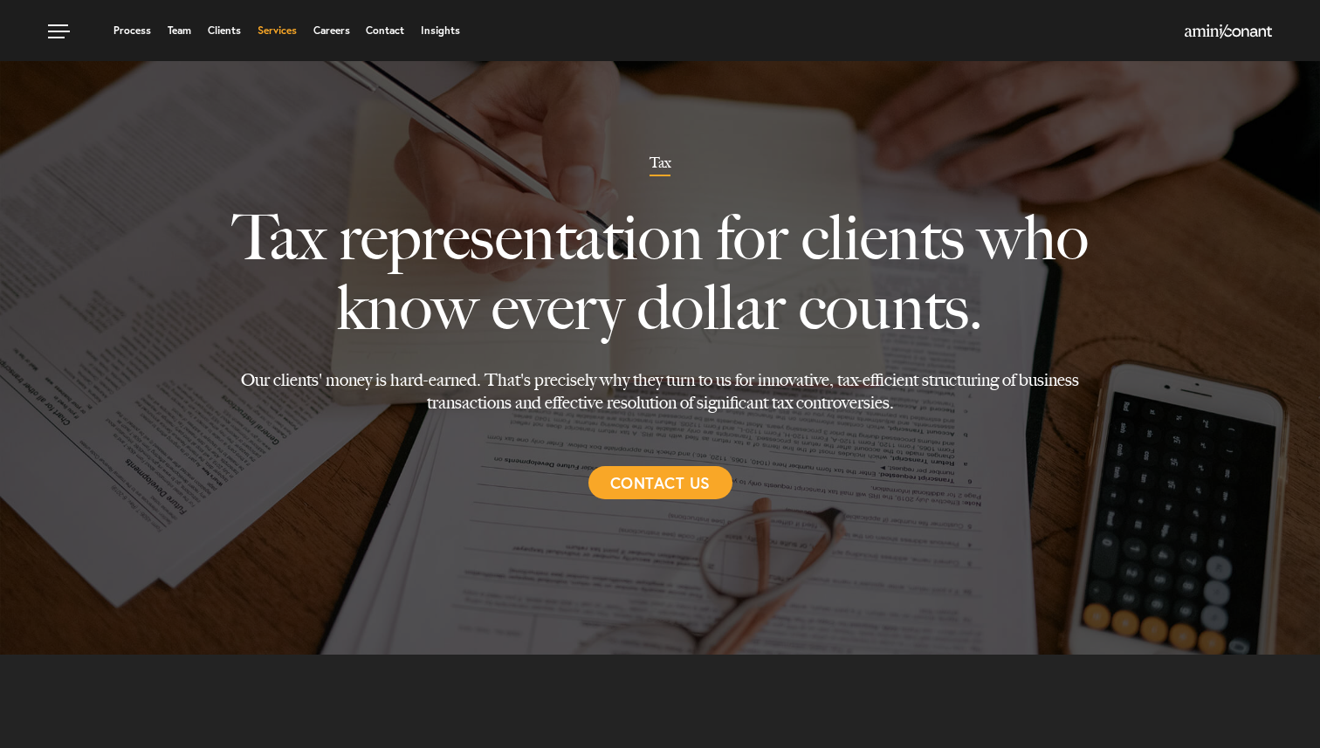
click at [277, 29] on link "Services" at bounding box center [277, 30] width 39 height 10
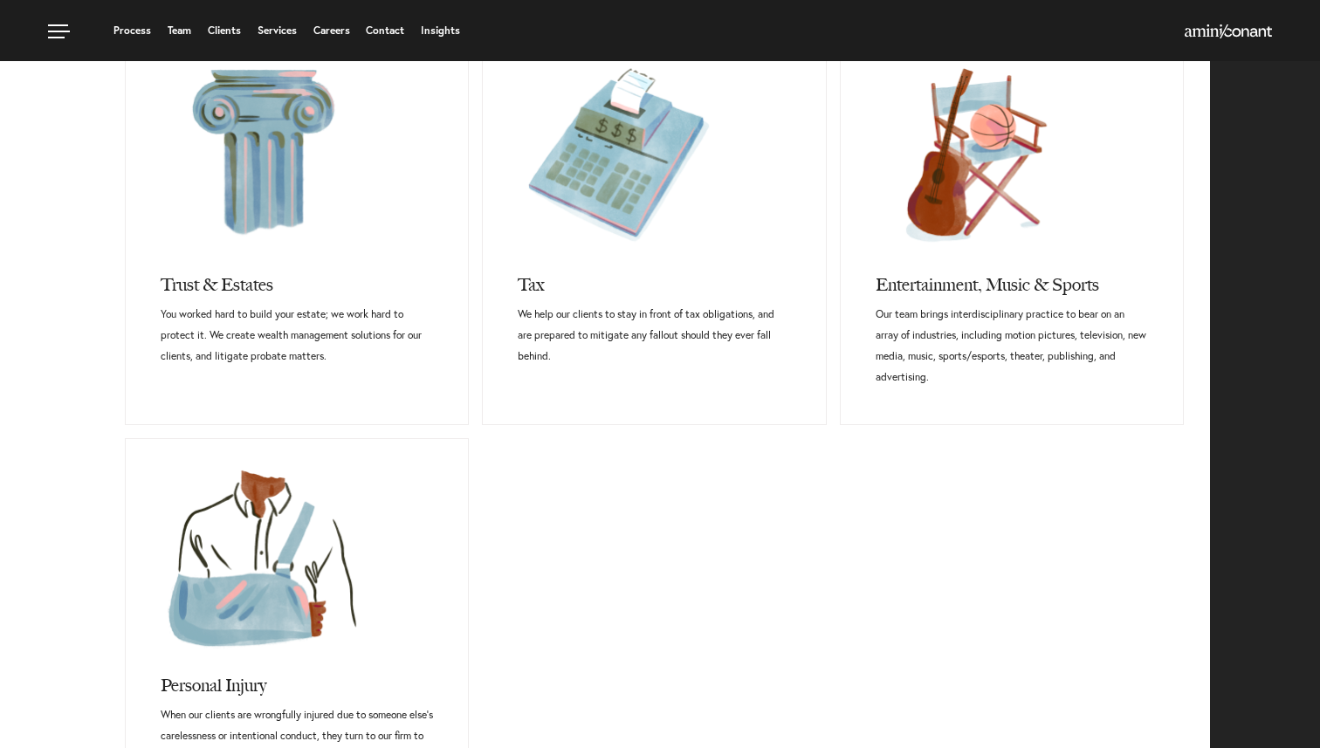
scroll to position [1157, 0]
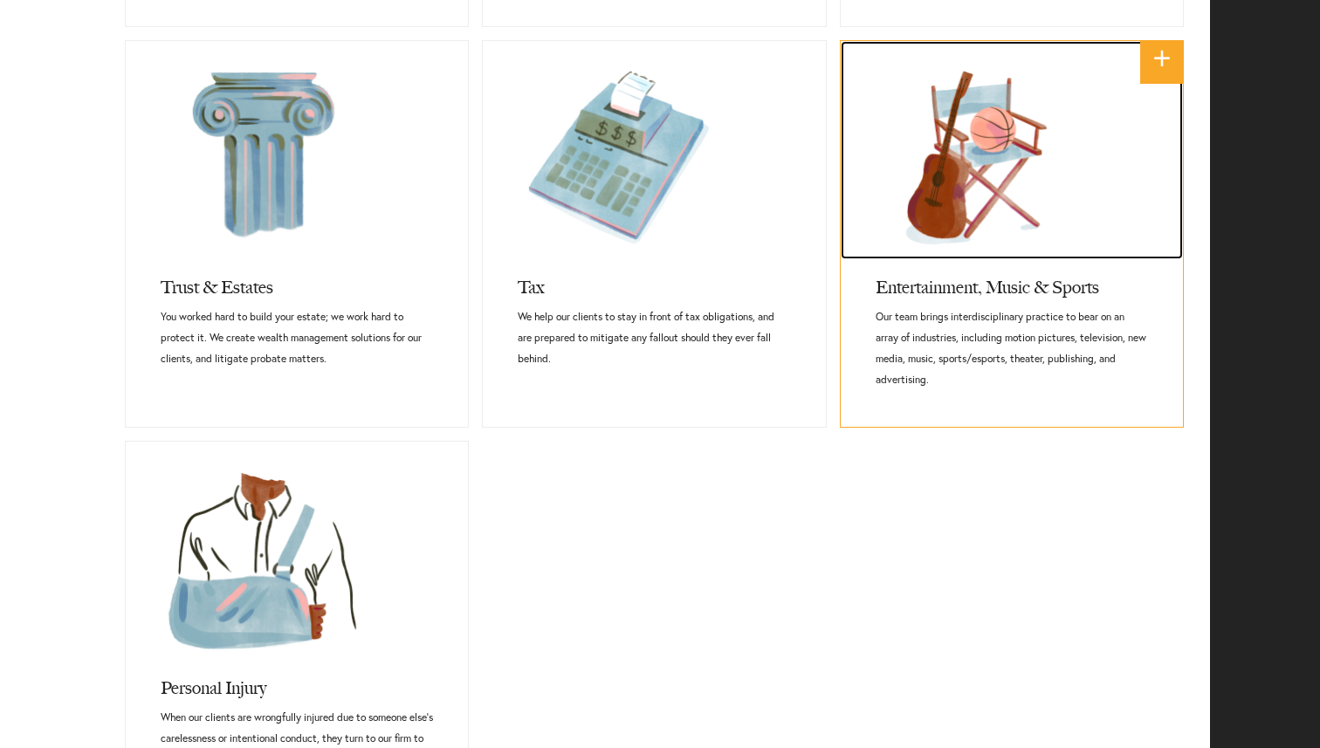
click at [1004, 185] on link at bounding box center [1012, 150] width 342 height 218
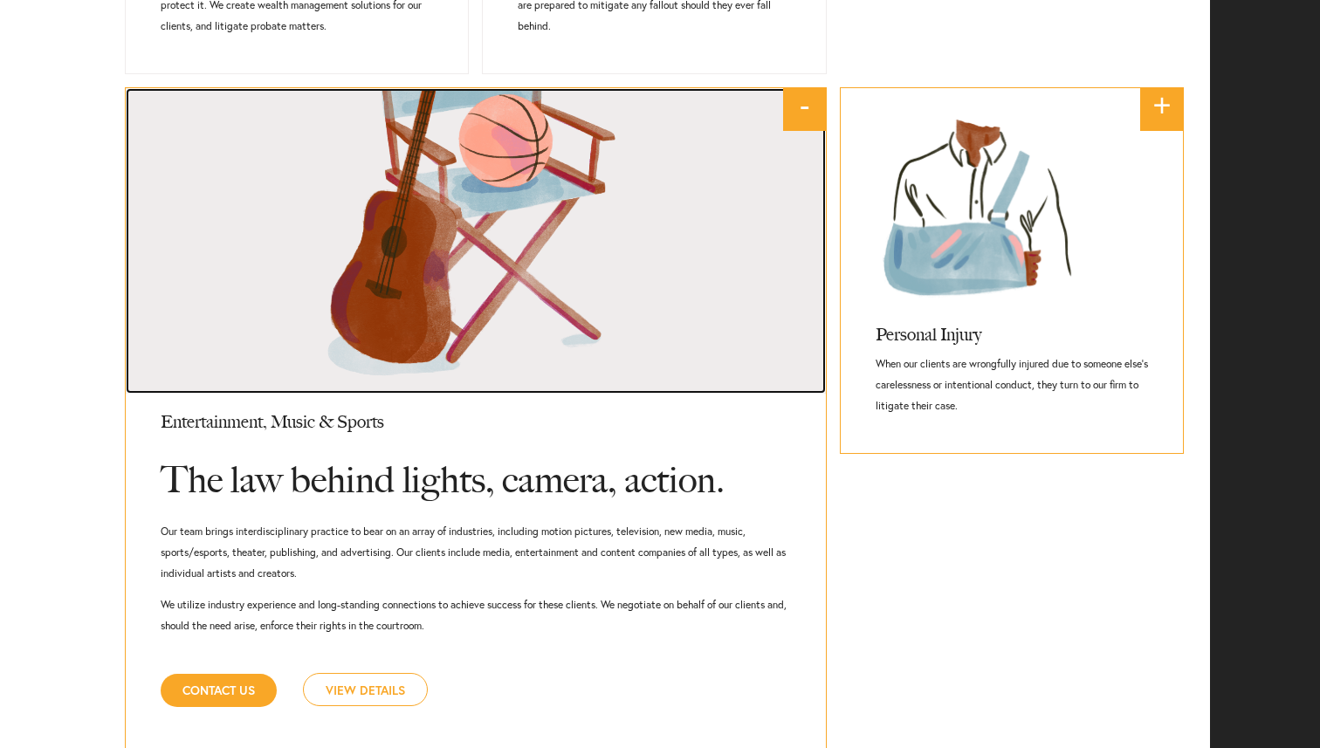
scroll to position [1506, 0]
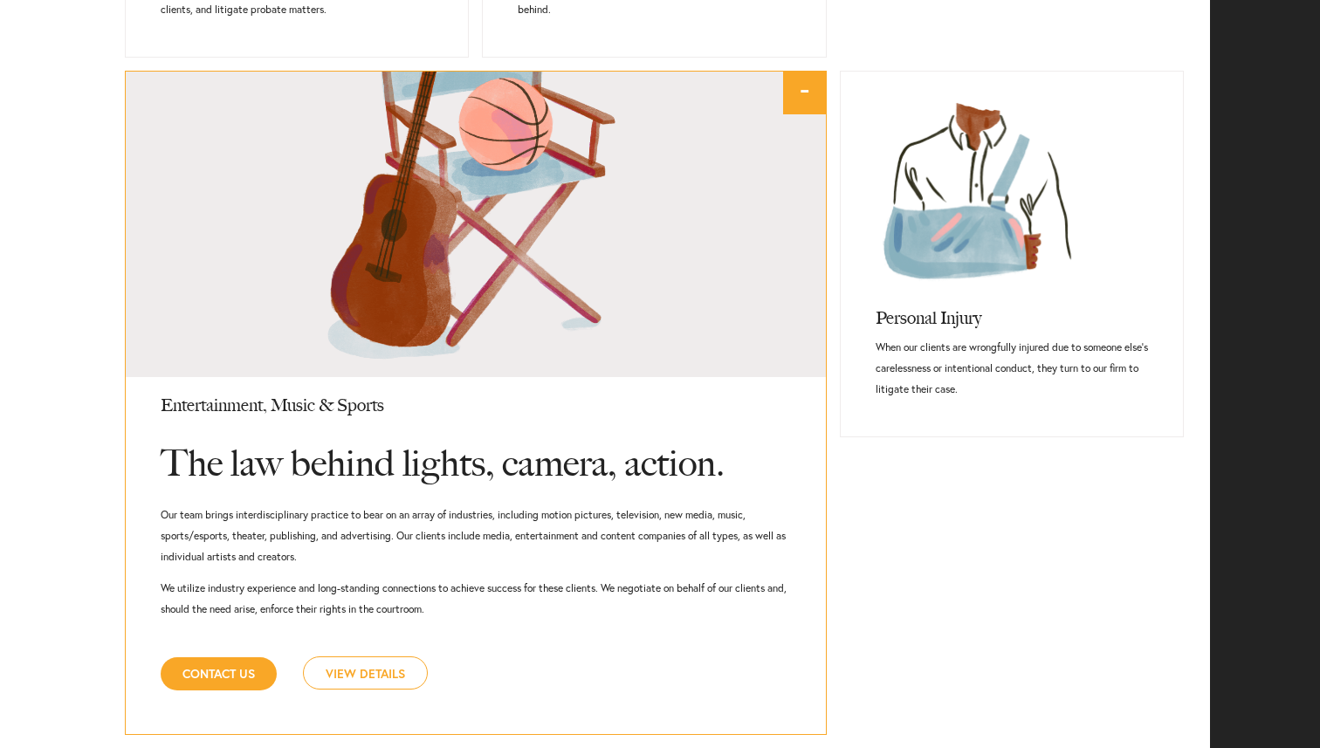
click at [380, 663] on link "View Details" at bounding box center [365, 672] width 125 height 33
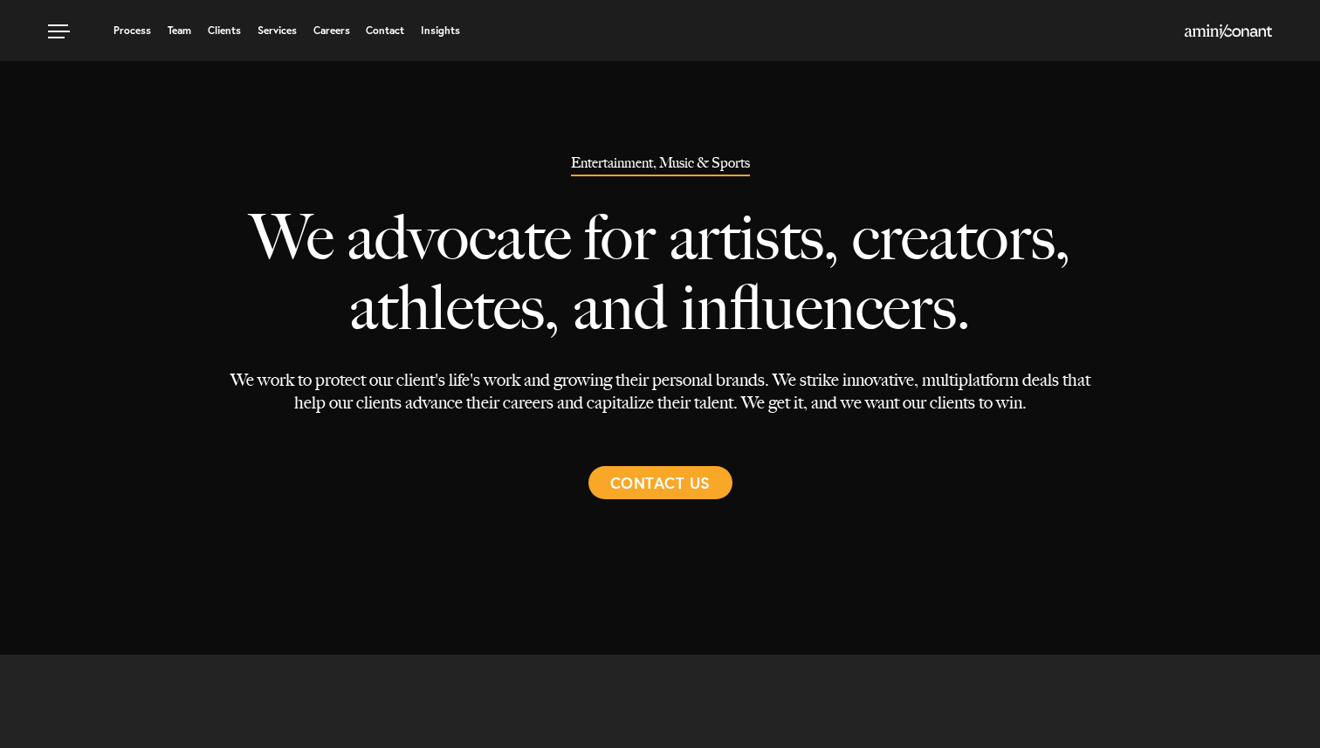
select select "Austin"
select select "Entertainment and Music"
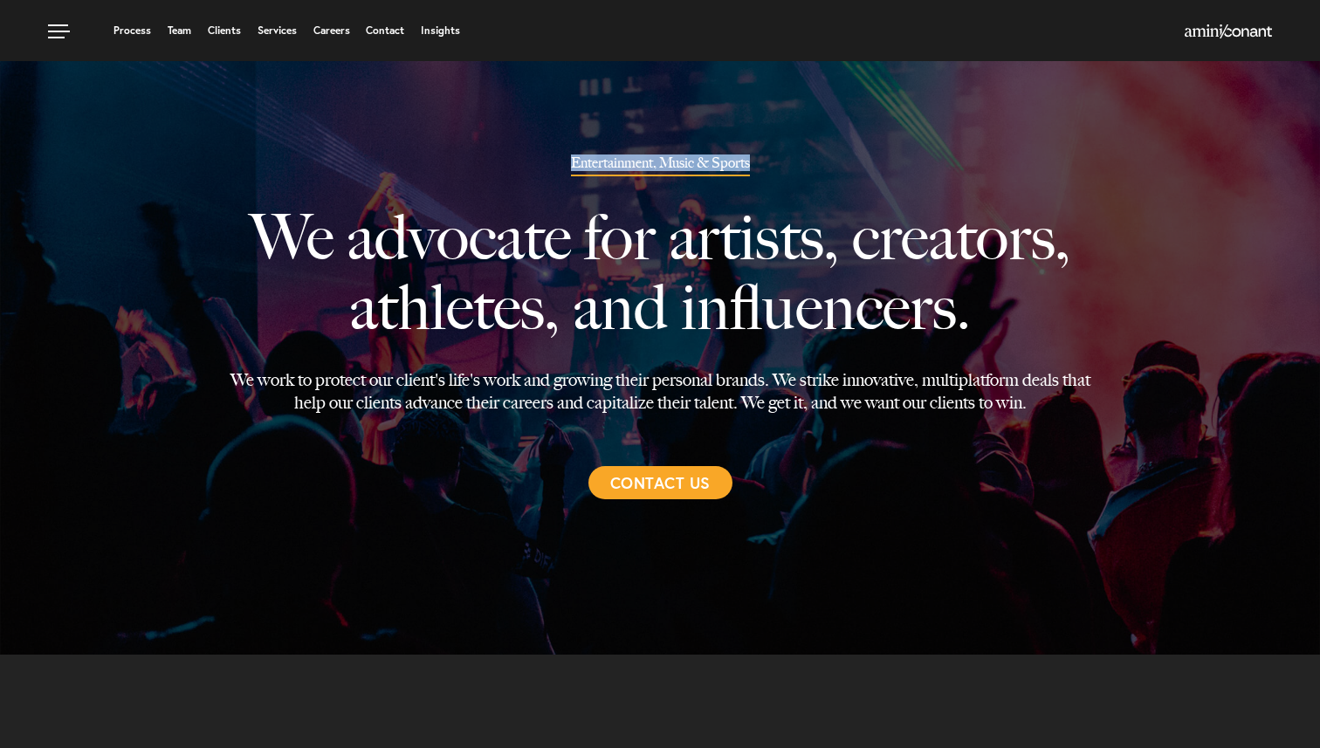
drag, startPoint x: 218, startPoint y: 243, endPoint x: 1118, endPoint y: 324, distance: 903.7
click at [1118, 324] on div "Entertainment, Music & Sports We advocate for artists, creators, athletes, and …" at bounding box center [660, 327] width 1320 height 655
click at [1032, 324] on p "We advocate for artists, creators, athletes, and influencers." at bounding box center [660, 272] width 868 height 192
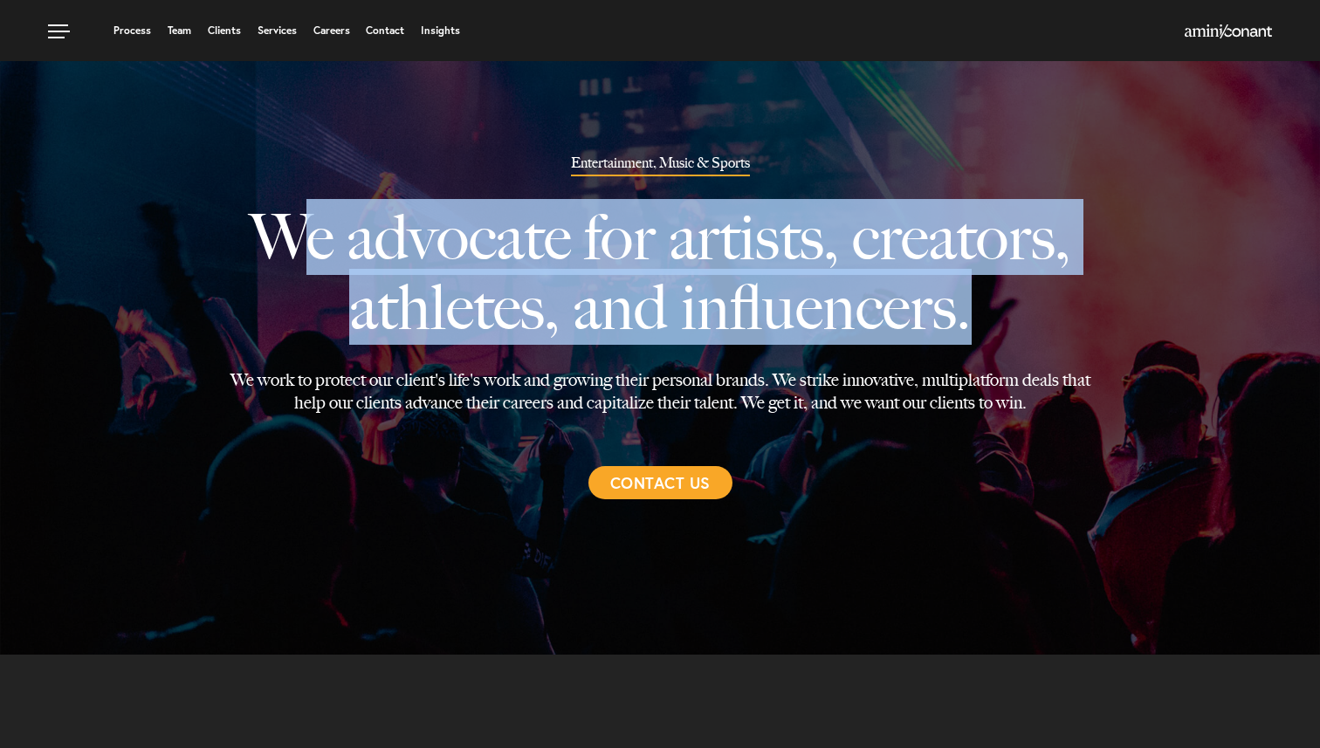
drag, startPoint x: 982, startPoint y: 324, endPoint x: 279, endPoint y: 229, distance: 709.1
click at [279, 229] on p "We advocate for artists, creators, athletes, and influencers." at bounding box center [660, 272] width 868 height 192
click at [247, 230] on p "We advocate for artists, creators, athletes, and influencers." at bounding box center [660, 272] width 868 height 192
drag, startPoint x: 216, startPoint y: 223, endPoint x: 1060, endPoint y: 355, distance: 853.6
click at [1060, 355] on div "Entertainment, Music & Sports We advocate for artists, creators, athletes, and …" at bounding box center [660, 327] width 894 height 344
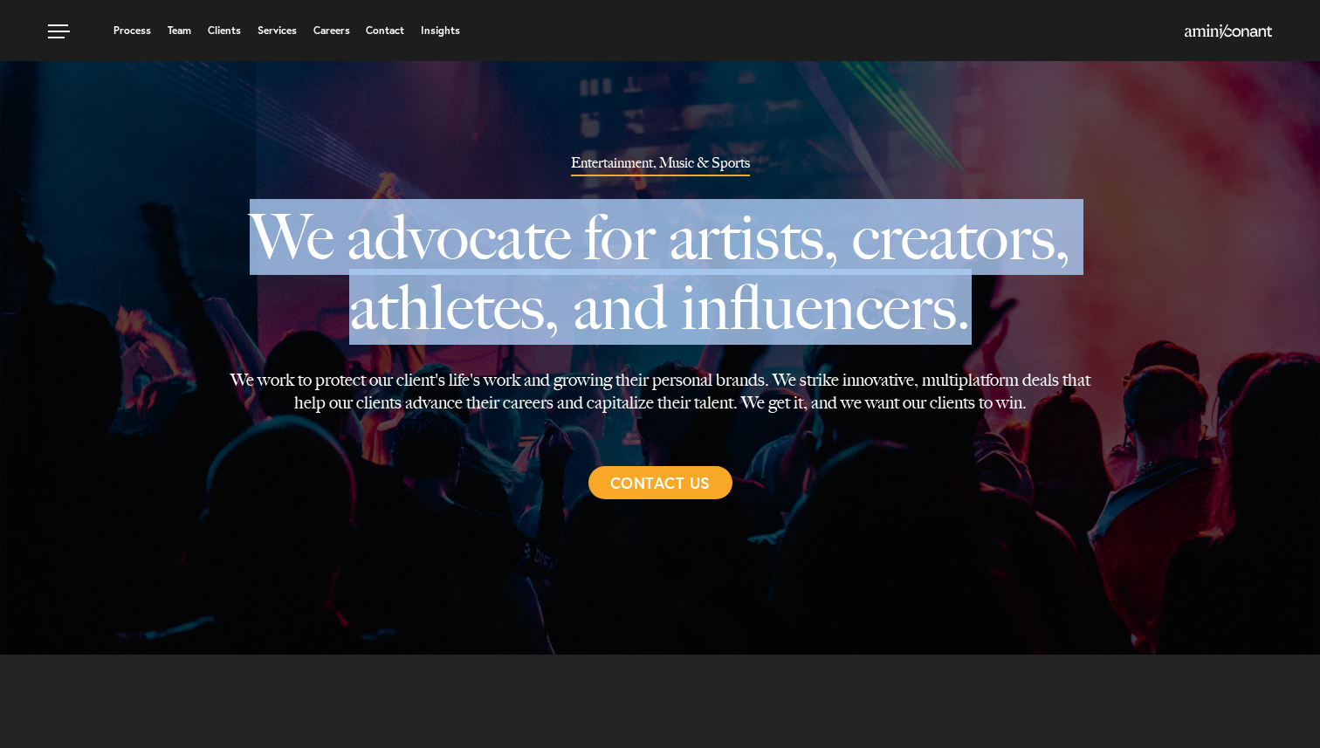
click at [1060, 355] on p "We advocate for artists, creators, athletes, and influencers." at bounding box center [660, 272] width 868 height 192
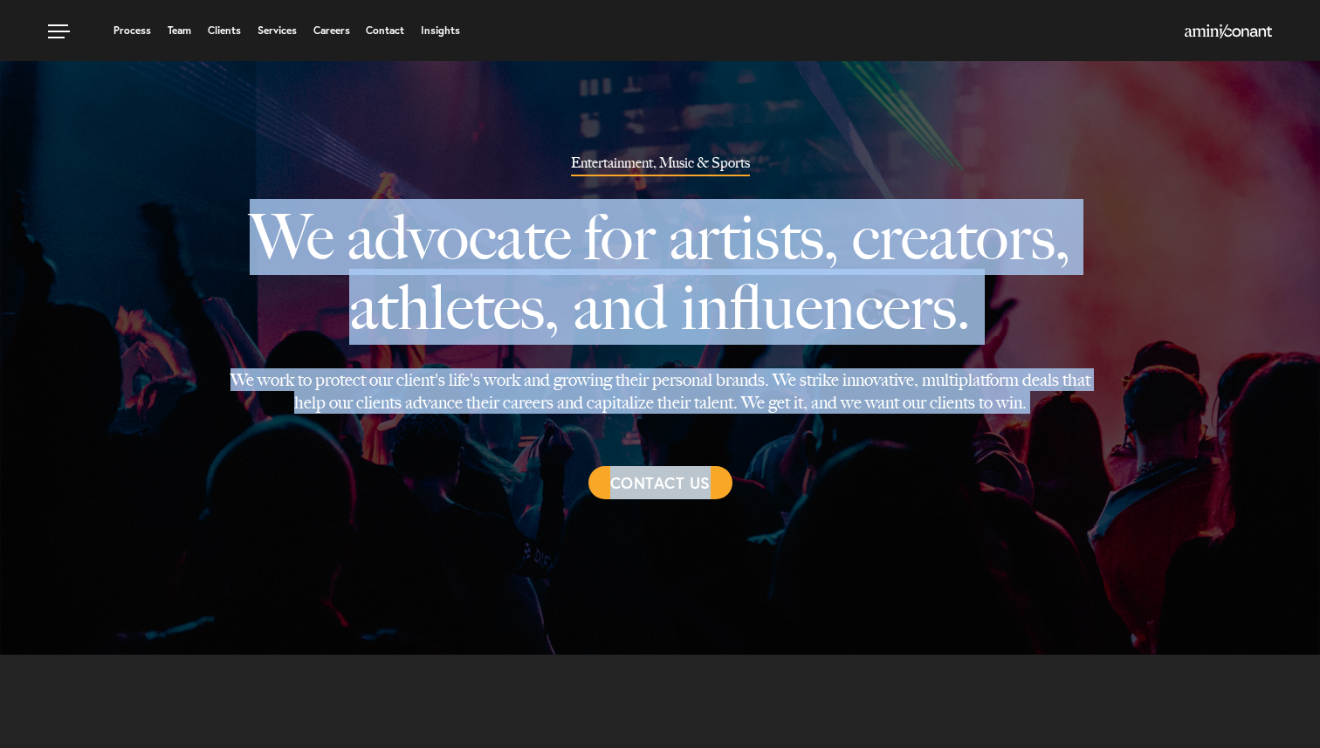
drag, startPoint x: 1067, startPoint y: 416, endPoint x: 272, endPoint y: 214, distance: 819.8
click at [272, 214] on div "Entertainment, Music & Sports We advocate for artists, creators, athletes, and …" at bounding box center [660, 327] width 894 height 344
click at [237, 231] on p "We advocate for artists, creators, athletes, and influencers." at bounding box center [660, 272] width 868 height 192
drag, startPoint x: 204, startPoint y: 243, endPoint x: 1047, endPoint y: 411, distance: 859.1
click at [1047, 411] on div "Entertainment, Music & Sports We advocate for artists, creators, athletes, and …" at bounding box center [660, 327] width 1320 height 655
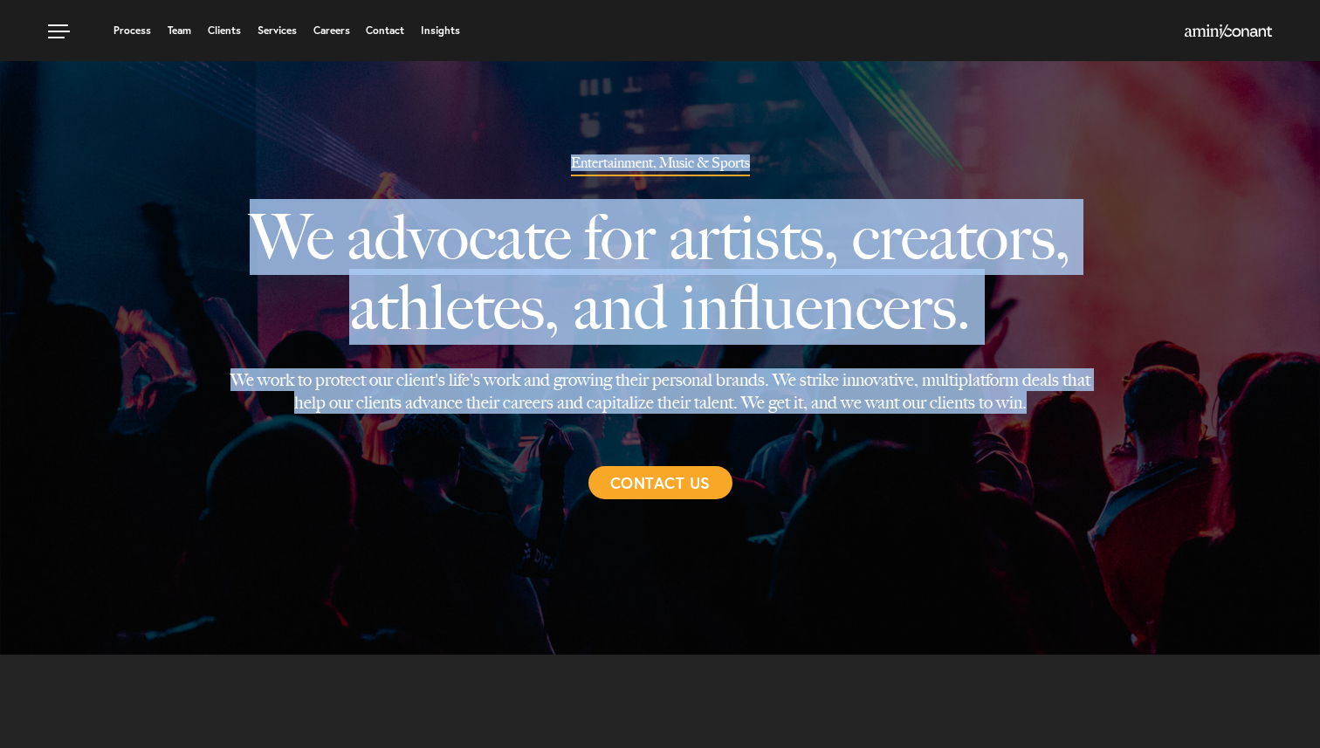
click at [1047, 411] on p "We work to protect our client's life's work and growing their personal brands. …" at bounding box center [660, 390] width 868 height 45
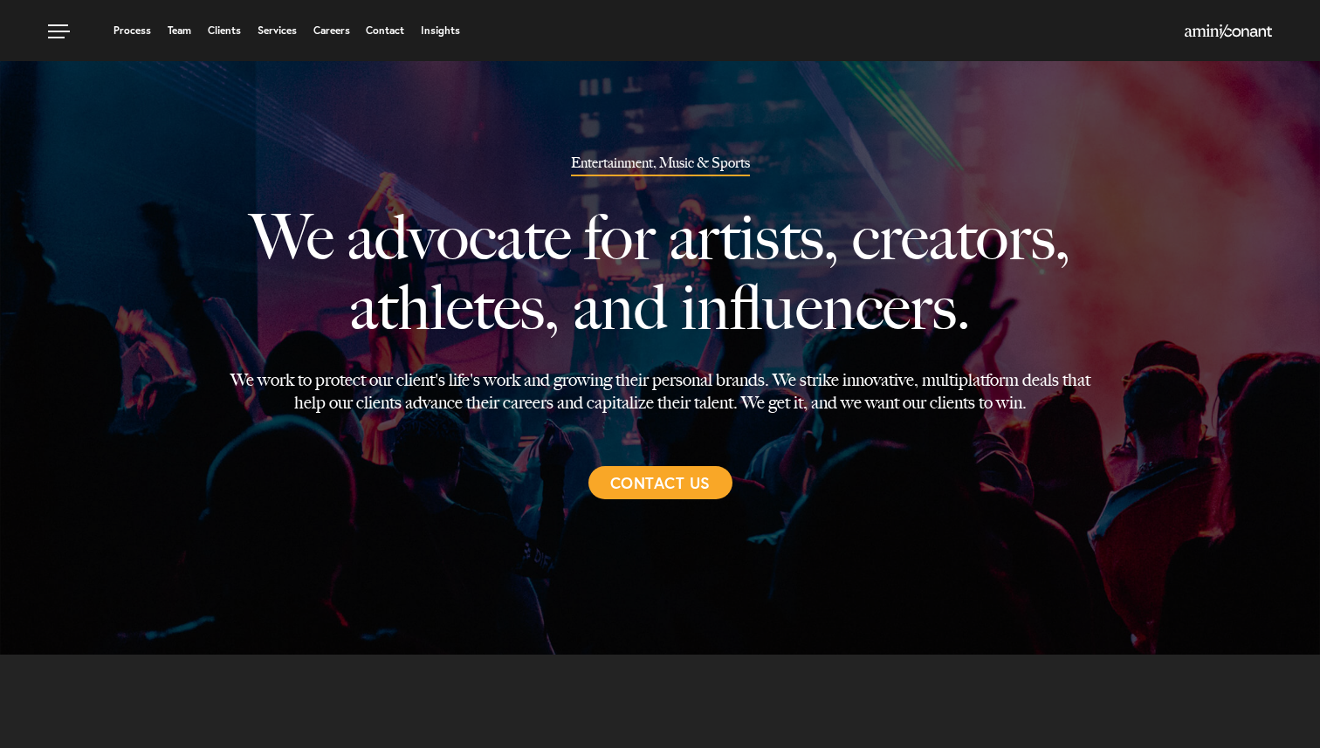
drag, startPoint x: 196, startPoint y: 226, endPoint x: 1117, endPoint y: 367, distance: 932.5
click at [1117, 367] on div at bounding box center [660, 349] width 1320 height 698
click at [1047, 409] on p "We work to protect our client's life's work and growing their personal brands. …" at bounding box center [660, 390] width 868 height 45
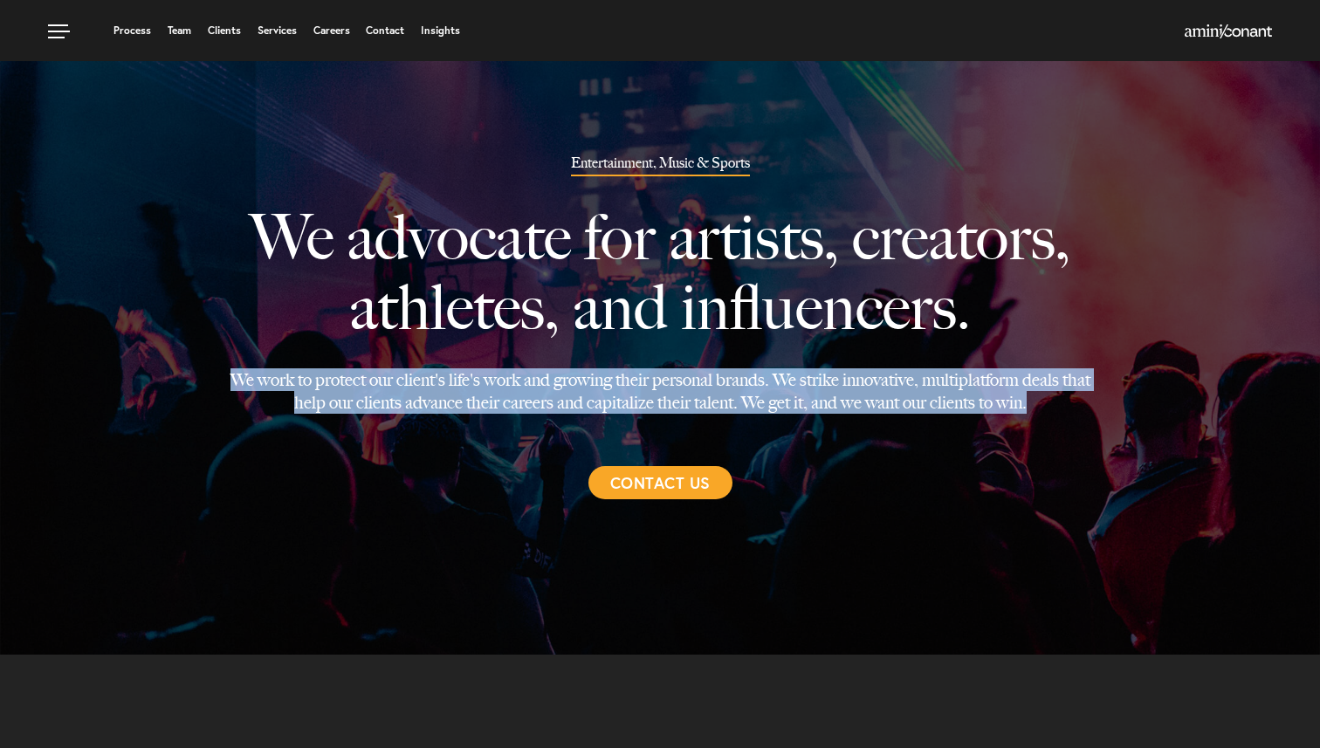
drag, startPoint x: 1047, startPoint y: 409, endPoint x: 581, endPoint y: 346, distance: 470.4
click at [581, 346] on div "Entertainment, Music & Sports We advocate for artists, creators, athletes, and …" at bounding box center [660, 327] width 894 height 344
click at [299, 265] on p "We advocate for artists, creators, athletes, and influencers." at bounding box center [660, 272] width 868 height 192
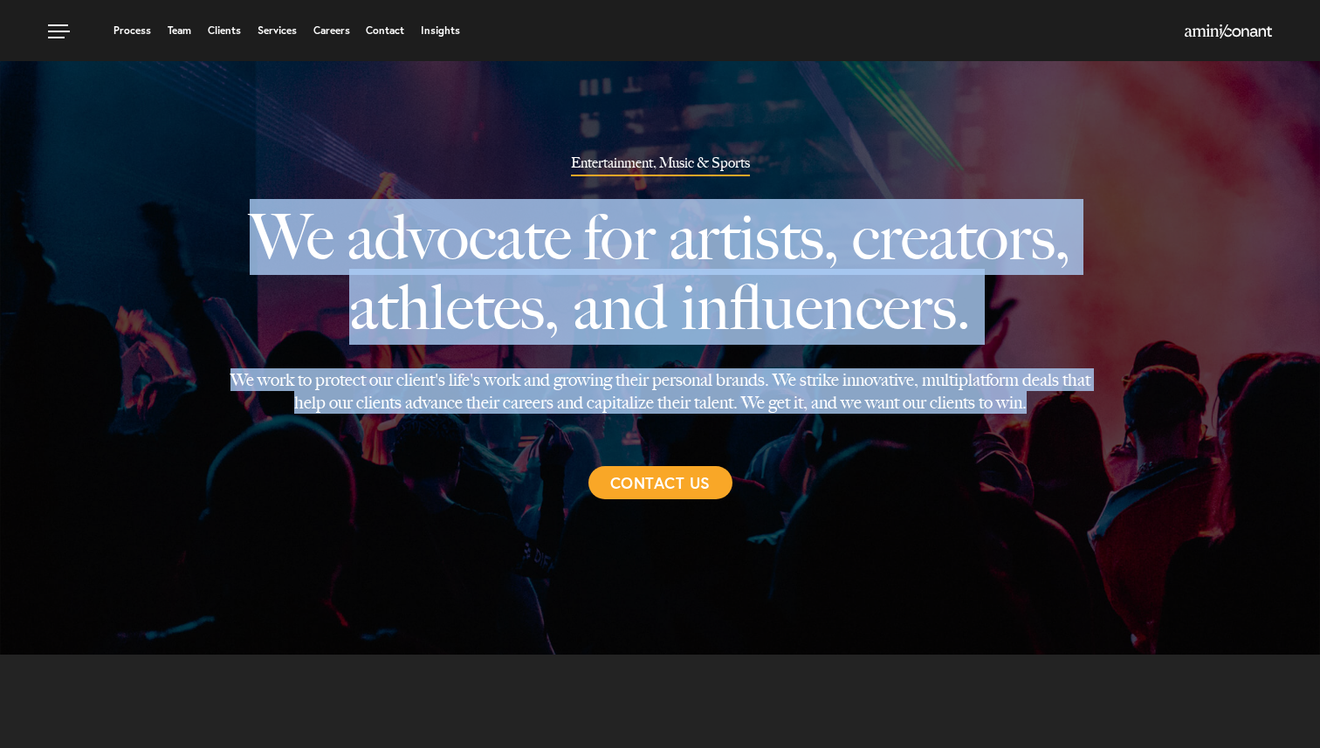
drag, startPoint x: 235, startPoint y: 233, endPoint x: 1055, endPoint y: 400, distance: 836.5
click at [1055, 400] on div "Entertainment, Music & Sports We advocate for artists, creators, athletes, and …" at bounding box center [660, 327] width 894 height 344
click at [1055, 400] on p "We work to protect our client's life's work and growing their personal brands. …" at bounding box center [660, 390] width 868 height 45
drag, startPoint x: 227, startPoint y: 235, endPoint x: 1001, endPoint y: 423, distance: 796.9
click at [1001, 423] on div "Entertainment, Music & Sports We advocate for artists, creators, athletes, and …" at bounding box center [660, 327] width 894 height 344
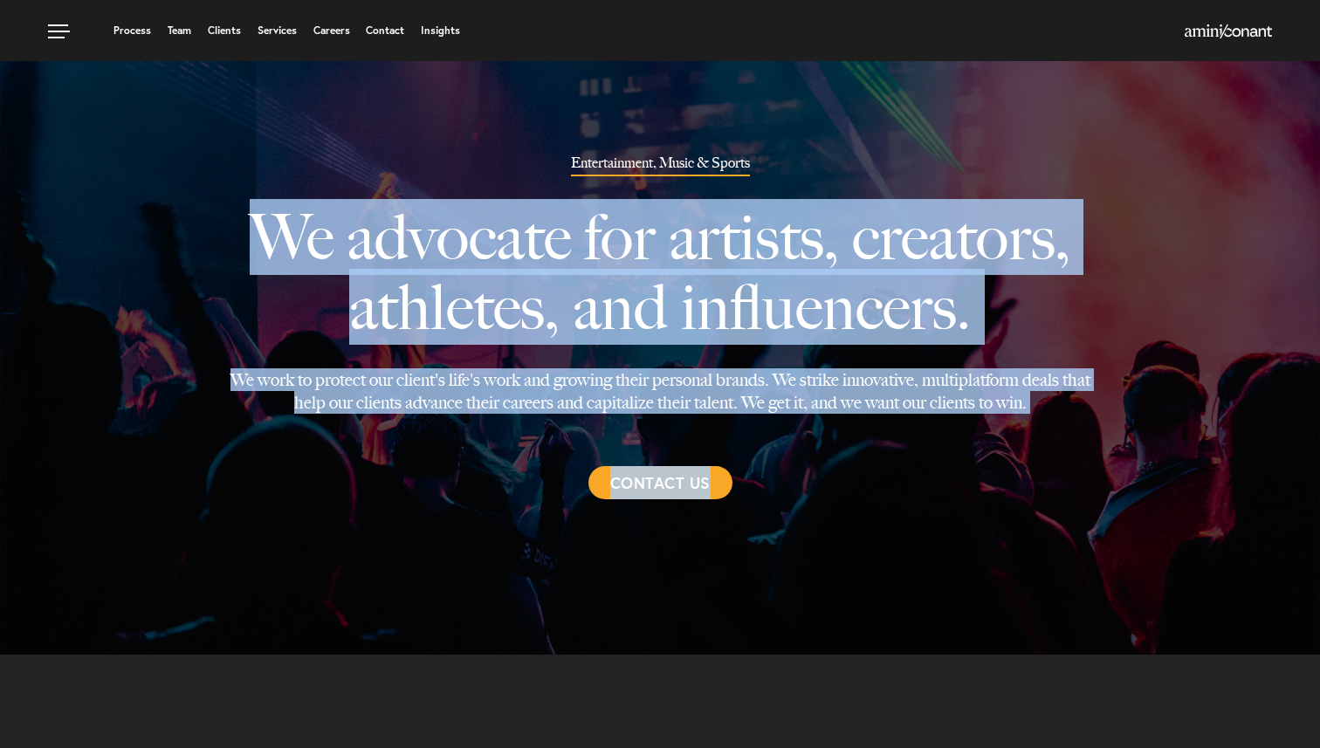
click at [1066, 407] on p "We work to protect our client's life's work and growing their personal brands. …" at bounding box center [660, 390] width 868 height 45
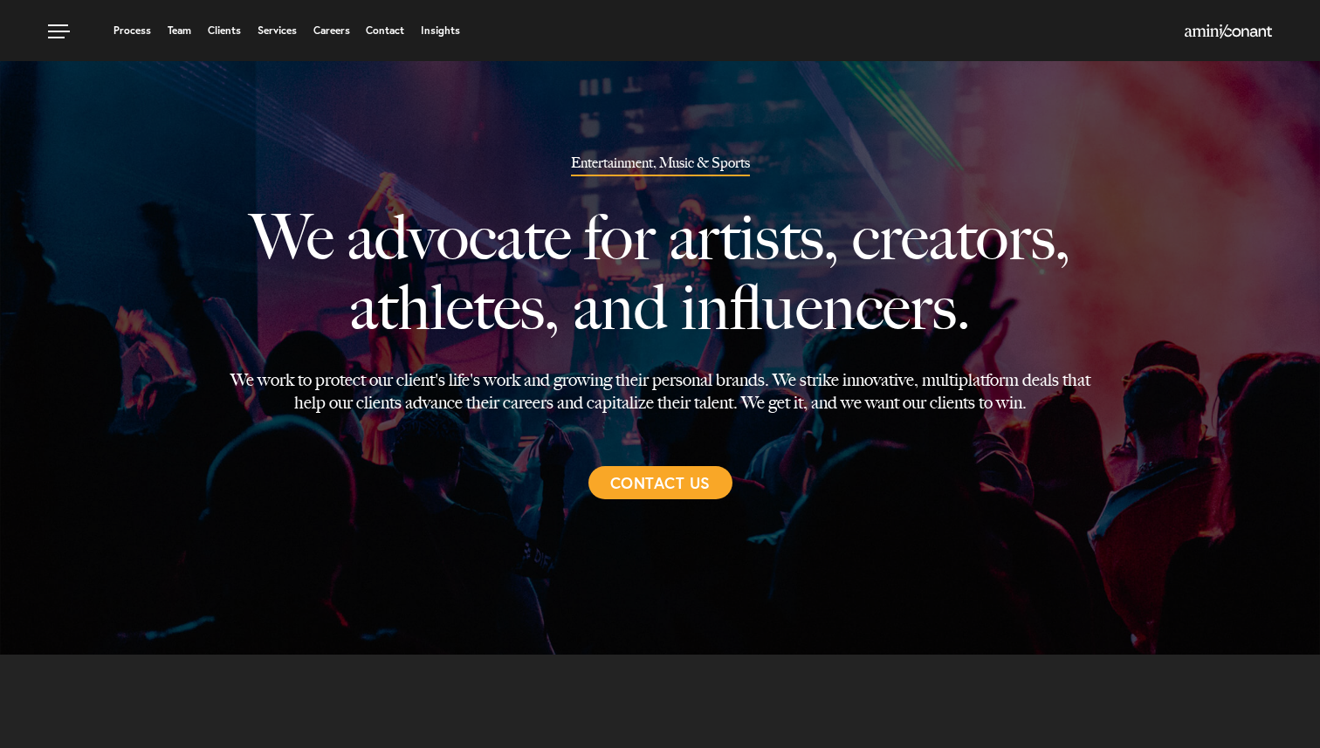
click at [1035, 399] on p "We work to protect our client's life's work and growing their personal brands. …" at bounding box center [660, 390] width 868 height 45
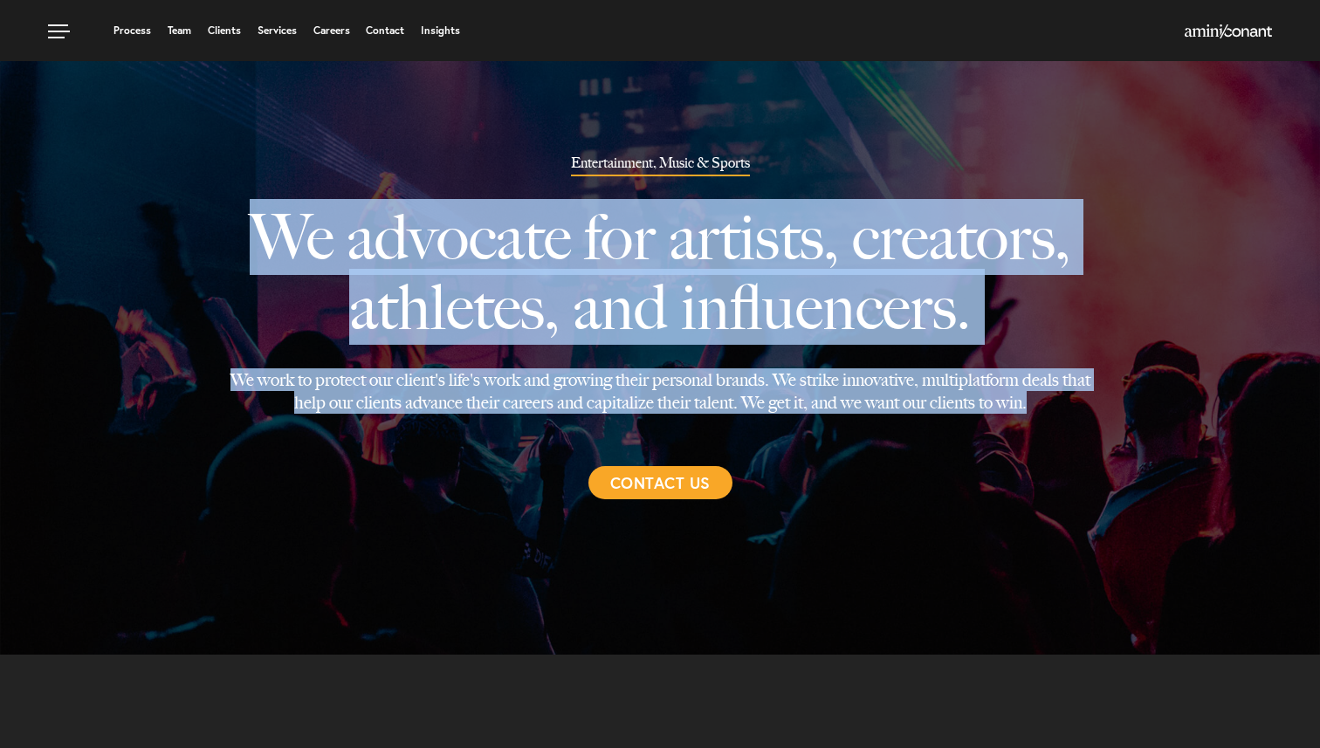
drag, startPoint x: 1035, startPoint y: 399, endPoint x: 217, endPoint y: 225, distance: 836.2
click at [217, 225] on div "Entertainment, Music & Sports We advocate for artists, creators, athletes, and …" at bounding box center [660, 327] width 894 height 344
drag, startPoint x: 178, startPoint y: 225, endPoint x: 1058, endPoint y: 406, distance: 898.3
click at [1058, 406] on div "Entertainment, Music & Sports We advocate for artists, creators, athletes, and …" at bounding box center [660, 327] width 1320 height 655
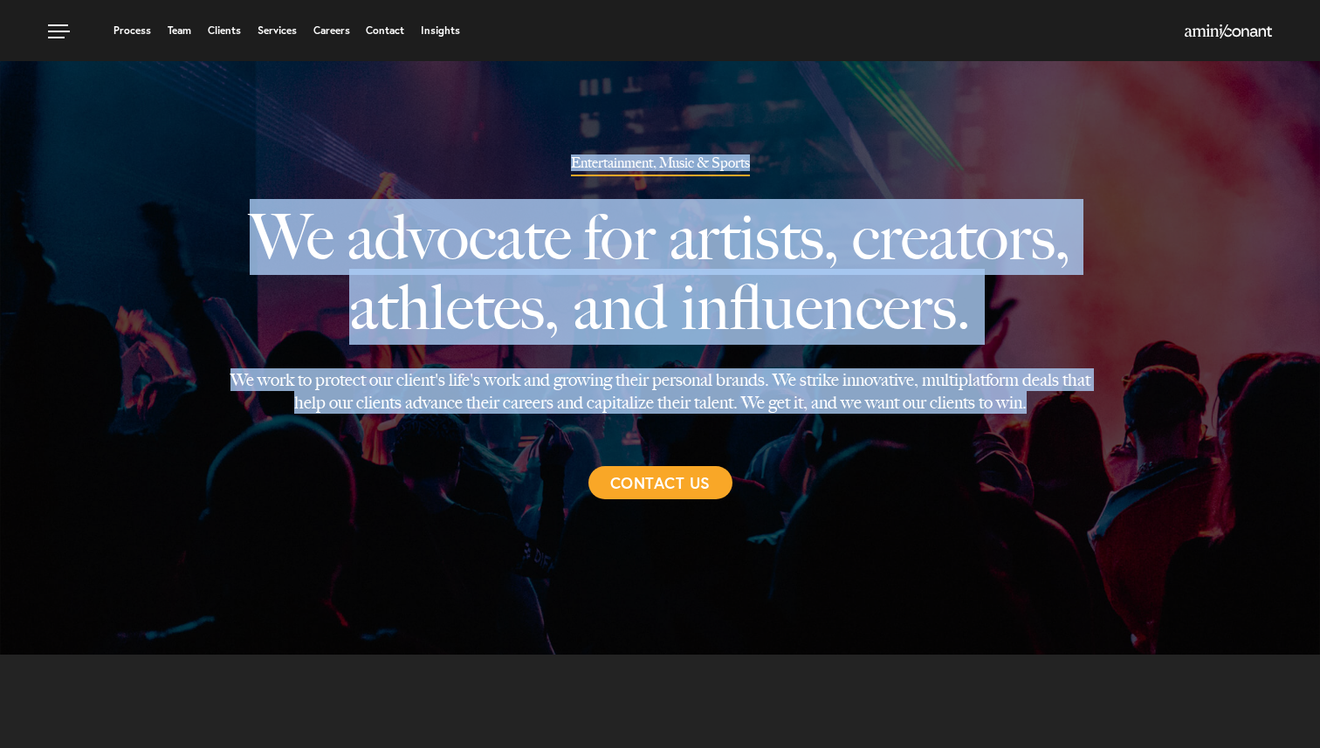
click at [1058, 406] on p "We work to protect our client's life's work and growing their personal brands. …" at bounding box center [660, 390] width 868 height 45
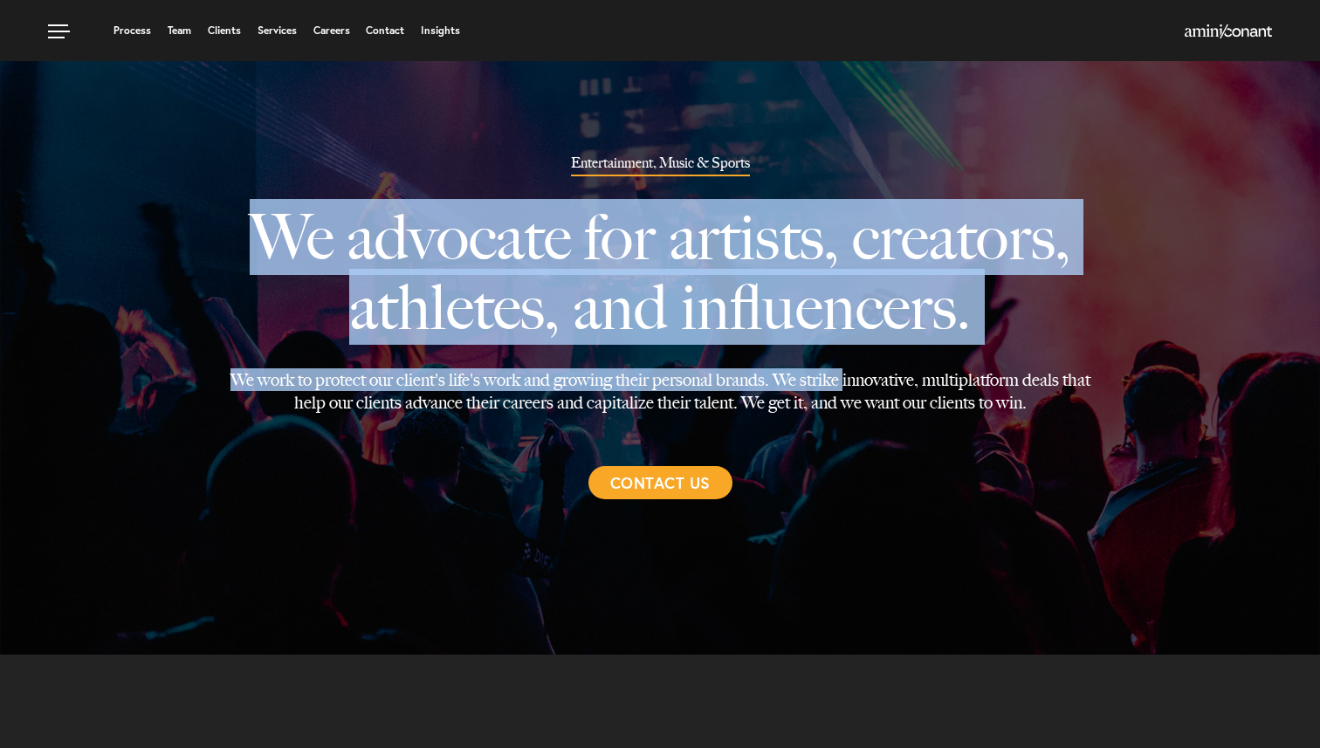
drag, startPoint x: 263, startPoint y: 247, endPoint x: 843, endPoint y: 371, distance: 593.6
click at [843, 371] on div "Entertainment, Music & Sports We advocate for artists, creators, athletes, and …" at bounding box center [660, 327] width 894 height 344
click at [1019, 327] on p "We advocate for artists, creators, athletes, and influencers." at bounding box center [660, 272] width 868 height 192
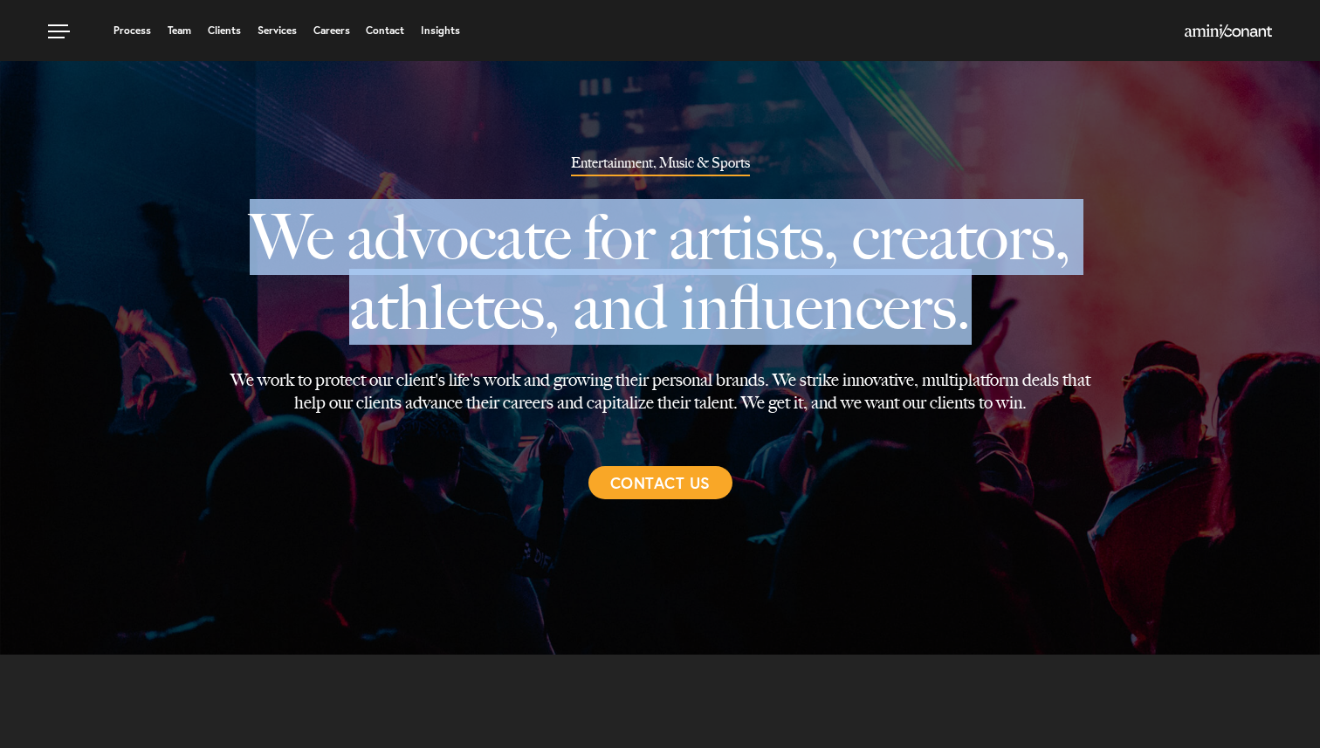
drag, startPoint x: 996, startPoint y: 319, endPoint x: 414, endPoint y: 189, distance: 596.6
click at [414, 189] on p "We advocate for artists, creators, athletes, and influencers." at bounding box center [660, 272] width 868 height 192
click at [176, 183] on div at bounding box center [660, 349] width 1320 height 698
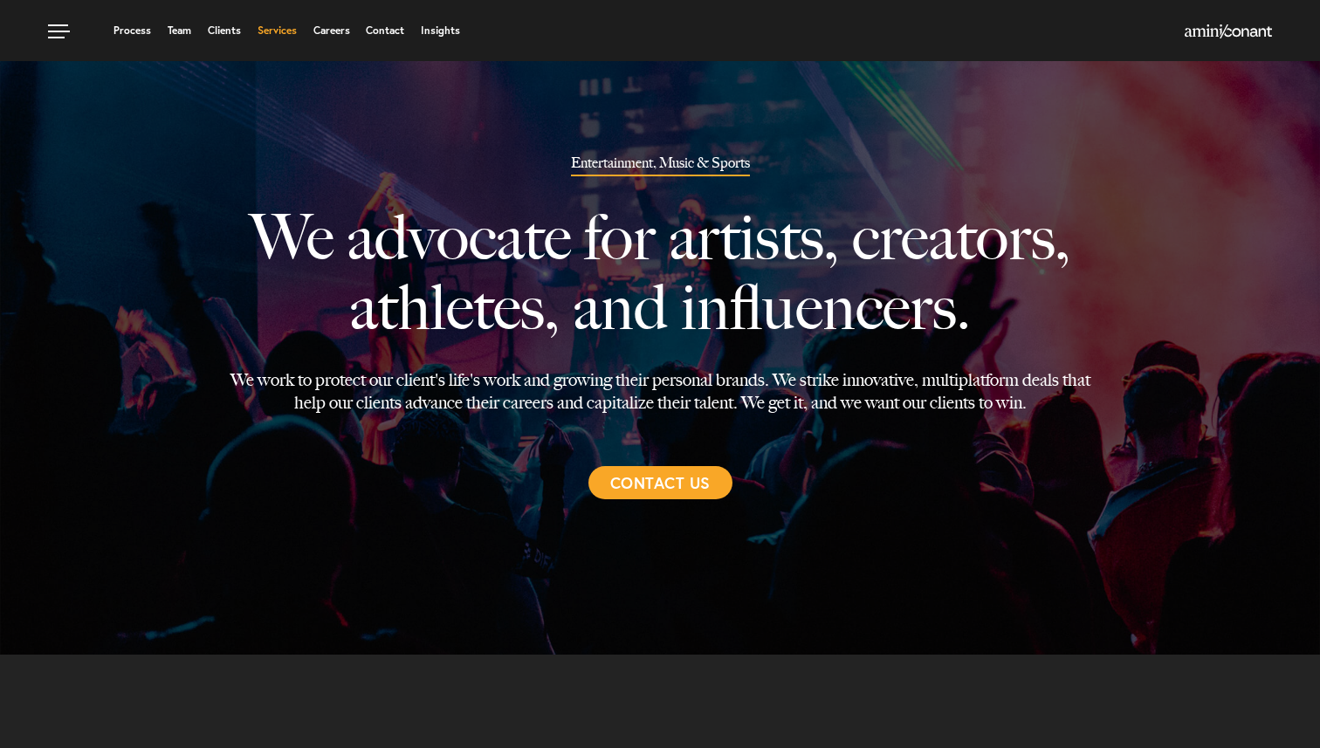
click at [283, 30] on link "Services" at bounding box center [277, 30] width 39 height 10
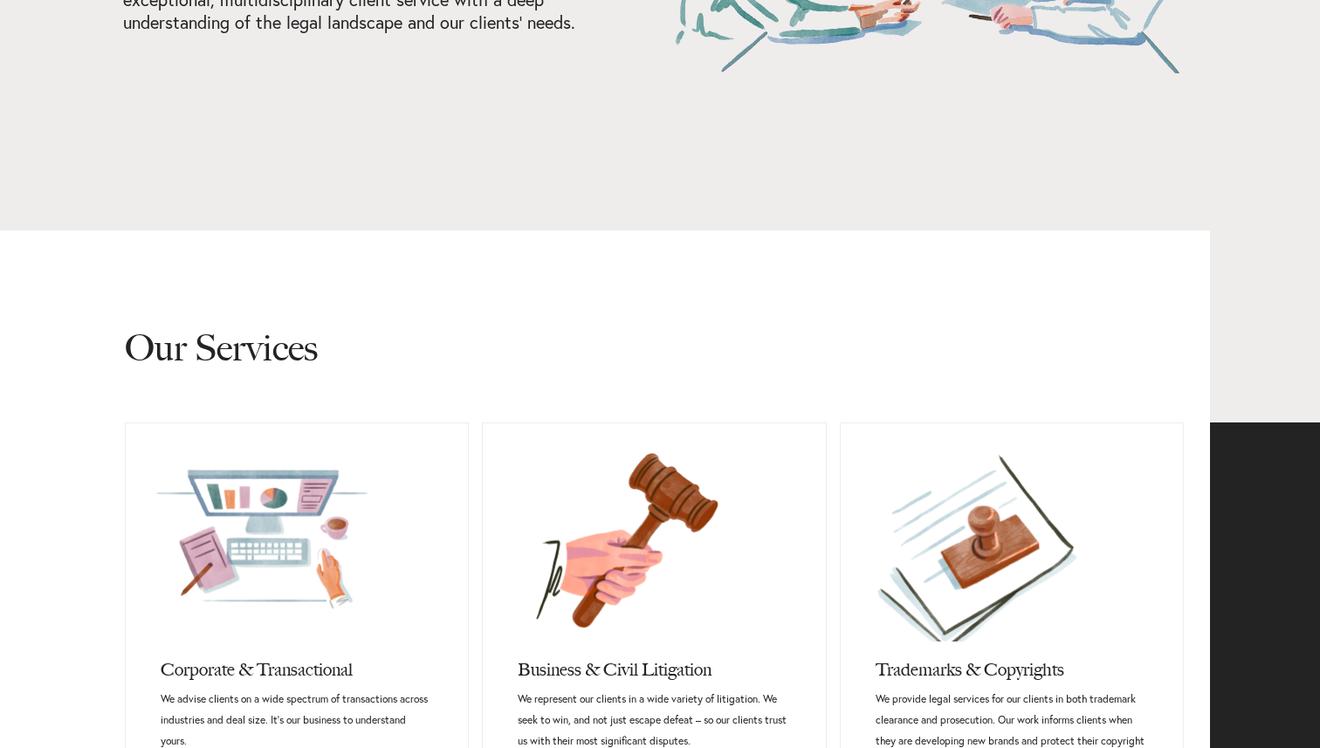
scroll to position [391, 0]
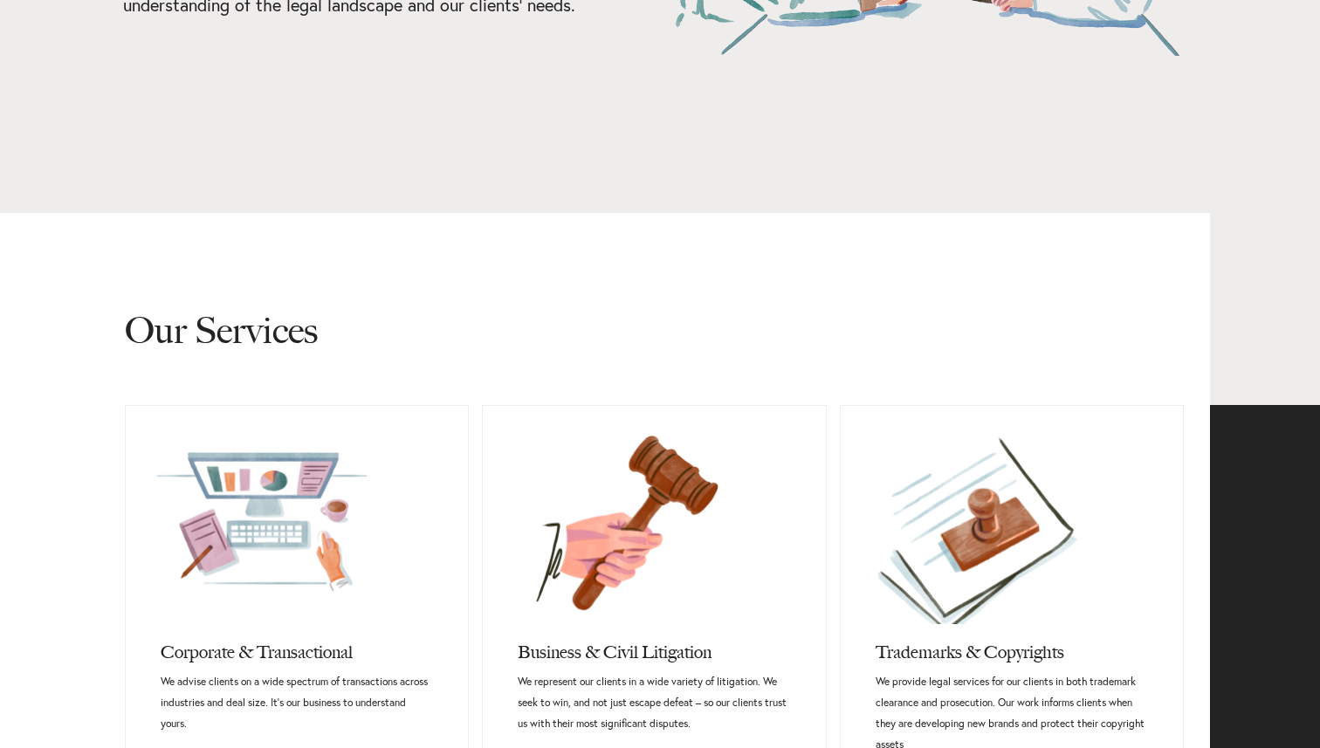
click at [756, 338] on h2 "Our Services" at bounding box center [654, 309] width 1059 height 192
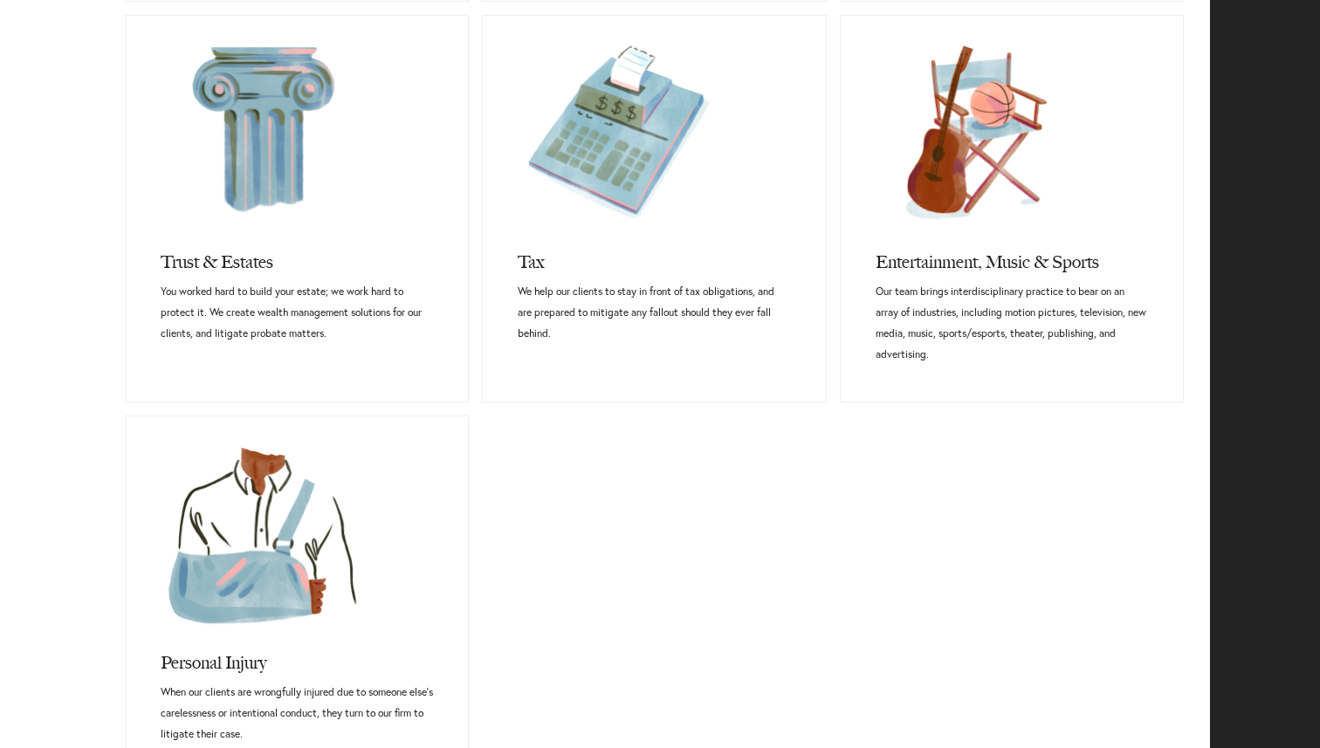
scroll to position [1184, 0]
